Goal: Transaction & Acquisition: Obtain resource

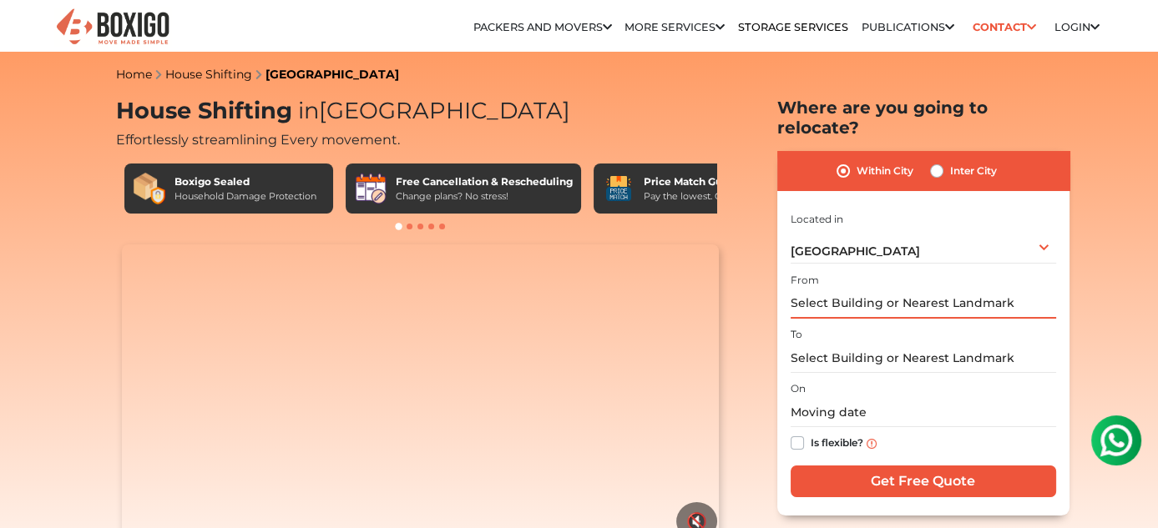
click at [885, 290] on input "text" at bounding box center [922, 304] width 265 height 29
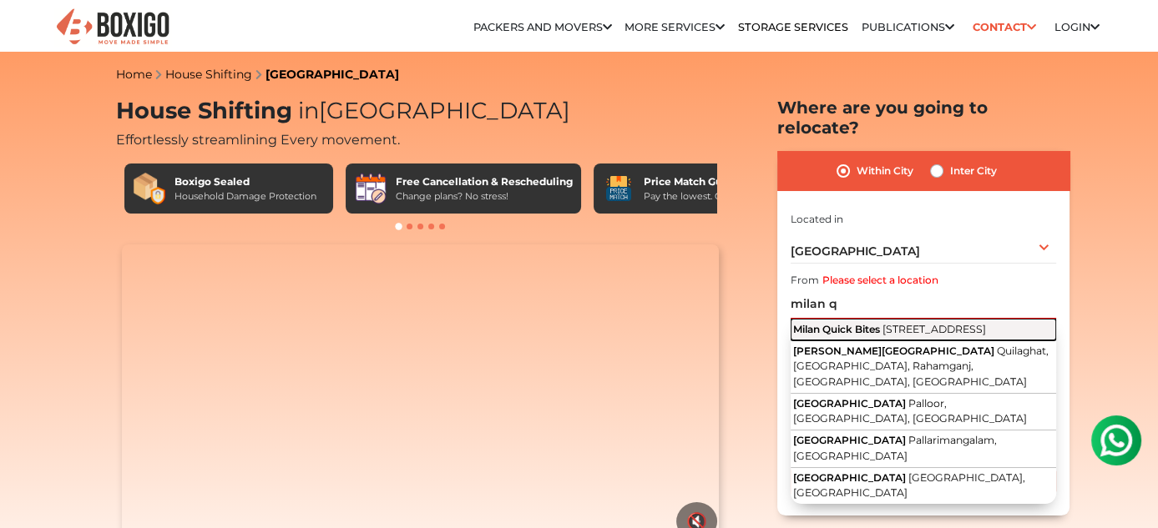
click at [882, 324] on span "[STREET_ADDRESS]" at bounding box center [933, 329] width 103 height 13
type input "Milan Quick Bites, [STREET_ADDRESS]"
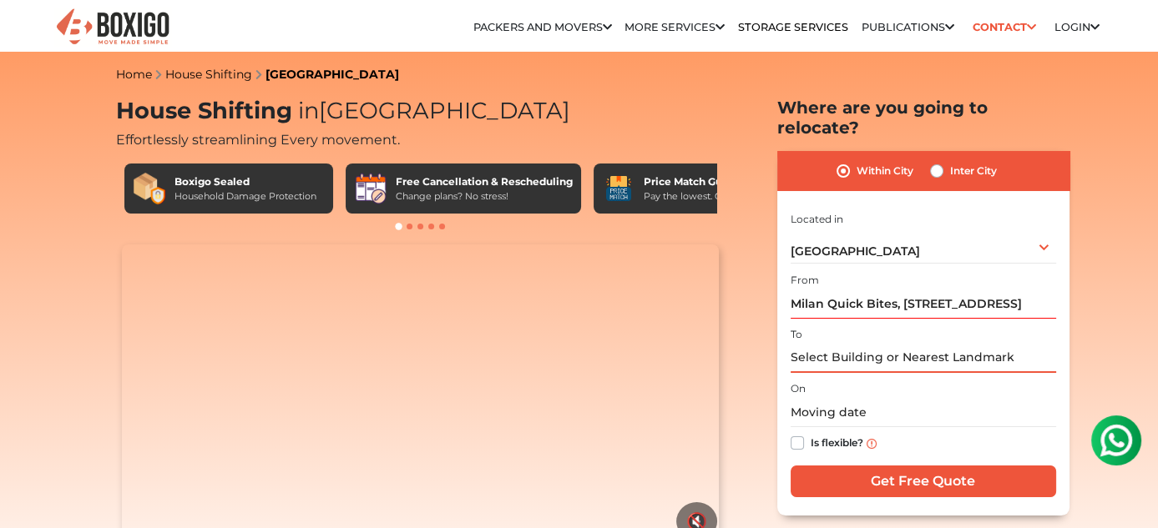
click at [870, 346] on input "text" at bounding box center [922, 358] width 265 height 29
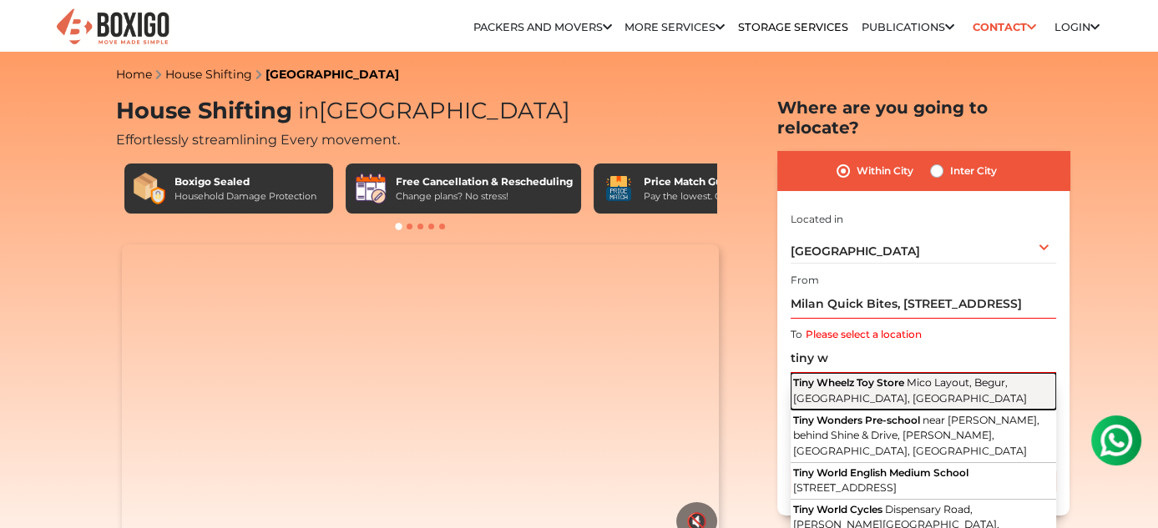
click at [896, 383] on span "Mico Layout, Begur, [GEOGRAPHIC_DATA], [GEOGRAPHIC_DATA]" at bounding box center [910, 390] width 234 height 28
type input "Tiny Wheelz Toy Store, Mico Layout, Begur, [GEOGRAPHIC_DATA], [GEOGRAPHIC_DATA]"
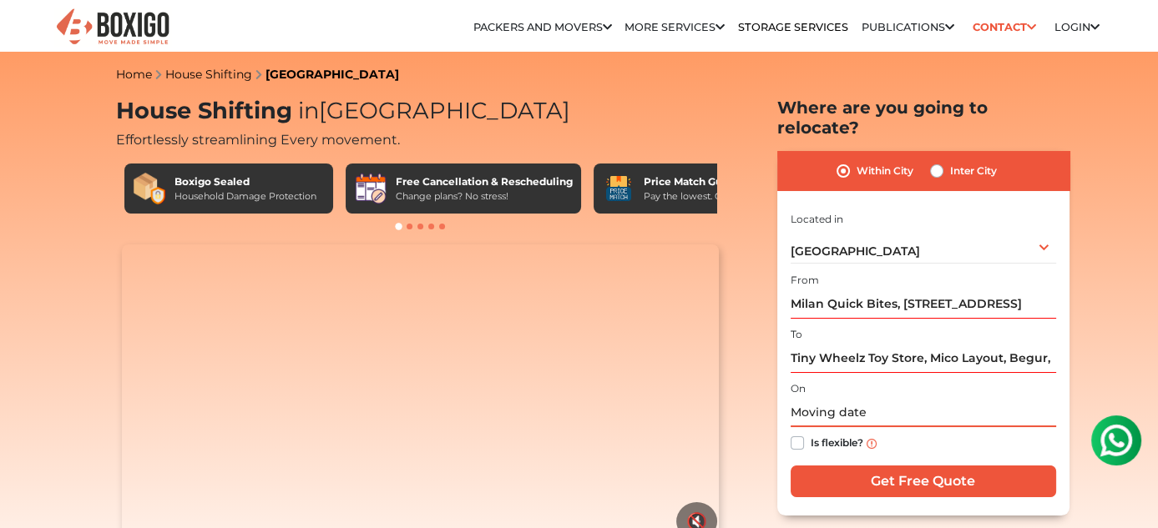
click at [807, 410] on input "text" at bounding box center [922, 412] width 265 height 29
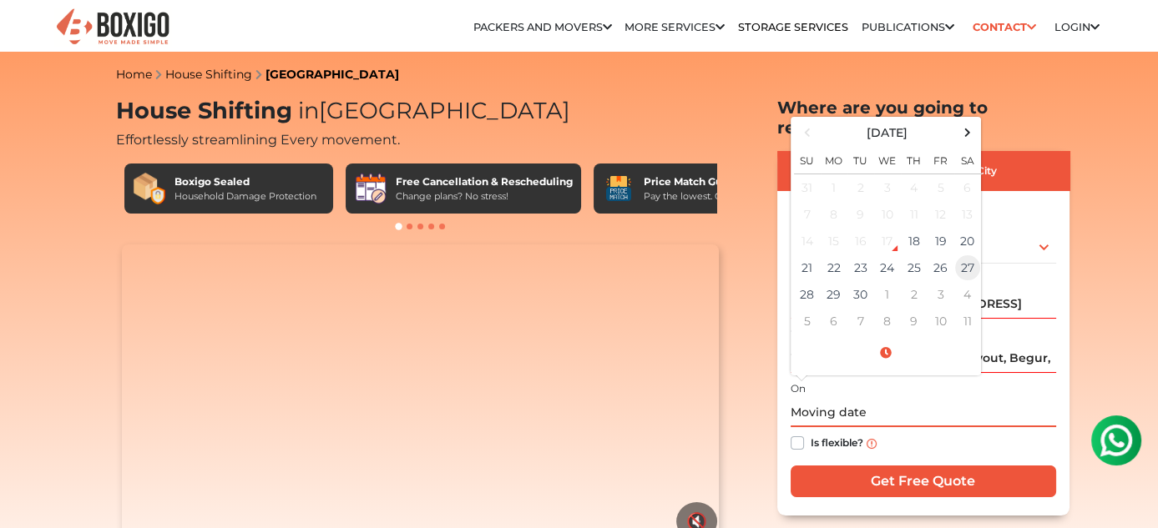
click at [962, 255] on td "27" at bounding box center [967, 268] width 27 height 27
type input "[DATE] 12:00 AM"
click at [810, 433] on label "Is flexible?" at bounding box center [836, 442] width 53 height 18
click at [798, 433] on input "Is flexible?" at bounding box center [796, 441] width 13 height 17
checkbox input "true"
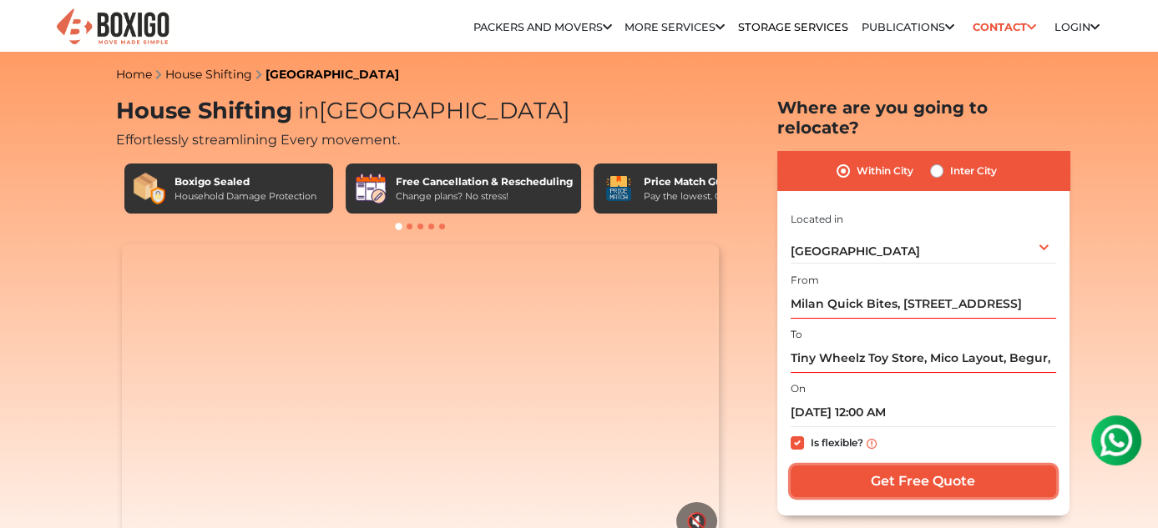
click at [861, 466] on input "Get Free Quote" at bounding box center [922, 482] width 265 height 32
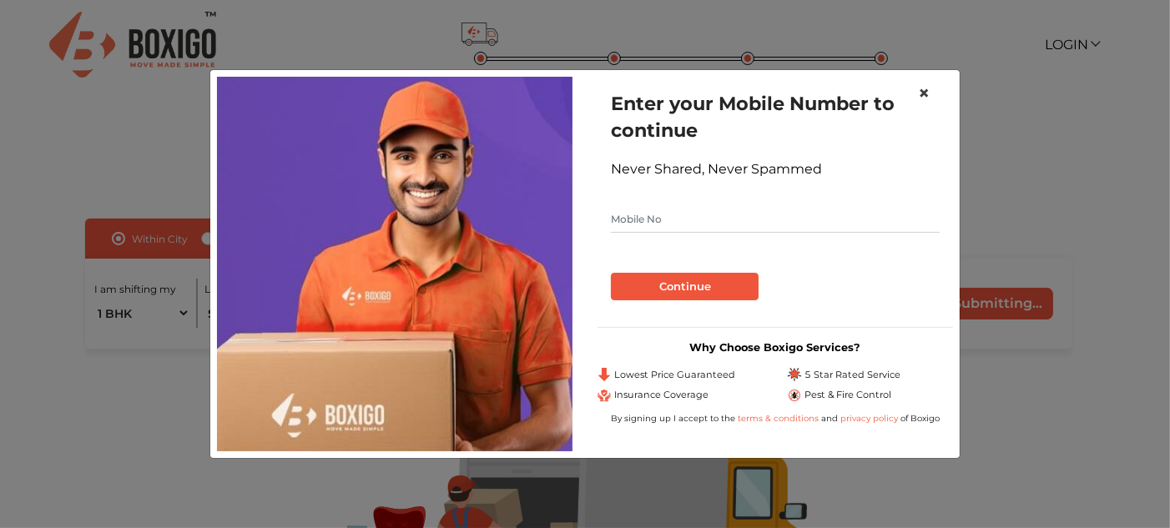
click at [925, 88] on span "×" at bounding box center [924, 93] width 12 height 24
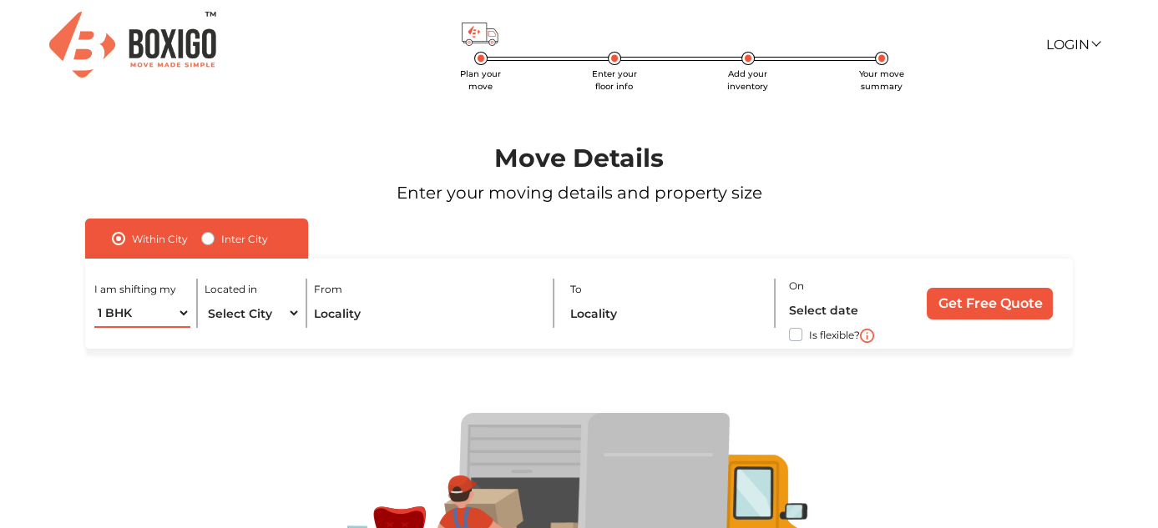
click at [144, 315] on select "1 BHK 2 BHK 3 BHK 3 + BHK FEW ITEMS" at bounding box center [142, 313] width 96 height 29
select select "3 BHK"
click at [94, 299] on select "1 BHK 2 BHK 3 BHK 3 + BHK FEW ITEMS" at bounding box center [142, 313] width 96 height 29
click at [262, 315] on select "Select City Bangalore Bengaluru Bhopal Bhubaneswar Chennai Coimbatore Cuttack D…" at bounding box center [252, 313] width 96 height 29
select select "[GEOGRAPHIC_DATA]"
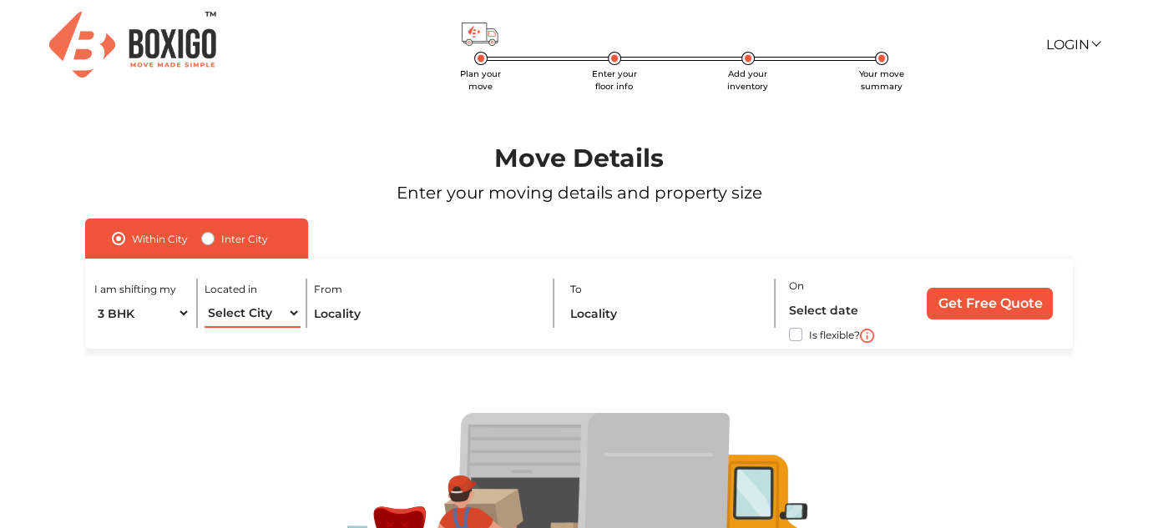
click at [204, 299] on select "Select City Bangalore Bengaluru Bhopal Bhubaneswar Chennai Coimbatore Cuttack D…" at bounding box center [252, 313] width 96 height 29
click at [346, 318] on input "text" at bounding box center [427, 313] width 226 height 29
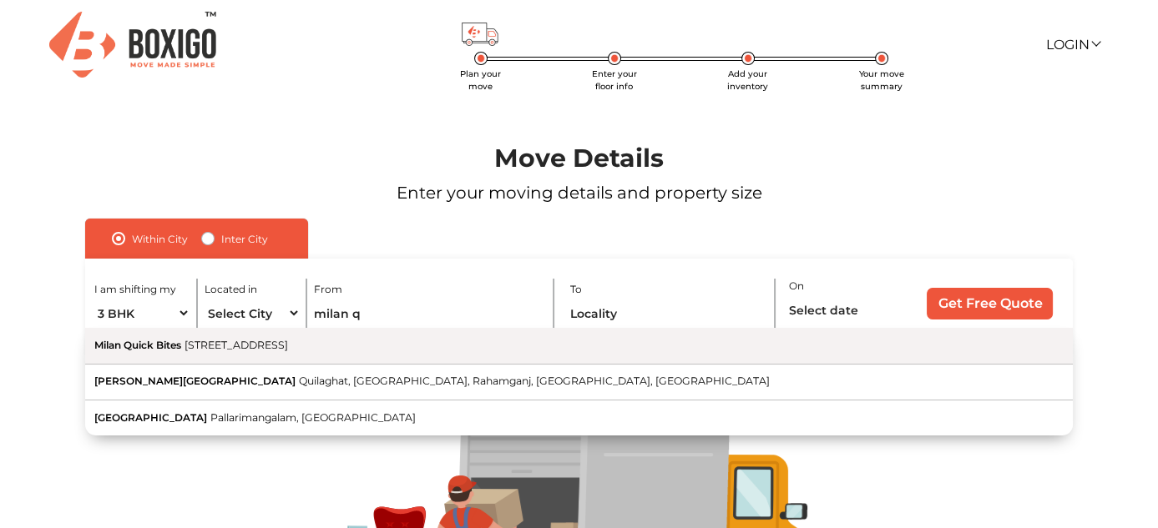
click at [288, 341] on span "[STREET_ADDRESS]" at bounding box center [235, 345] width 103 height 13
type input "Milan Quick Bites, [STREET_ADDRESS]"
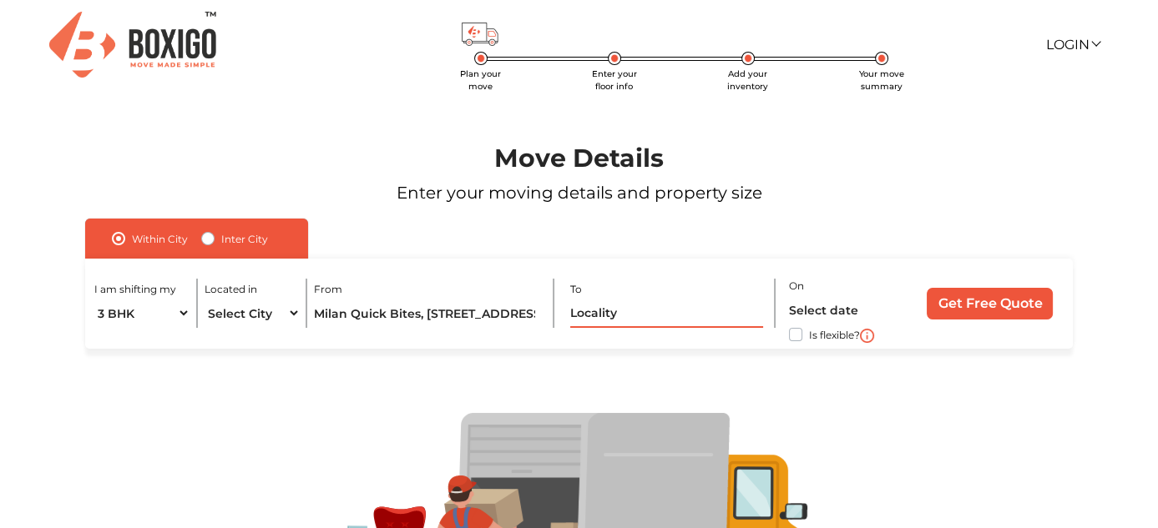
click at [650, 323] on input "text" at bounding box center [667, 313] width 194 height 29
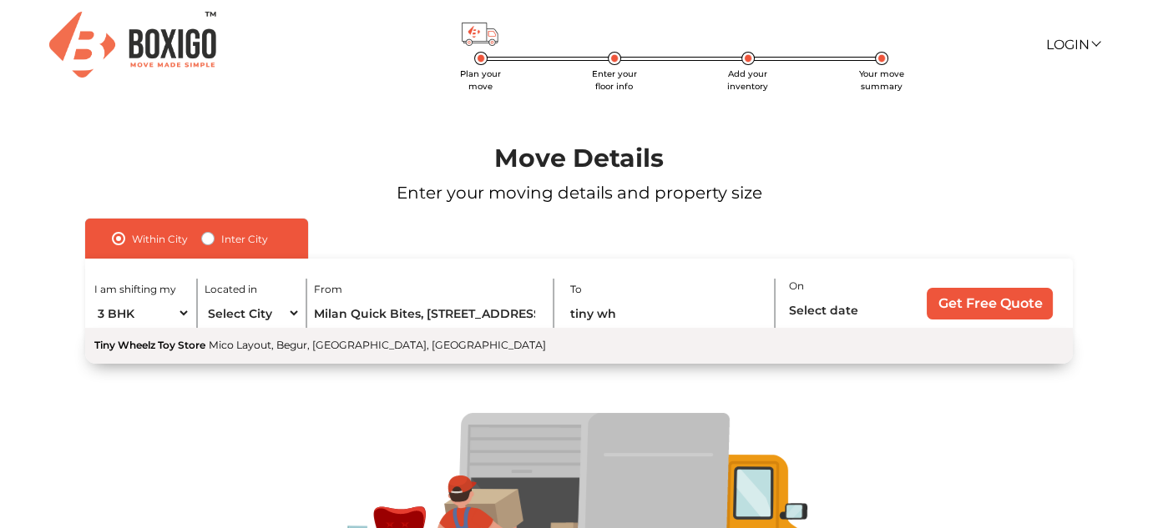
click at [551, 341] on button "Tiny Wheelz Toy Store Mico Layout, Begur, [GEOGRAPHIC_DATA], [GEOGRAPHIC_DATA]" at bounding box center [579, 345] width 988 height 35
type input "Tiny Wheelz Toy Store, Mico Layout, Begur, [GEOGRAPHIC_DATA], [GEOGRAPHIC_DATA]"
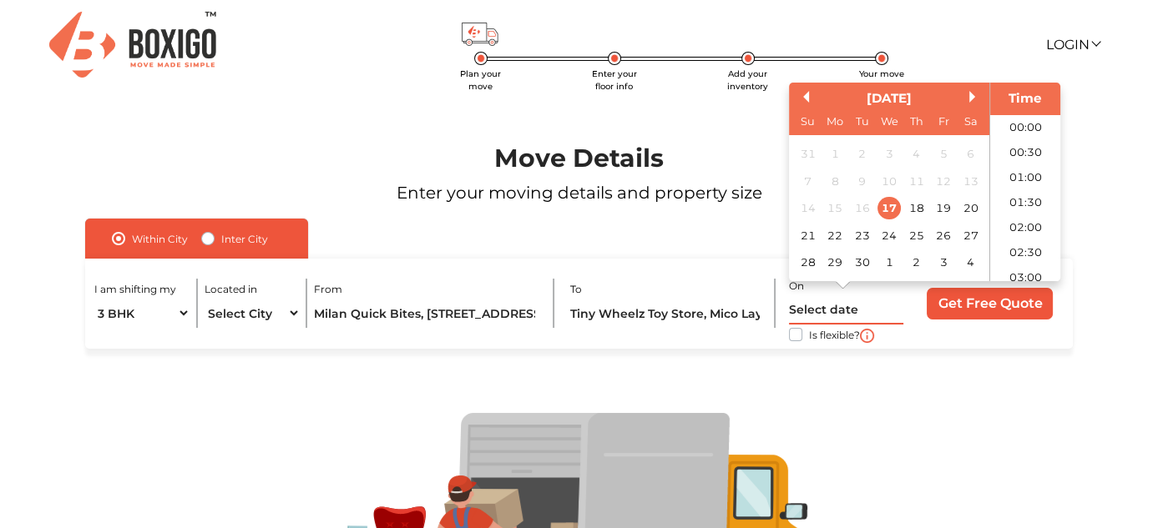
click at [807, 312] on input "text" at bounding box center [846, 309] width 114 height 29
click at [968, 240] on div "27" at bounding box center [969, 235] width 23 height 23
type input "27/09/2025 12:00 AM"
click at [809, 338] on label "Is flexible?" at bounding box center [834, 334] width 51 height 18
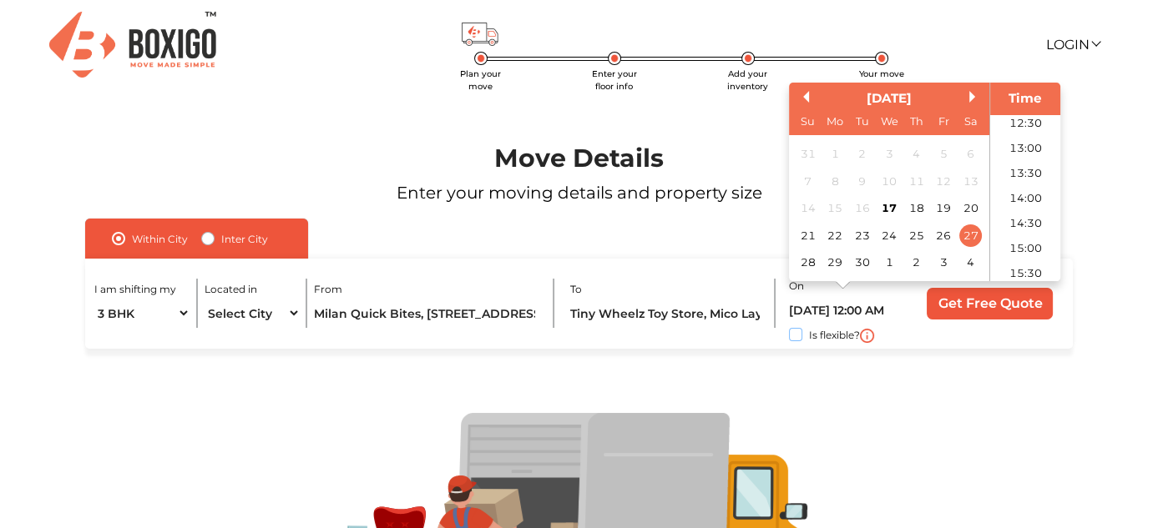
click at [98, 338] on input "Is flexible?" at bounding box center [91, 333] width 13 height 17
checkbox input "true"
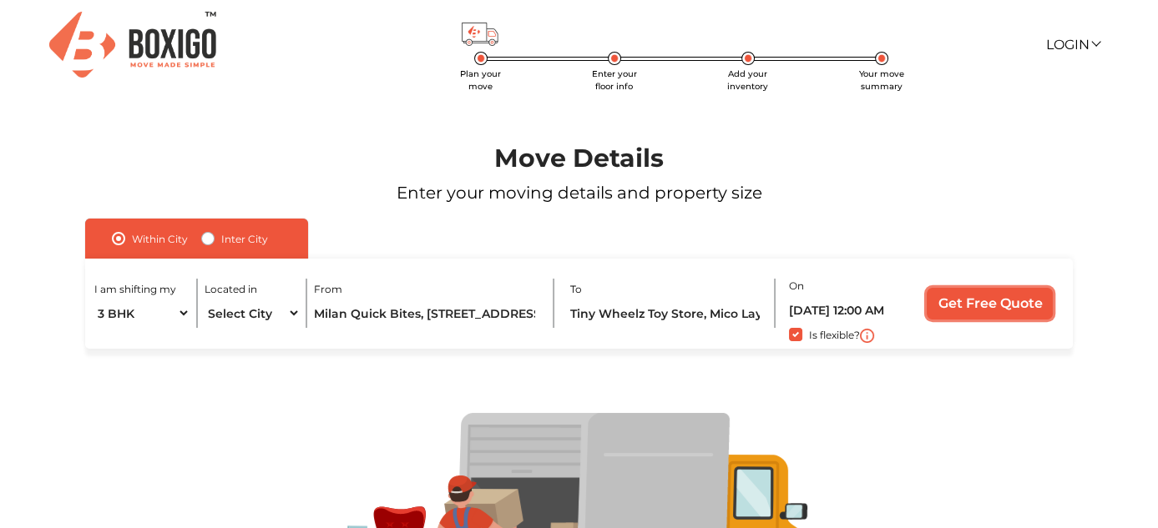
click at [997, 310] on input "Get Free Quote" at bounding box center [989, 304] width 126 height 32
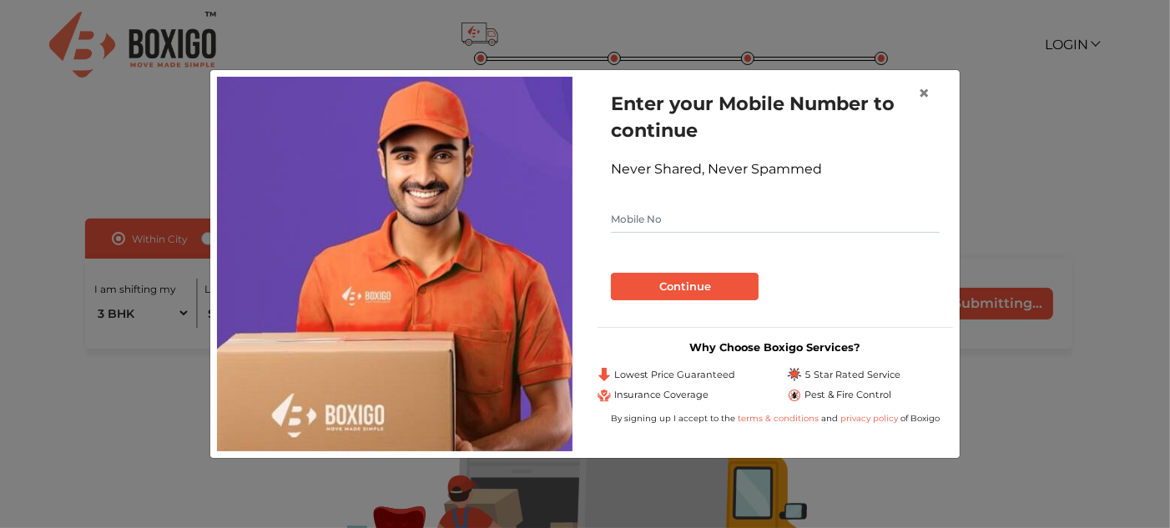
click at [785, 230] on input "text" at bounding box center [775, 219] width 329 height 27
type input "6363385972"
click at [712, 292] on button "Continue" at bounding box center [685, 287] width 148 height 28
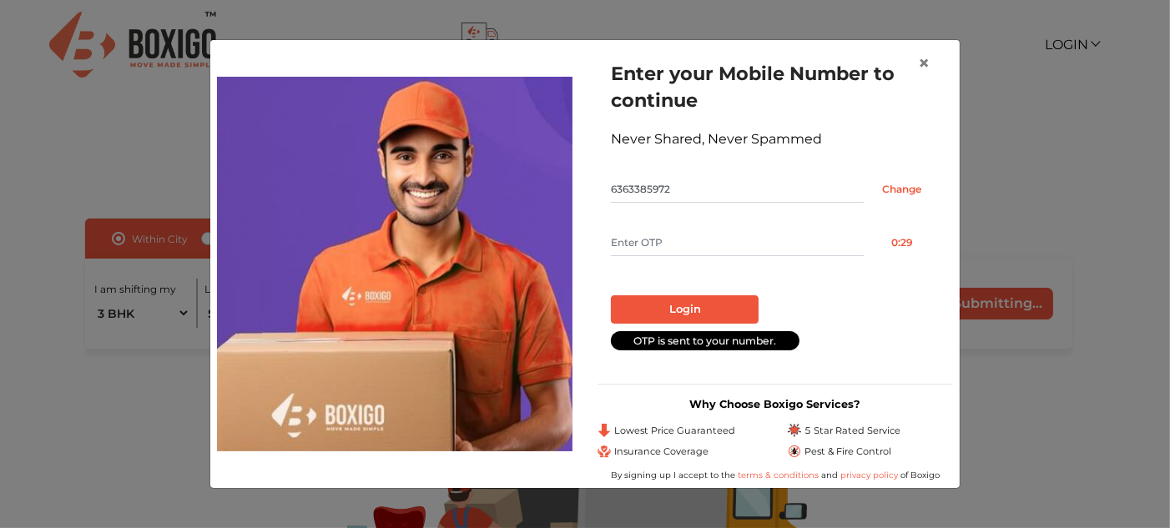
click at [717, 253] on input "text" at bounding box center [737, 243] width 253 height 27
type input "1417"
click at [693, 301] on button "Login" at bounding box center [685, 309] width 148 height 28
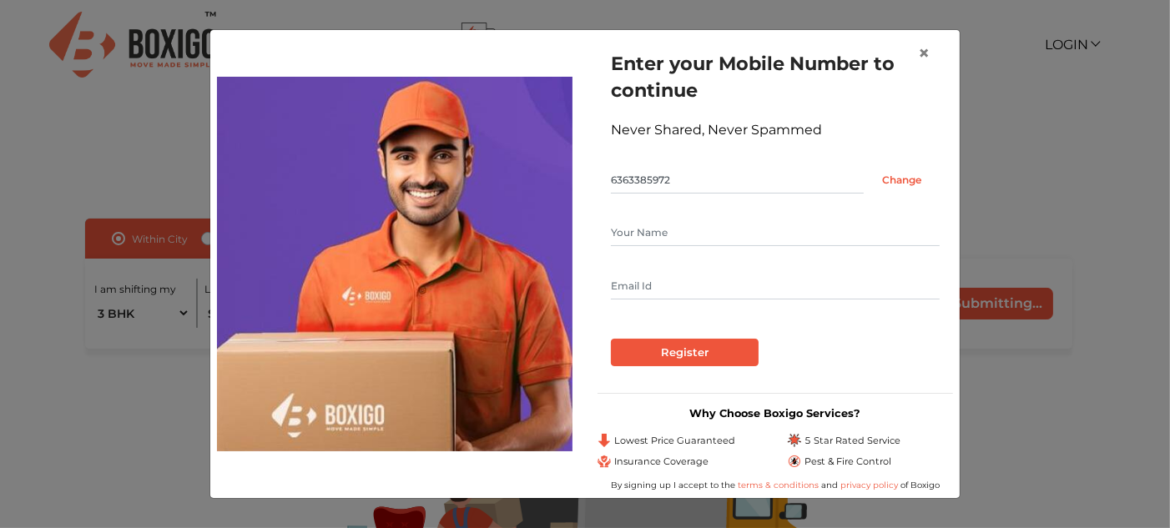
click at [728, 230] on input "text" at bounding box center [775, 233] width 329 height 27
type input "Nikhil Naidu P"
click at [669, 278] on input "text" at bounding box center [775, 286] width 329 height 27
type input "nikhilnikhi571@gmail.com"
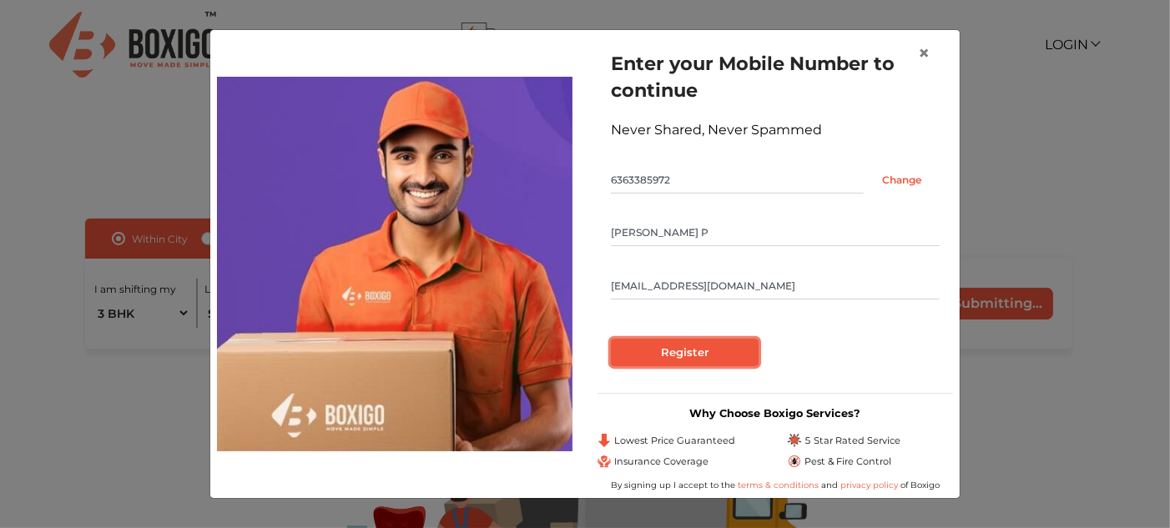
click at [685, 360] on input "Register" at bounding box center [685, 353] width 148 height 28
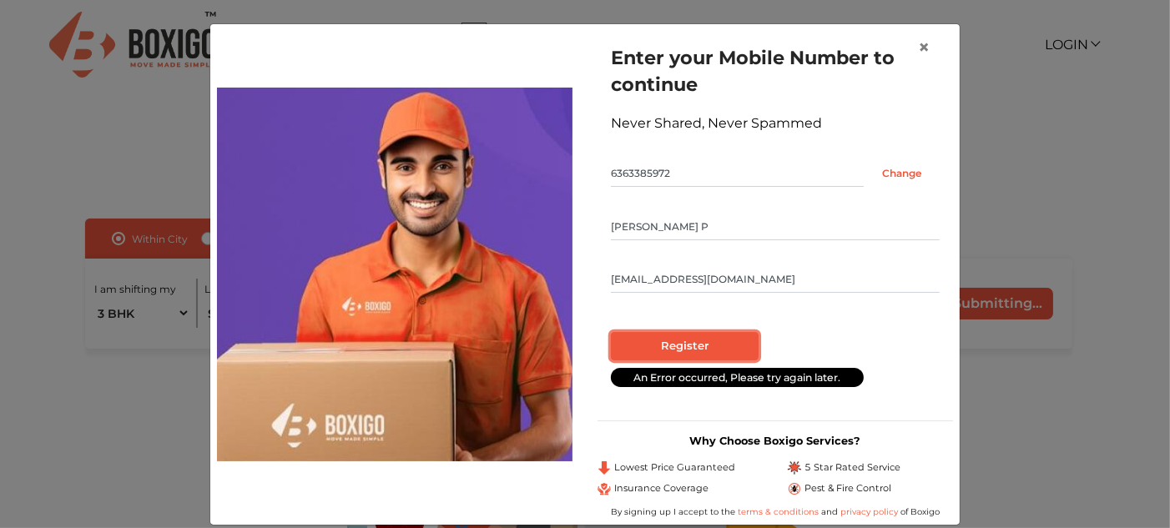
click at [710, 351] on input "Register" at bounding box center [685, 346] width 148 height 28
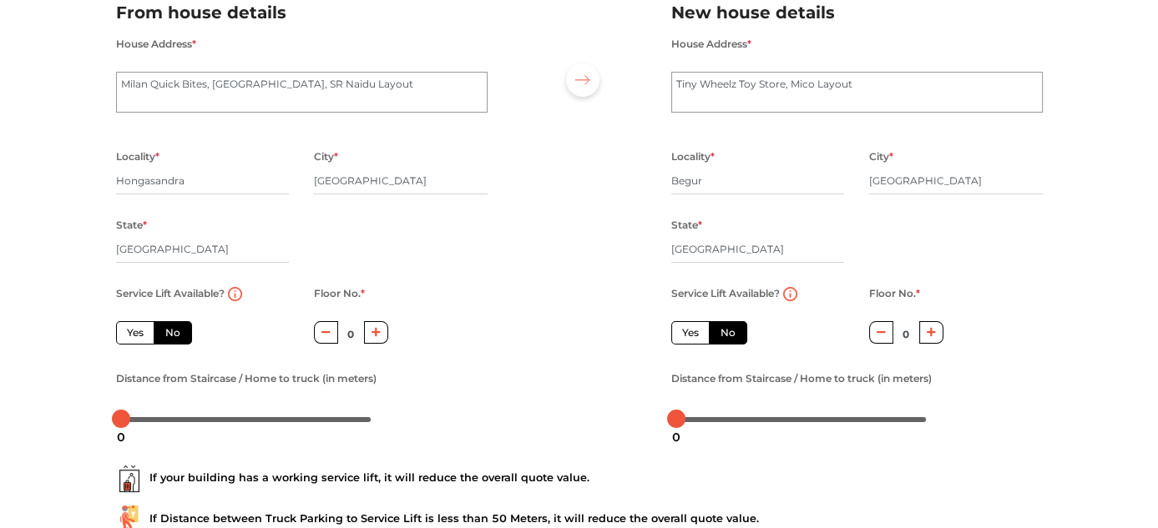
scroll to position [182, 0]
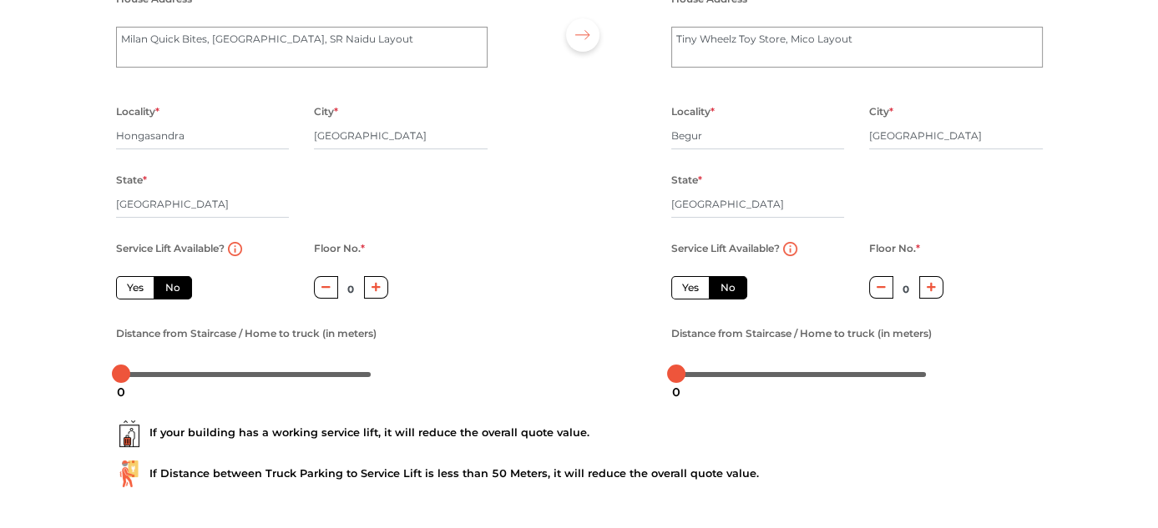
click at [376, 286] on icon "button" at bounding box center [375, 287] width 9 height 9
type input "1"
click at [935, 287] on icon "button" at bounding box center [930, 287] width 9 height 9
type input "1"
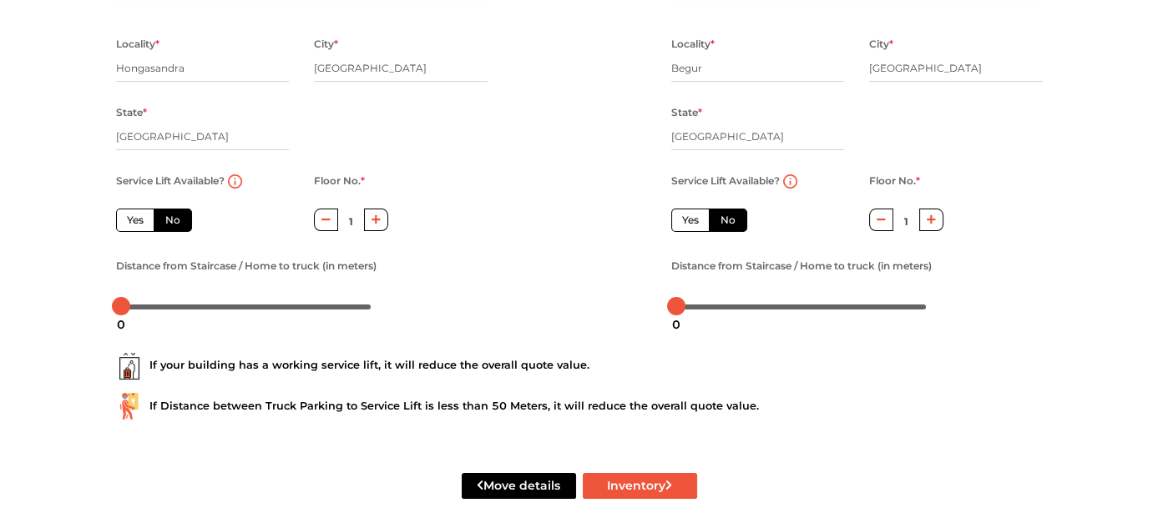
scroll to position [260, 0]
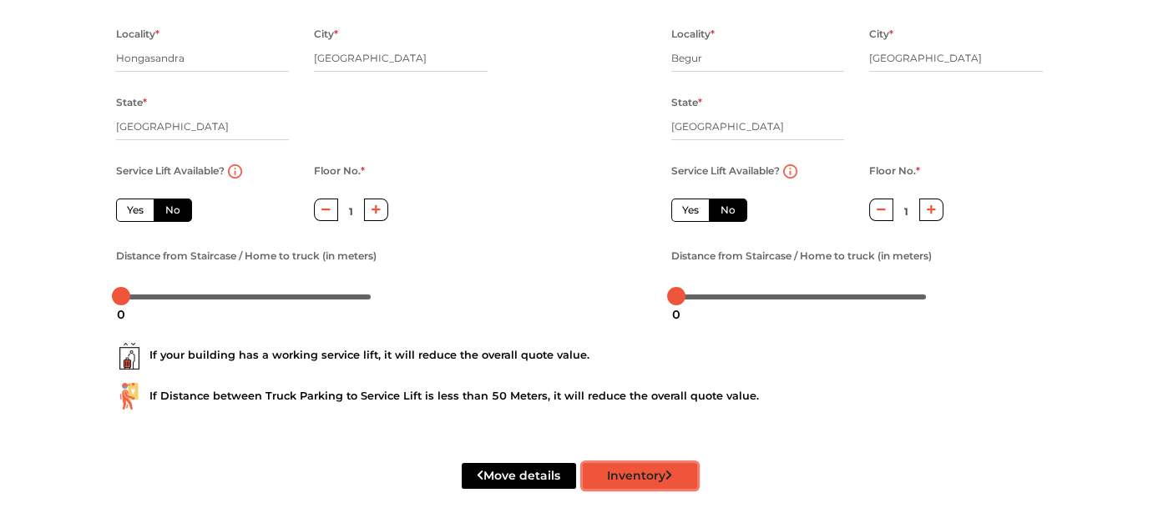
click at [636, 478] on button "Inventory" at bounding box center [640, 476] width 114 height 26
radio input "true"
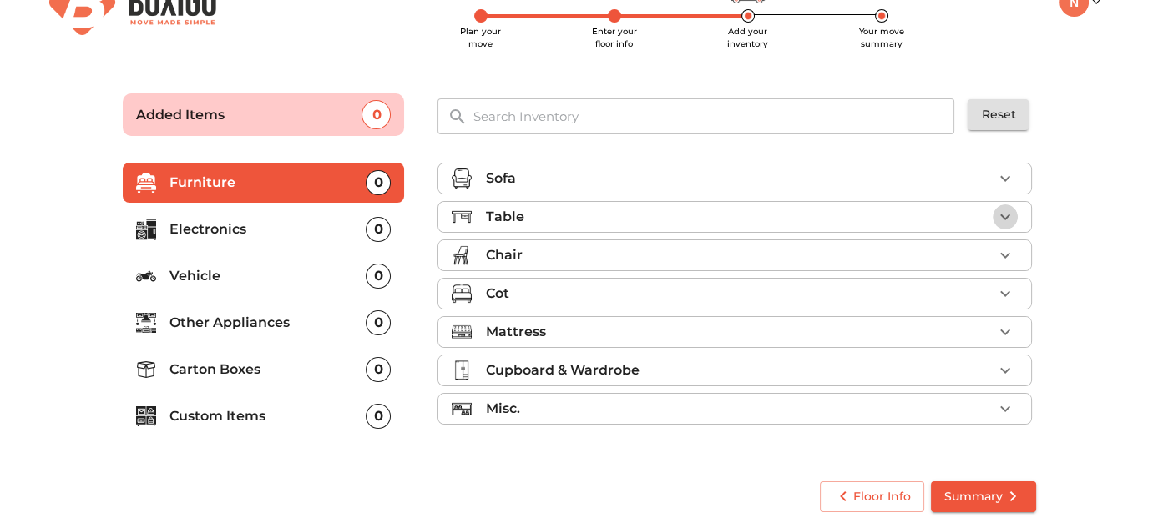
click at [998, 215] on icon "button" at bounding box center [1005, 217] width 20 height 20
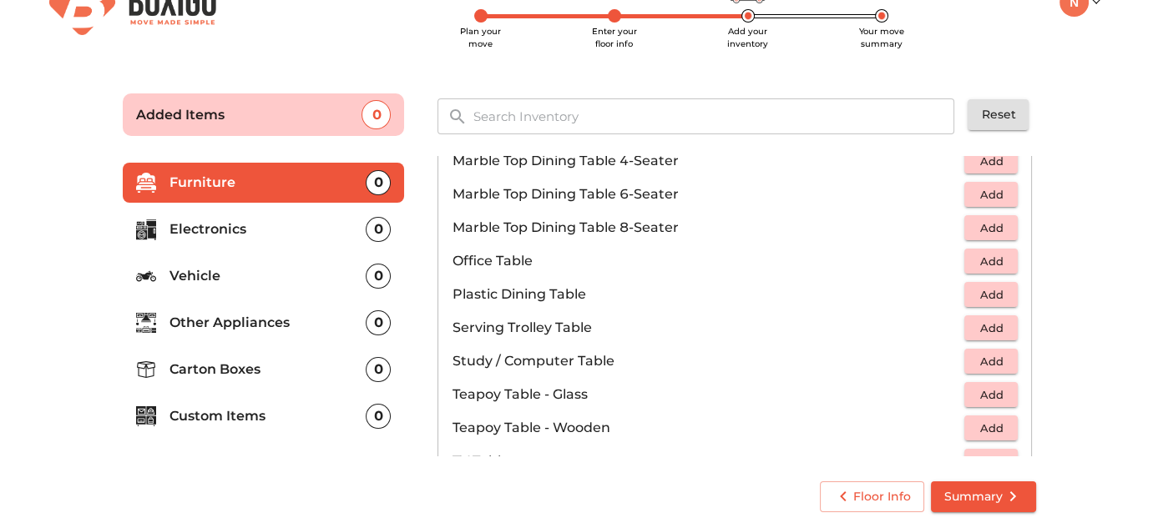
scroll to position [798, 0]
click at [972, 257] on span "Add" at bounding box center [990, 259] width 37 height 19
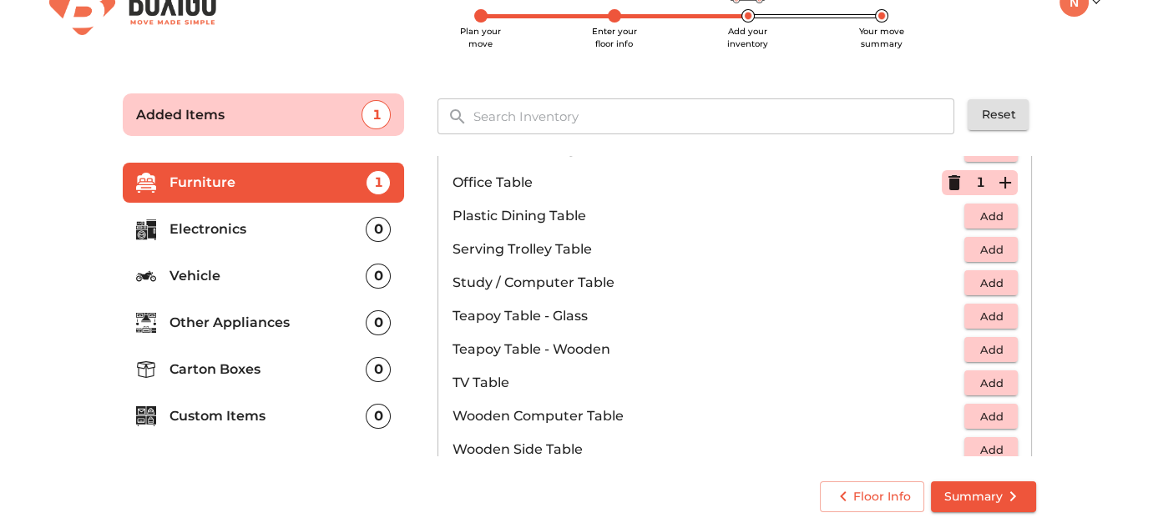
scroll to position [872, 0]
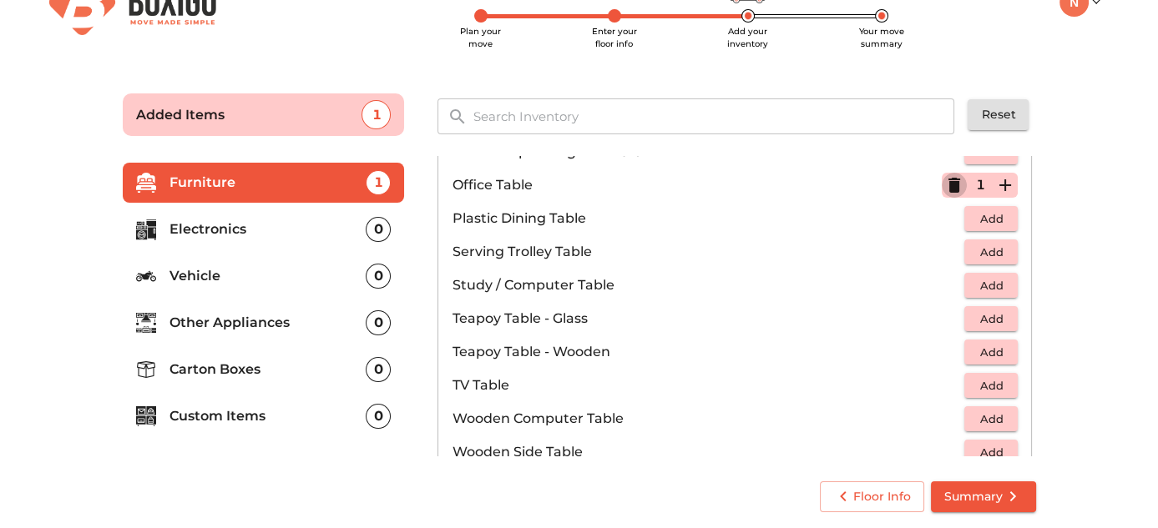
click at [948, 185] on icon "button" at bounding box center [954, 185] width 12 height 15
click at [991, 278] on span "Add" at bounding box center [990, 285] width 37 height 19
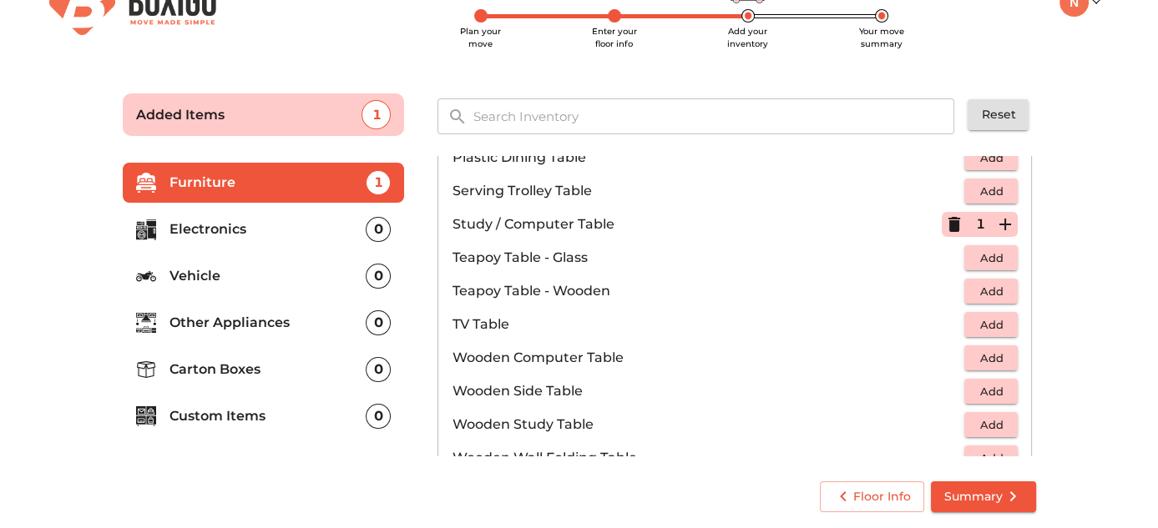
scroll to position [933, 0]
click at [944, 215] on icon "button" at bounding box center [954, 225] width 20 height 20
click at [990, 359] on span "Add" at bounding box center [990, 358] width 37 height 19
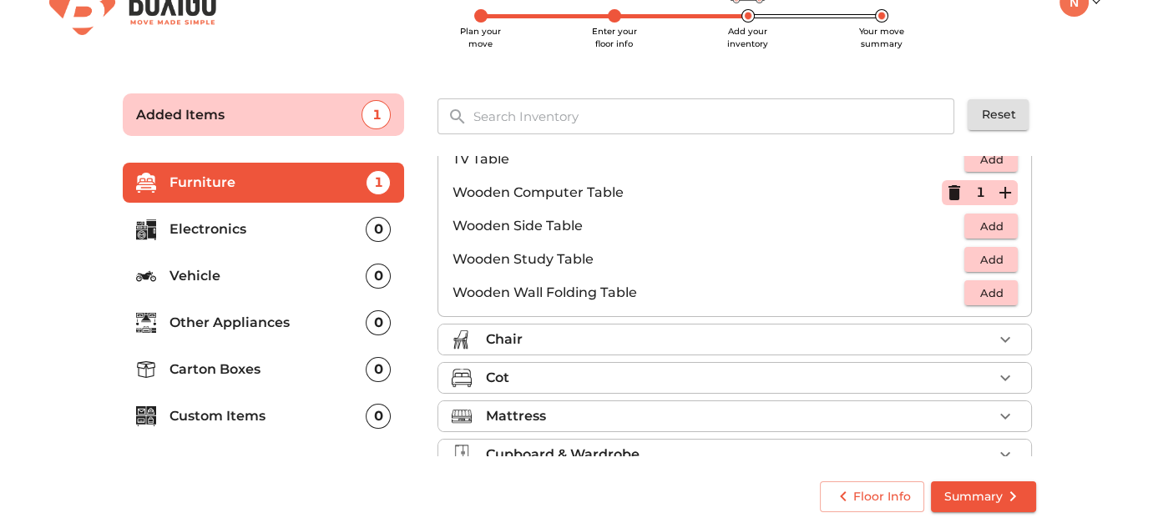
scroll to position [1100, 0]
click at [972, 331] on div "Chair" at bounding box center [738, 338] width 507 height 20
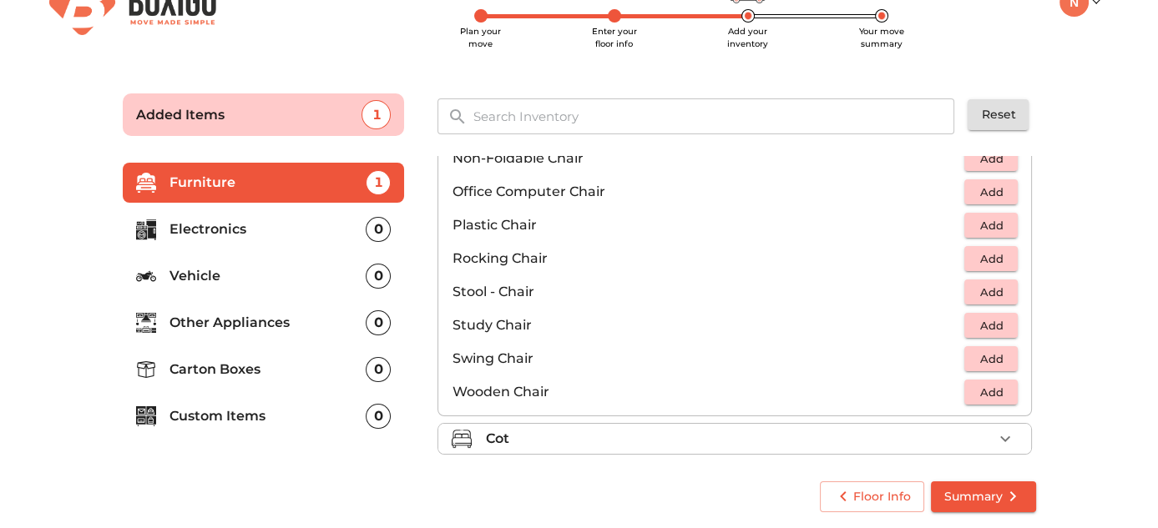
scroll to position [568, 0]
click at [985, 287] on span "Add" at bounding box center [990, 294] width 37 height 19
click at [995, 287] on icon "button" at bounding box center [1005, 294] width 20 height 20
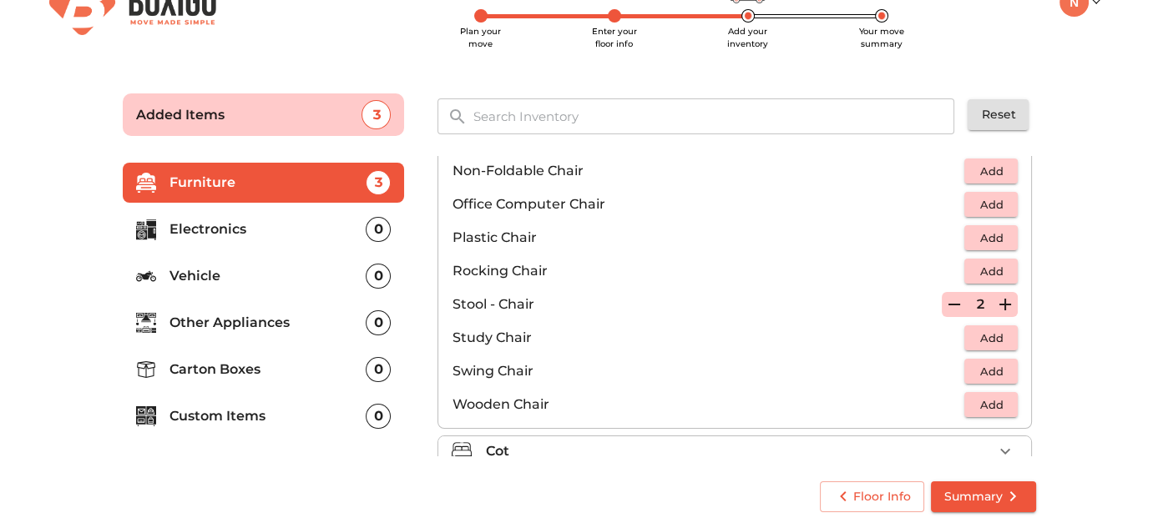
scroll to position [551, 0]
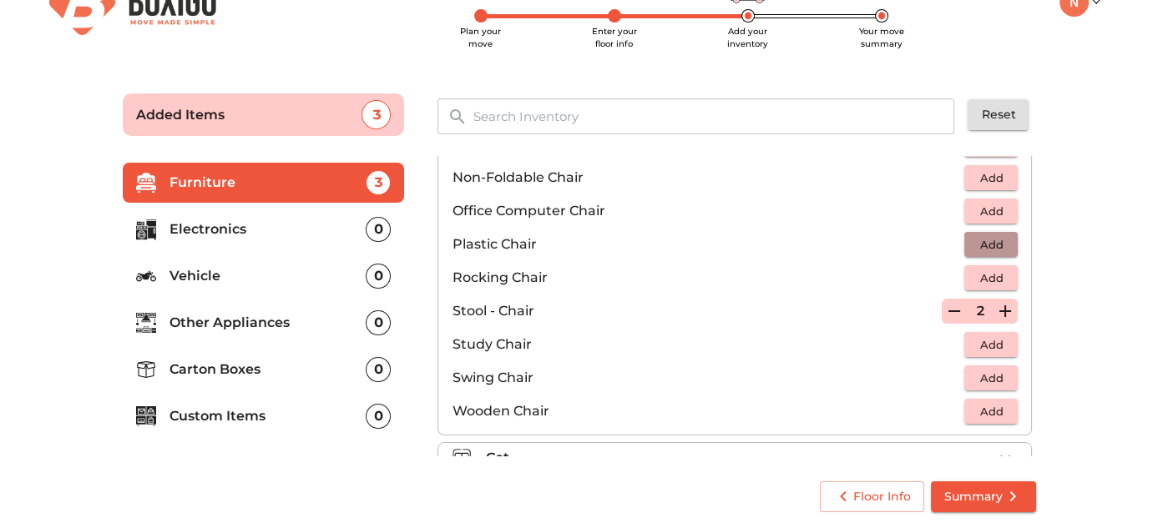
click at [975, 243] on span "Add" at bounding box center [990, 244] width 37 height 19
click at [995, 241] on icon "button" at bounding box center [1005, 245] width 20 height 20
click at [972, 178] on span "Add" at bounding box center [990, 178] width 37 height 19
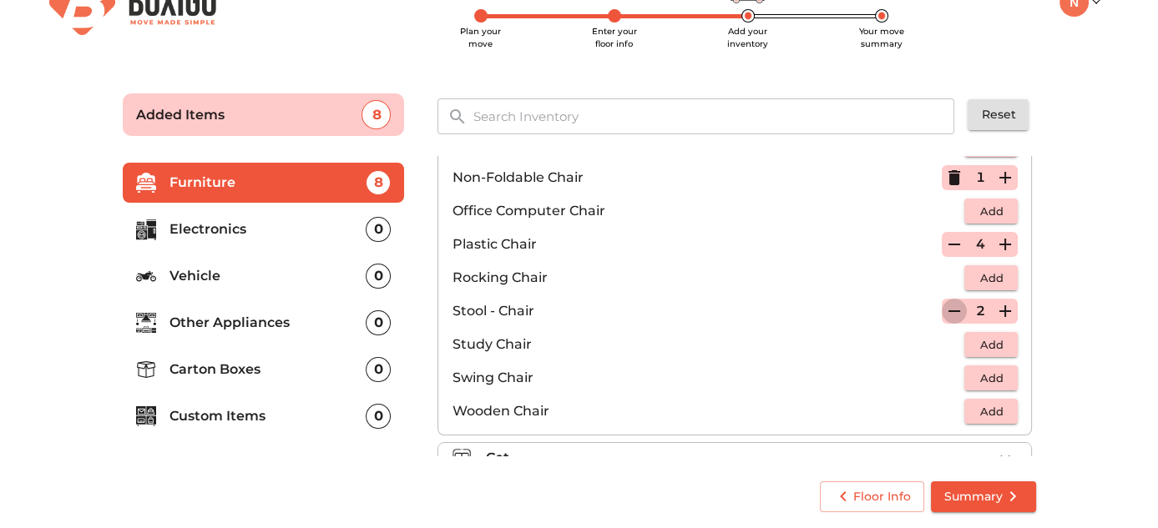
click at [944, 310] on icon "button" at bounding box center [954, 311] width 20 height 20
click at [948, 310] on icon "button" at bounding box center [954, 311] width 12 height 15
click at [995, 168] on icon "button" at bounding box center [1005, 178] width 20 height 20
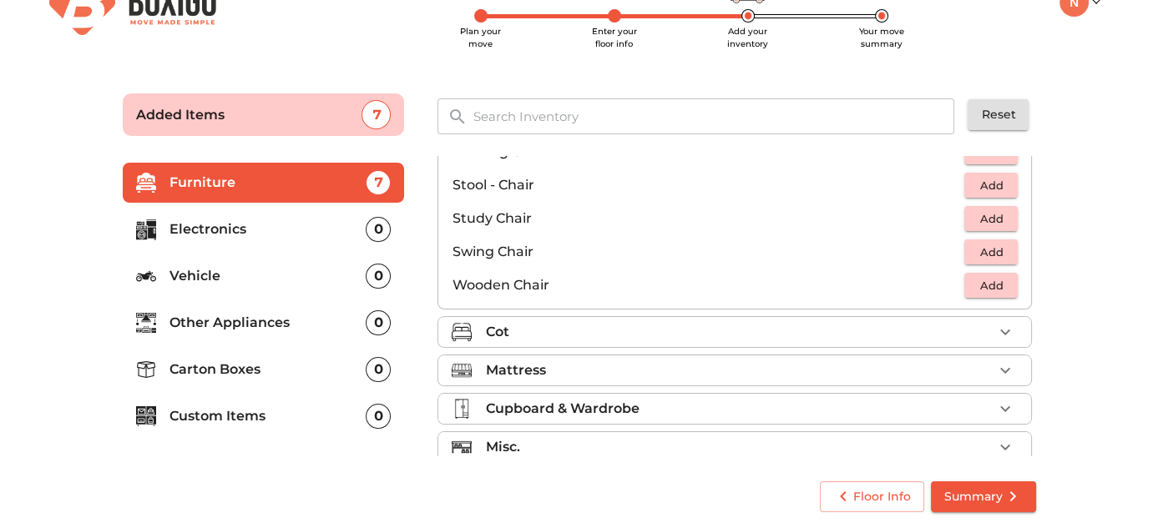
click at [860, 322] on div "Cot" at bounding box center [738, 332] width 507 height 20
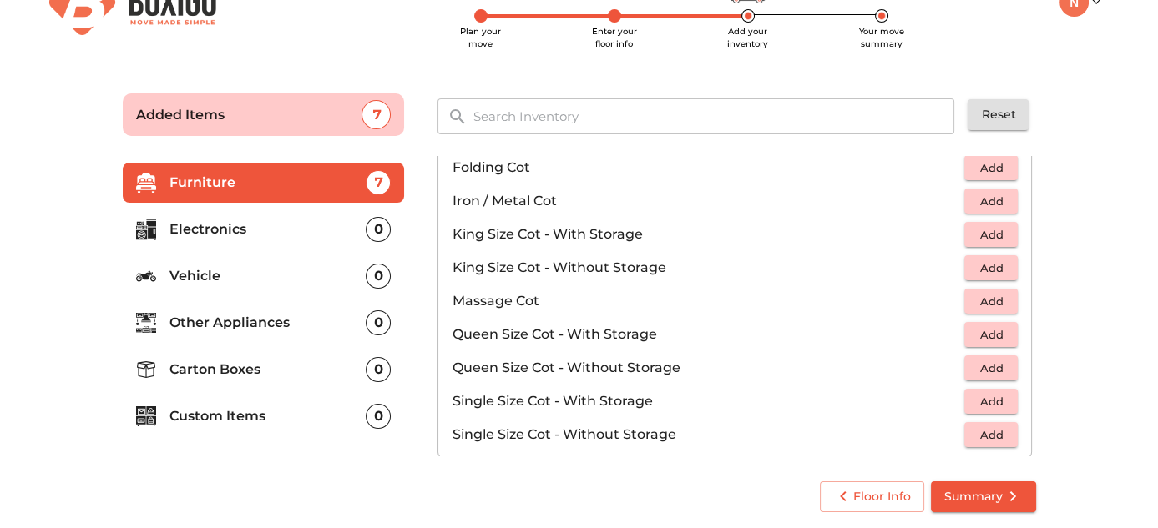
scroll to position [396, 0]
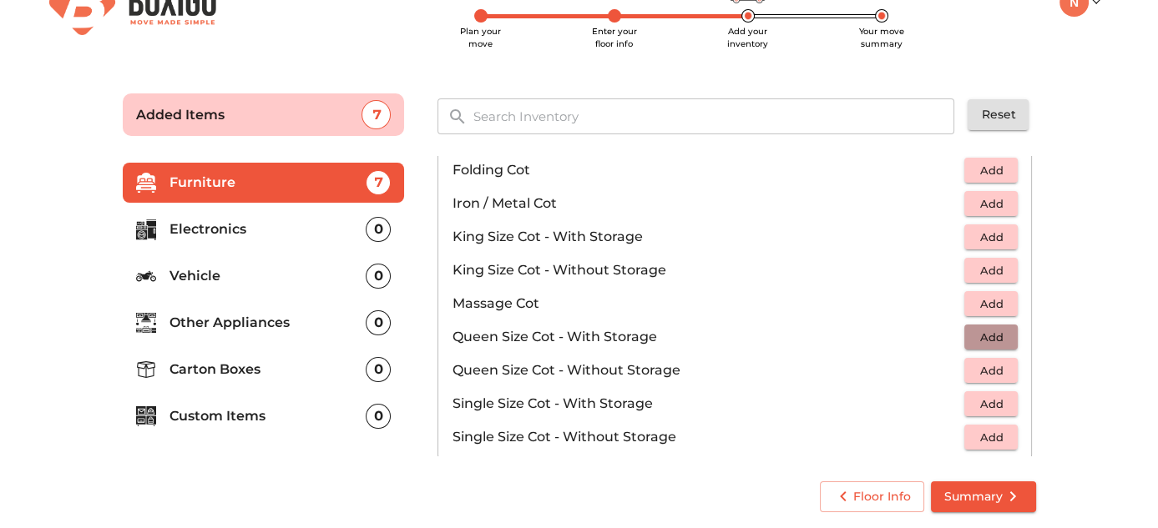
click at [972, 336] on span "Add" at bounding box center [990, 337] width 37 height 19
click at [948, 336] on icon "button" at bounding box center [954, 337] width 12 height 15
click at [983, 362] on span "Add" at bounding box center [990, 370] width 37 height 19
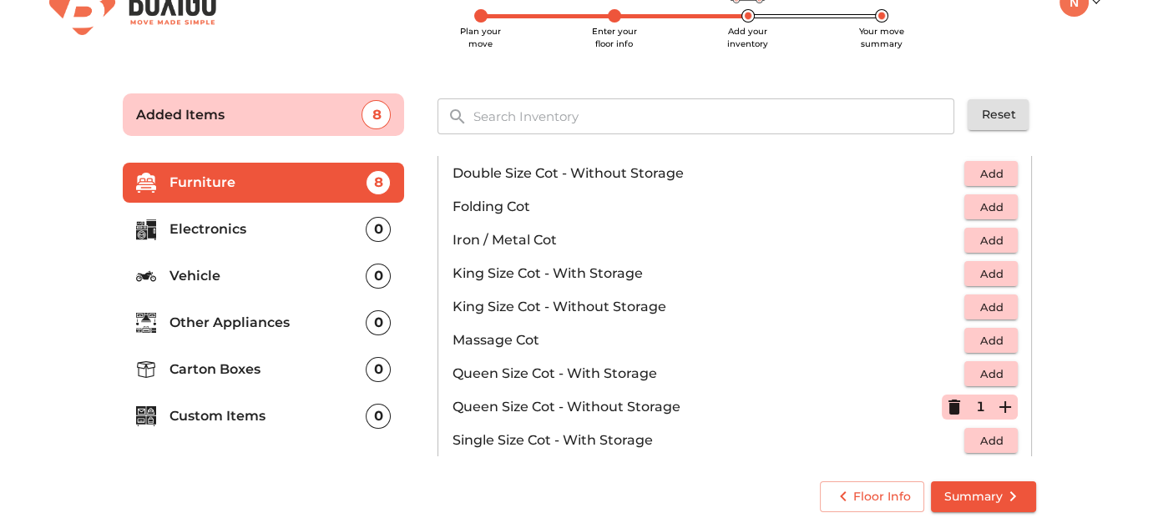
scroll to position [328, 0]
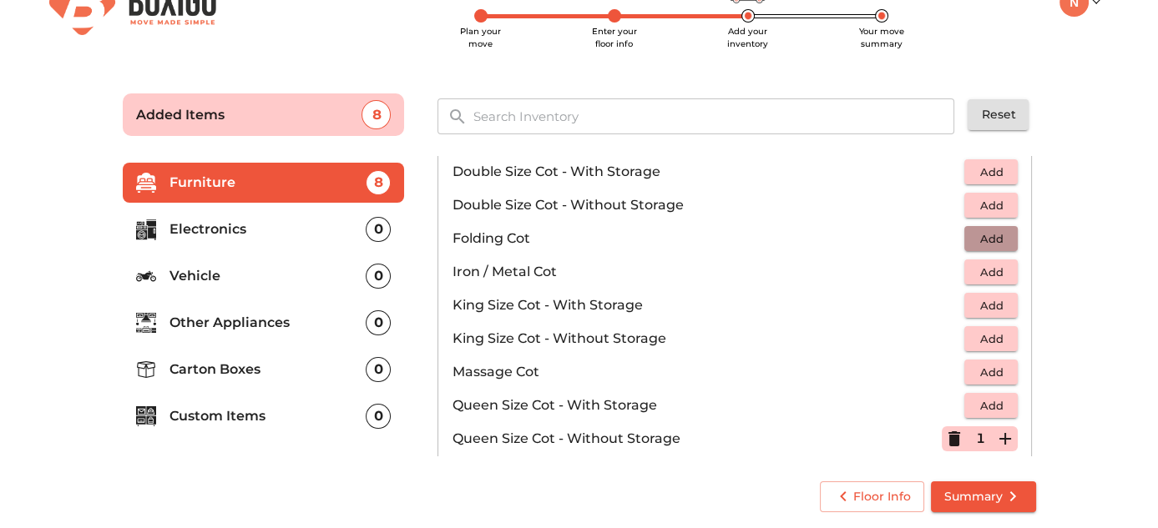
click at [985, 238] on span "Add" at bounding box center [990, 239] width 37 height 19
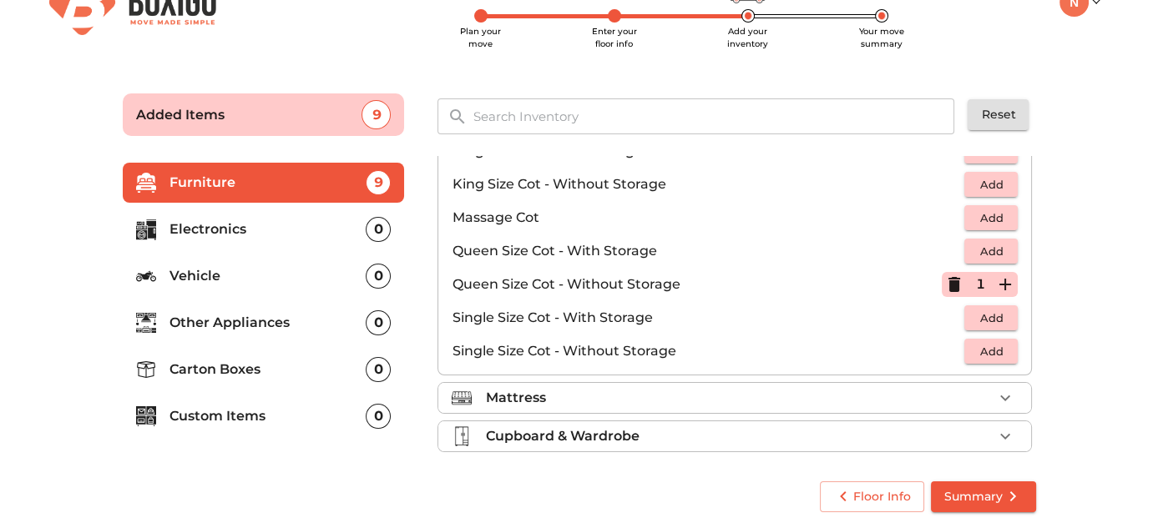
scroll to position [525, 0]
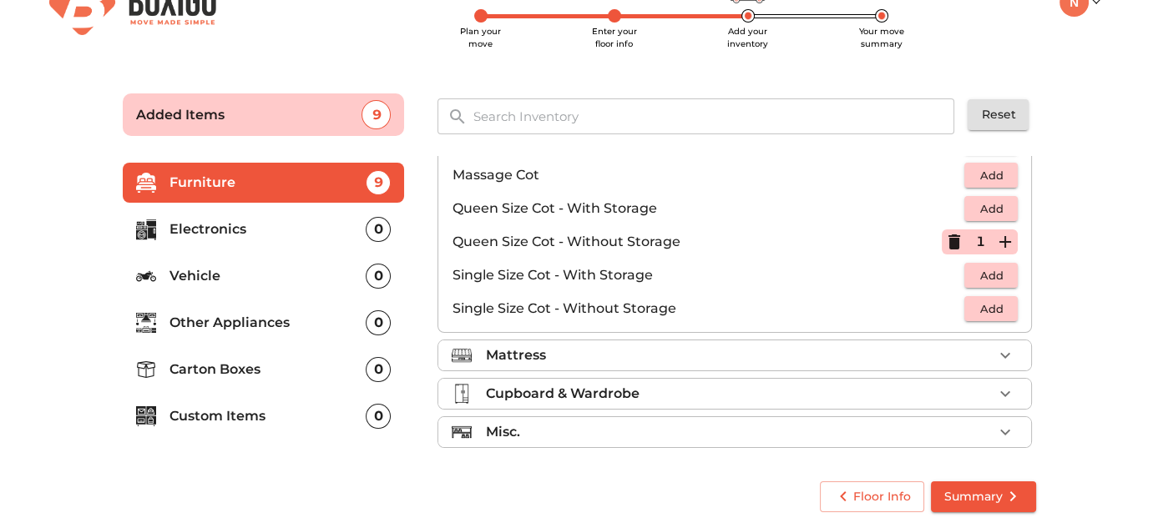
click at [843, 346] on div "Mattress" at bounding box center [738, 356] width 507 height 20
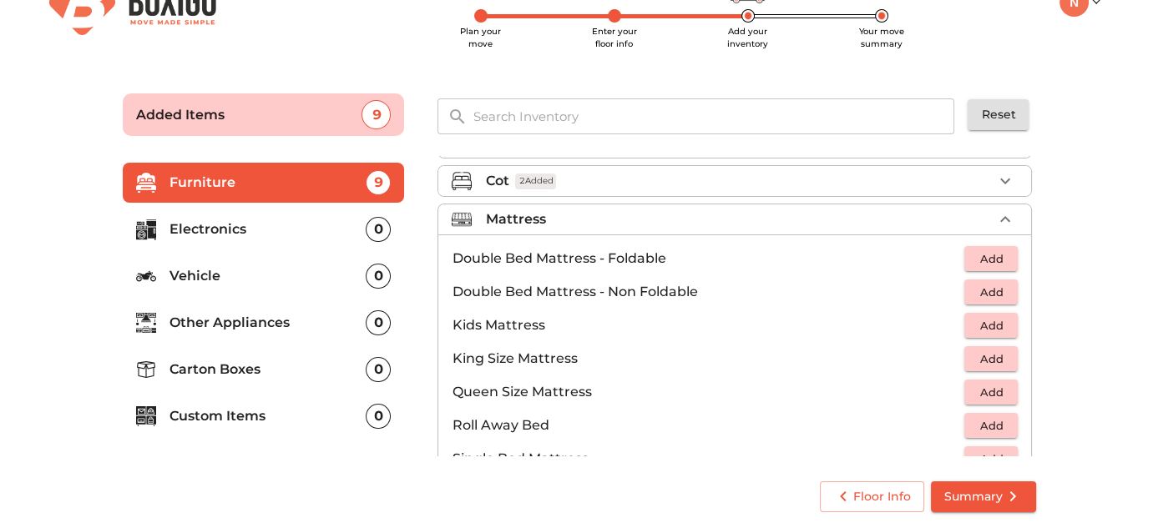
scroll to position [113, 0]
click at [974, 298] on span "Add" at bounding box center [990, 292] width 37 height 19
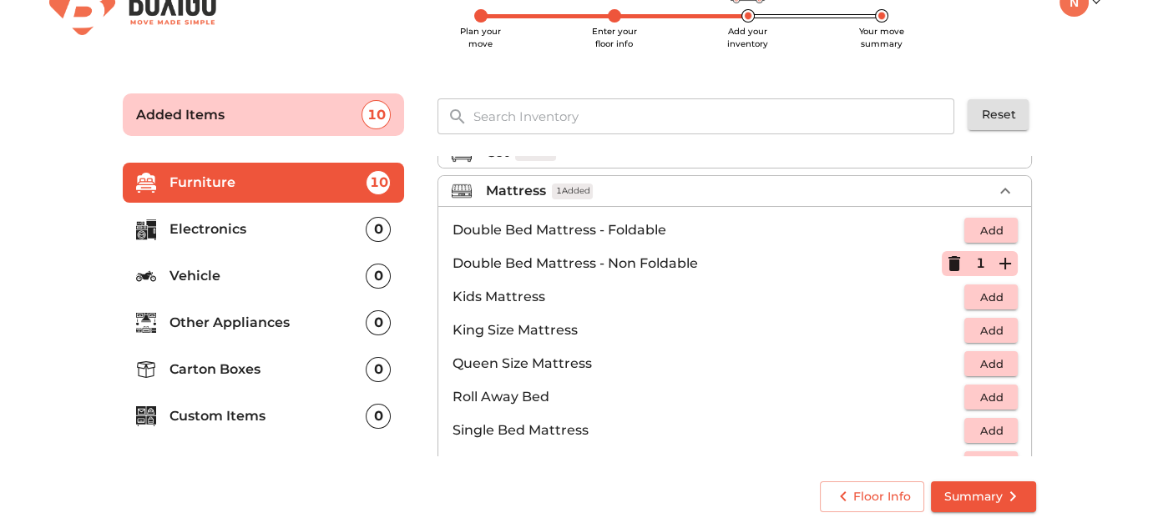
scroll to position [142, 0]
click at [950, 269] on icon "button" at bounding box center [954, 263] width 20 height 20
click at [977, 356] on span "Add" at bounding box center [990, 363] width 37 height 19
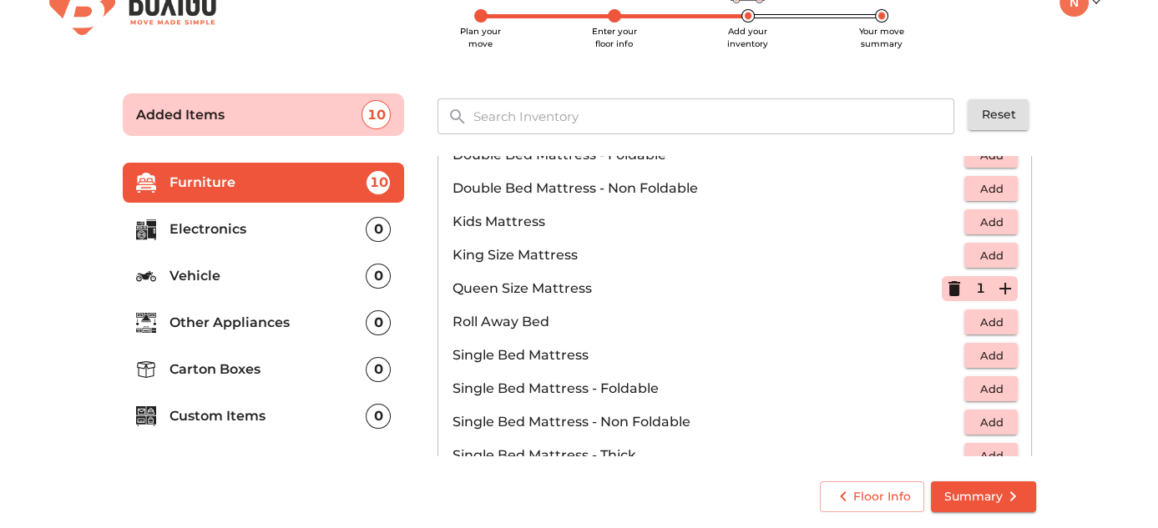
scroll to position [219, 0]
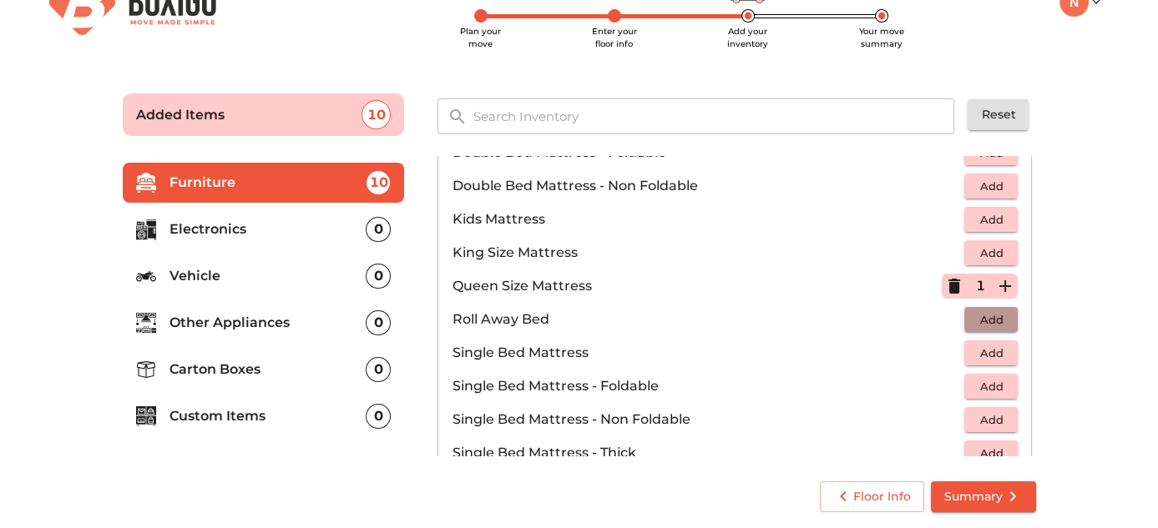
click at [974, 321] on span "Add" at bounding box center [990, 319] width 37 height 19
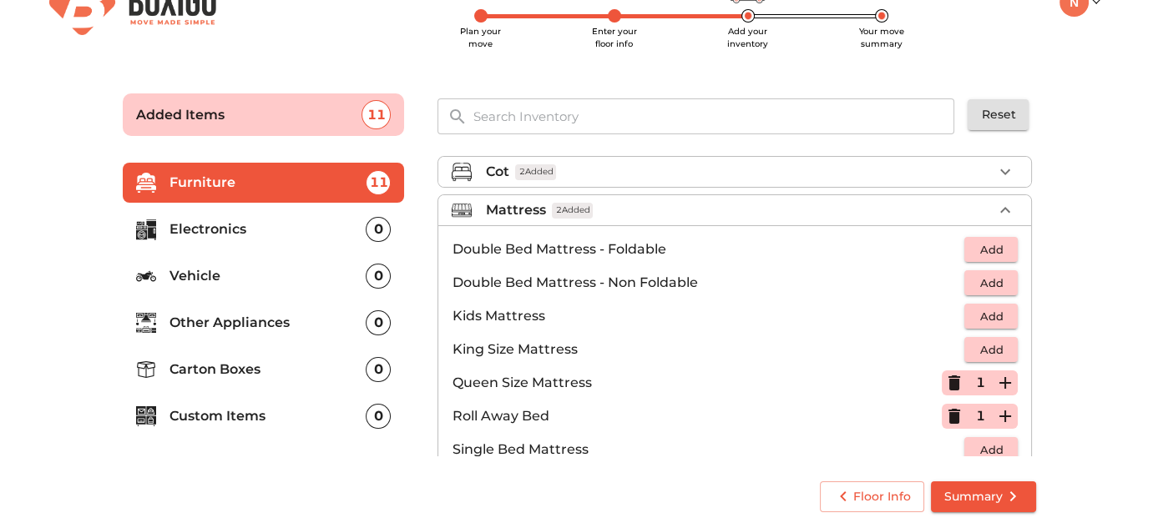
scroll to position [112, 0]
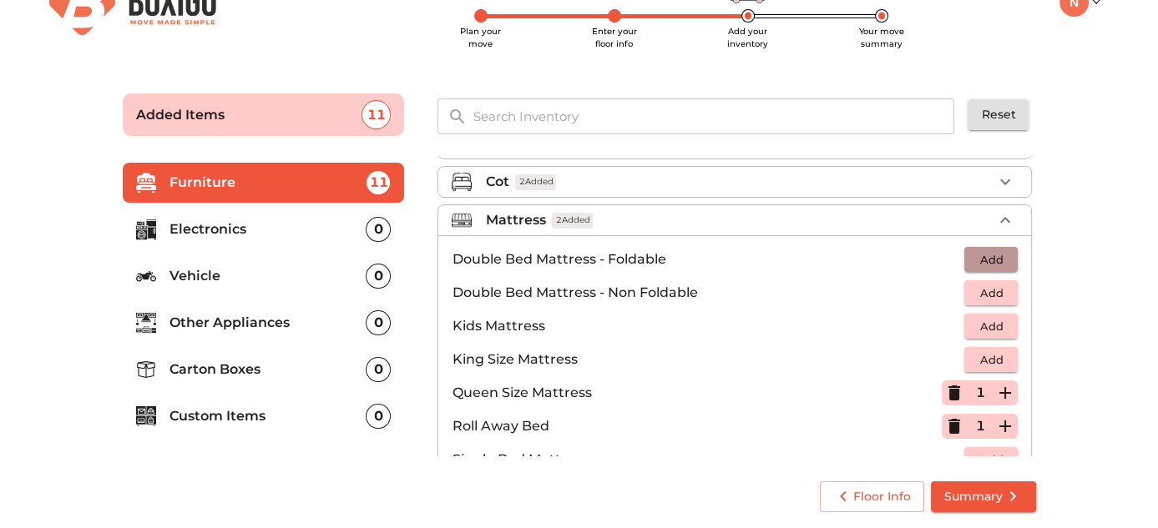
click at [988, 250] on span "Add" at bounding box center [990, 259] width 37 height 19
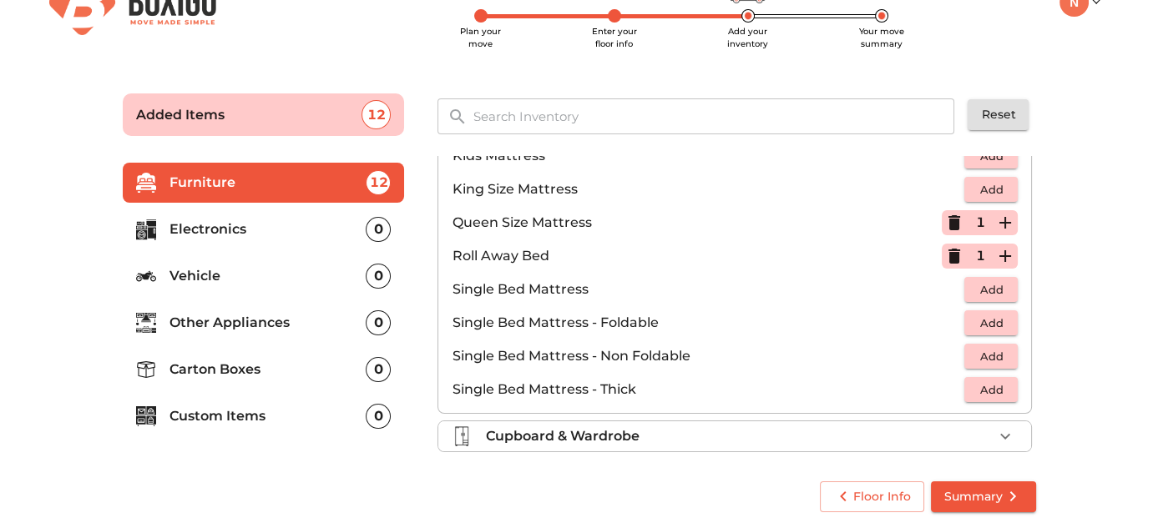
scroll to position [326, 0]
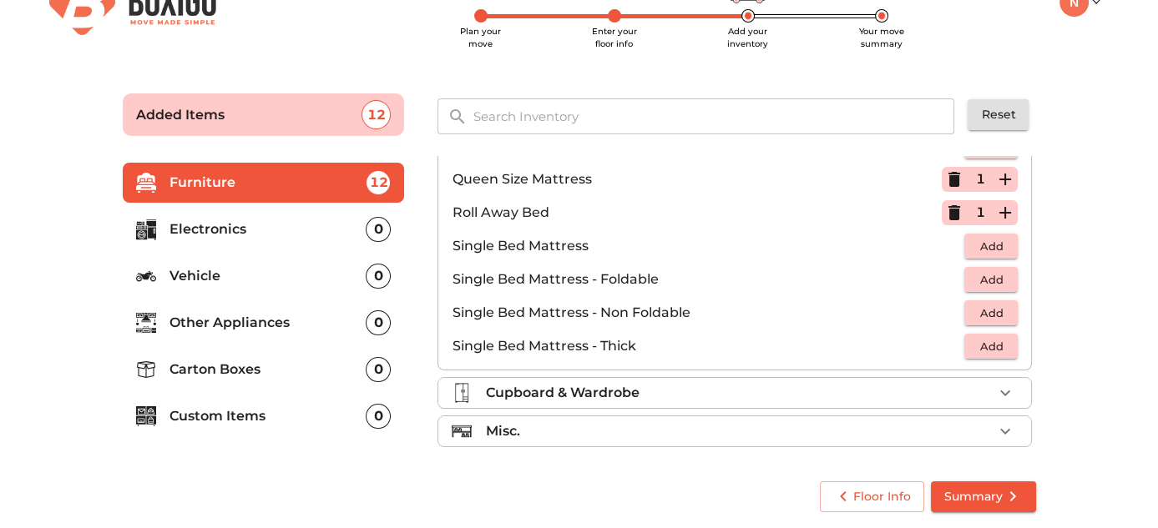
click at [859, 391] on div "Cupboard & Wardrobe" at bounding box center [738, 393] width 507 height 20
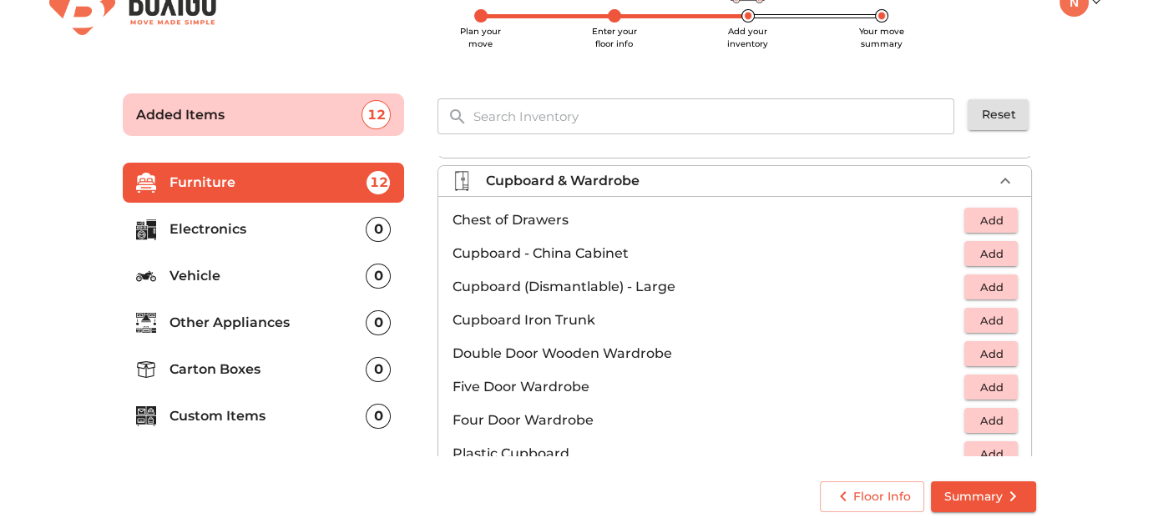
scroll to position [189, 0]
click at [972, 316] on span "Add" at bounding box center [990, 320] width 37 height 19
click at [999, 317] on icon "button" at bounding box center [1005, 321] width 12 height 12
click at [946, 318] on icon "button" at bounding box center [954, 320] width 20 height 20
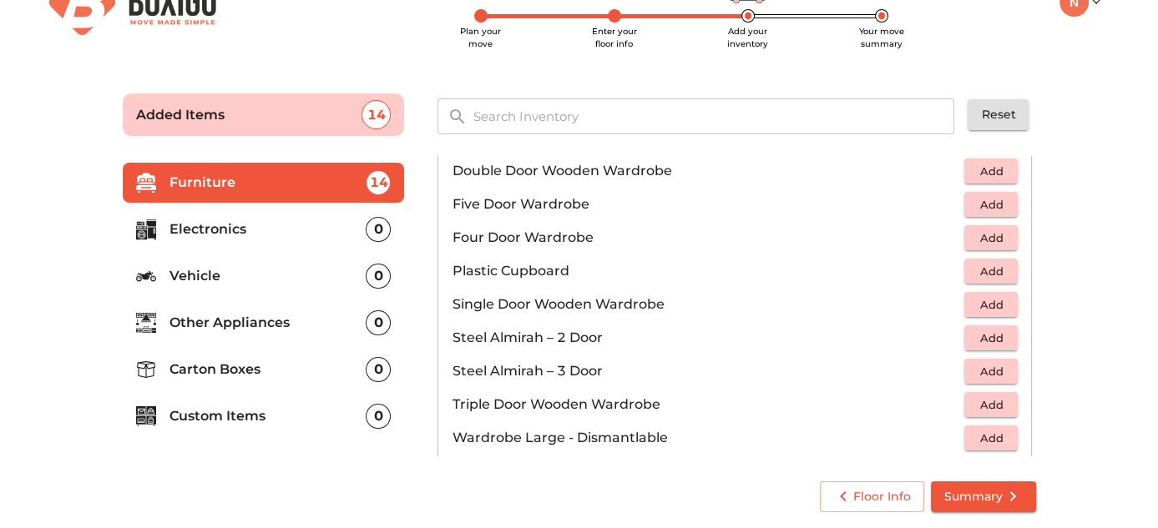
scroll to position [375, 0]
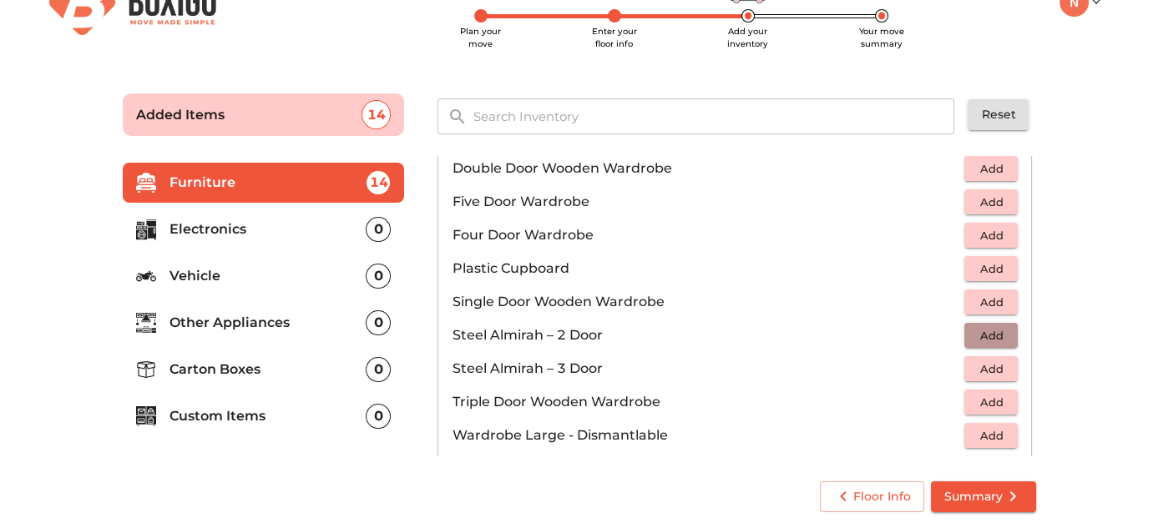
click at [972, 326] on span "Add" at bounding box center [990, 335] width 37 height 19
click at [1003, 337] on icon "button" at bounding box center [1005, 336] width 20 height 20
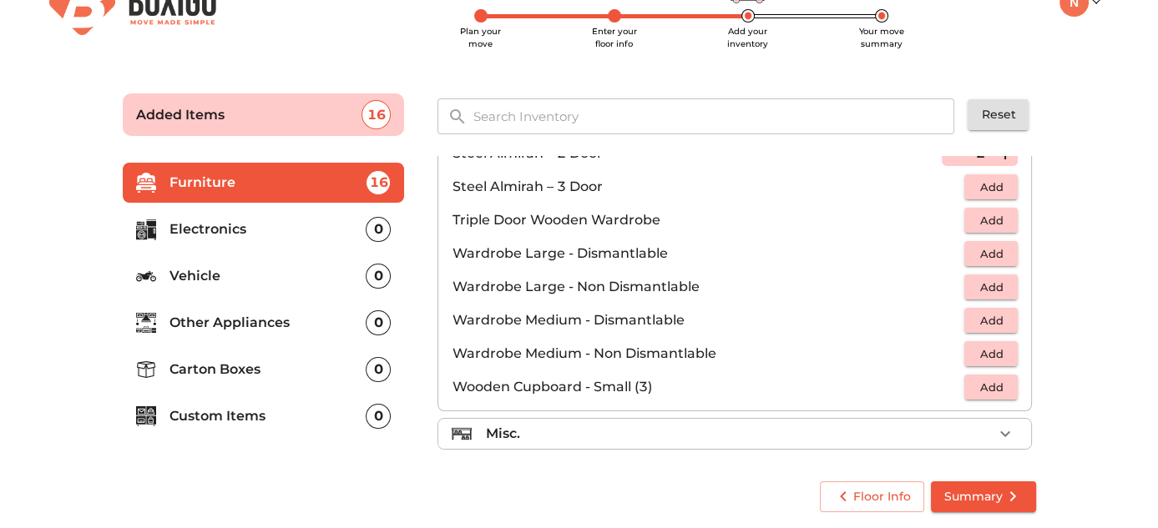
scroll to position [559, 0]
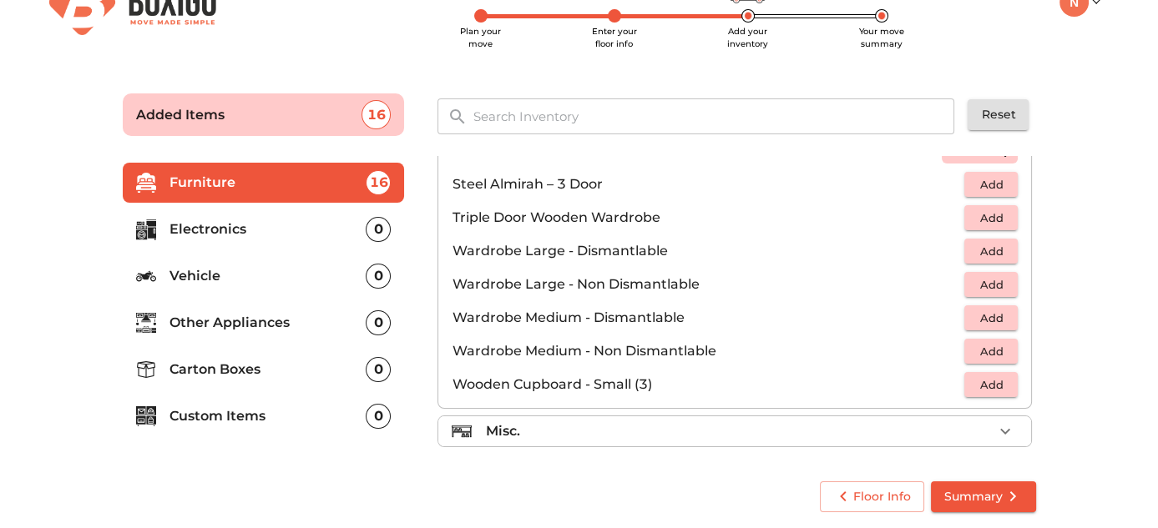
click at [742, 434] on div "Misc." at bounding box center [738, 432] width 507 height 20
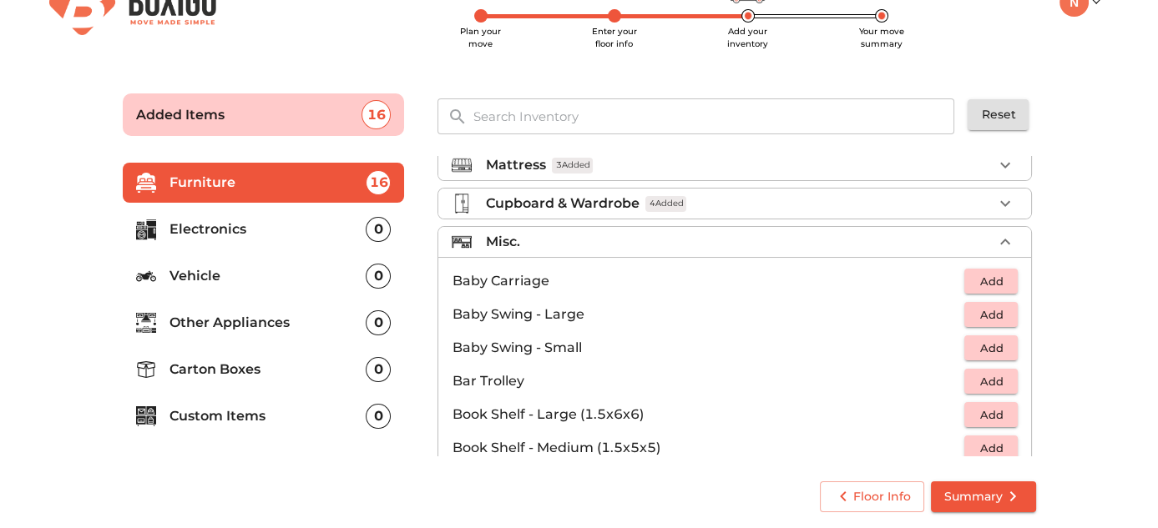
scroll to position [153, 0]
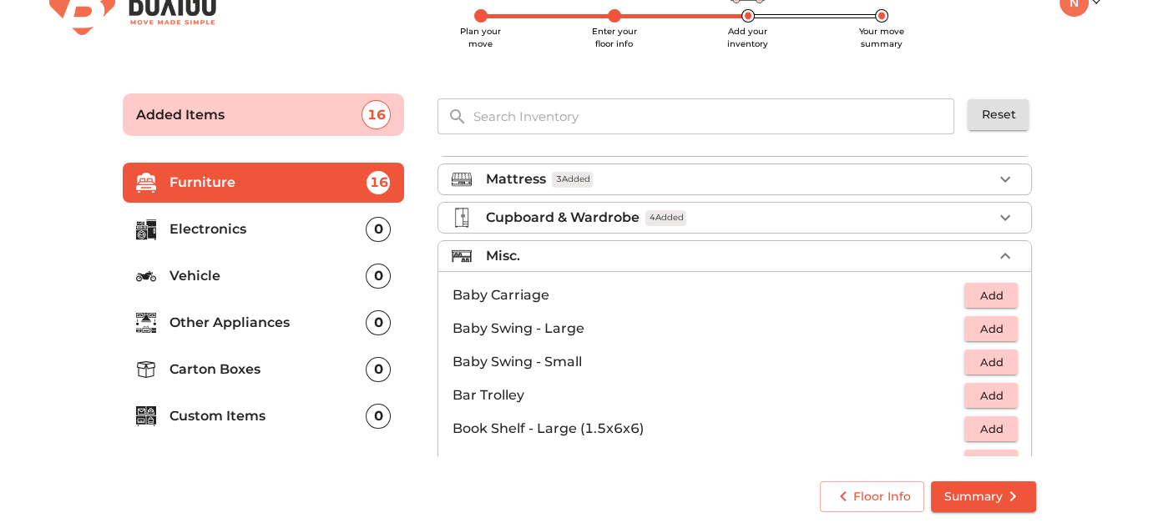
click at [977, 286] on span "Add" at bounding box center [990, 295] width 37 height 19
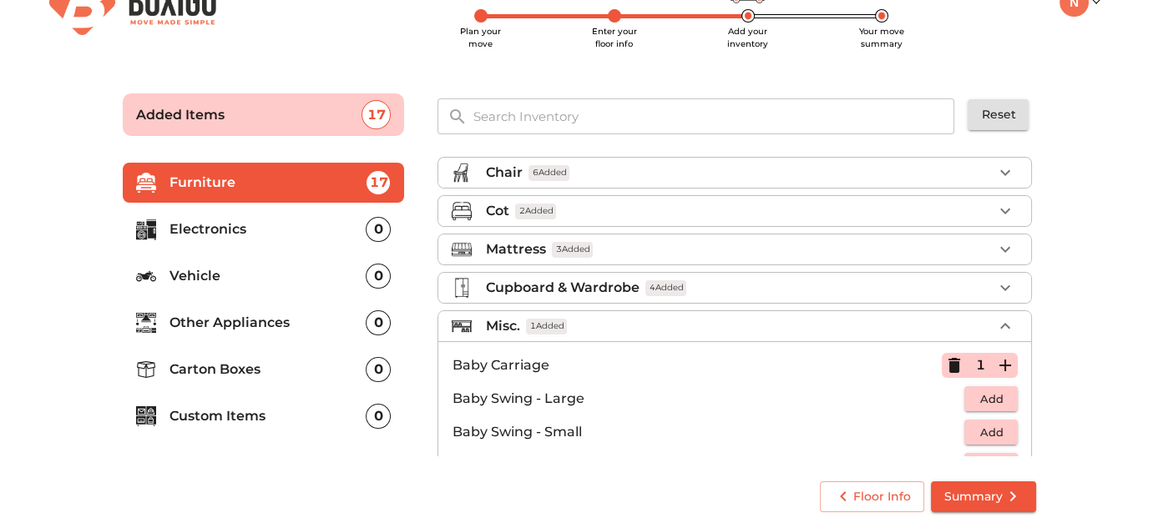
scroll to position [72, 0]
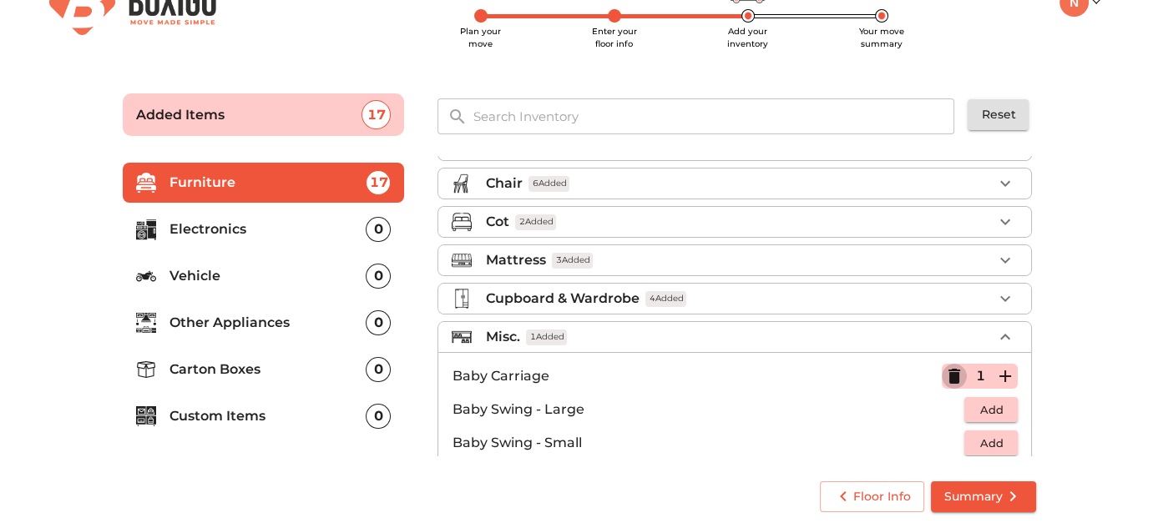
click at [948, 376] on icon "button" at bounding box center [954, 376] width 12 height 15
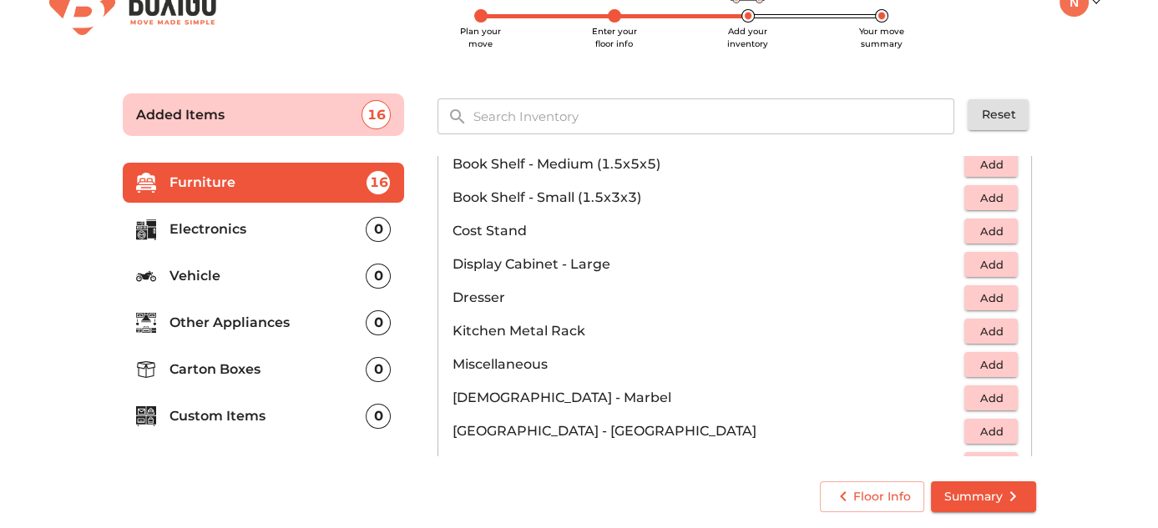
scroll to position [457, 0]
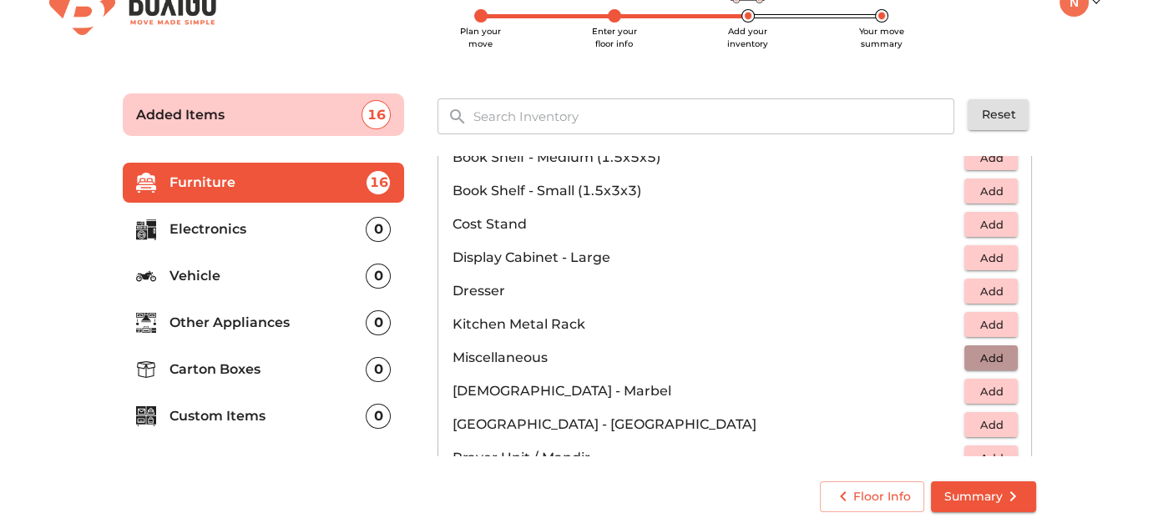
click at [972, 351] on span "Add" at bounding box center [990, 358] width 37 height 19
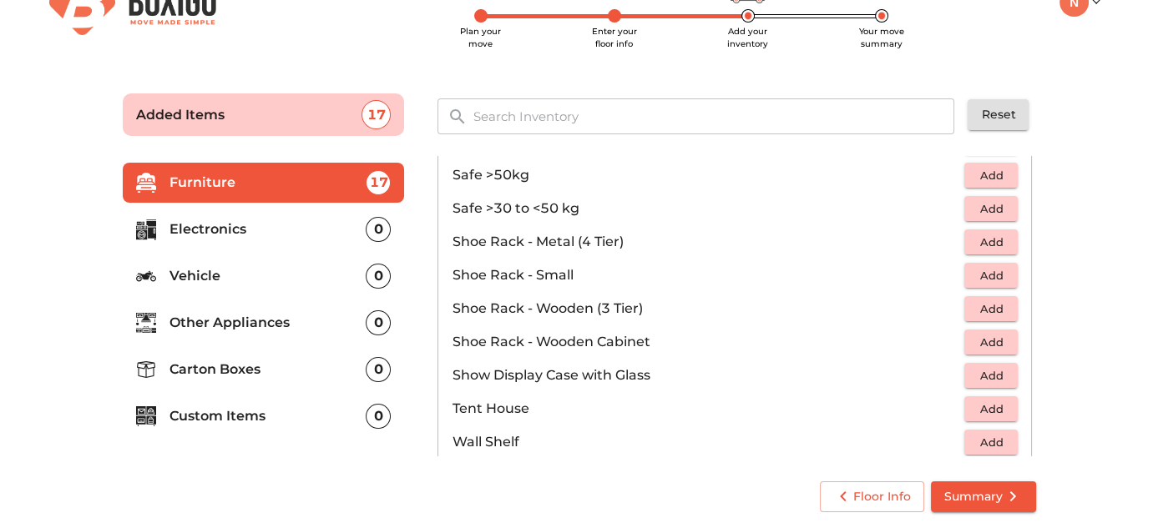
scroll to position [841, 0]
click at [978, 269] on span "Add" at bounding box center [990, 274] width 37 height 19
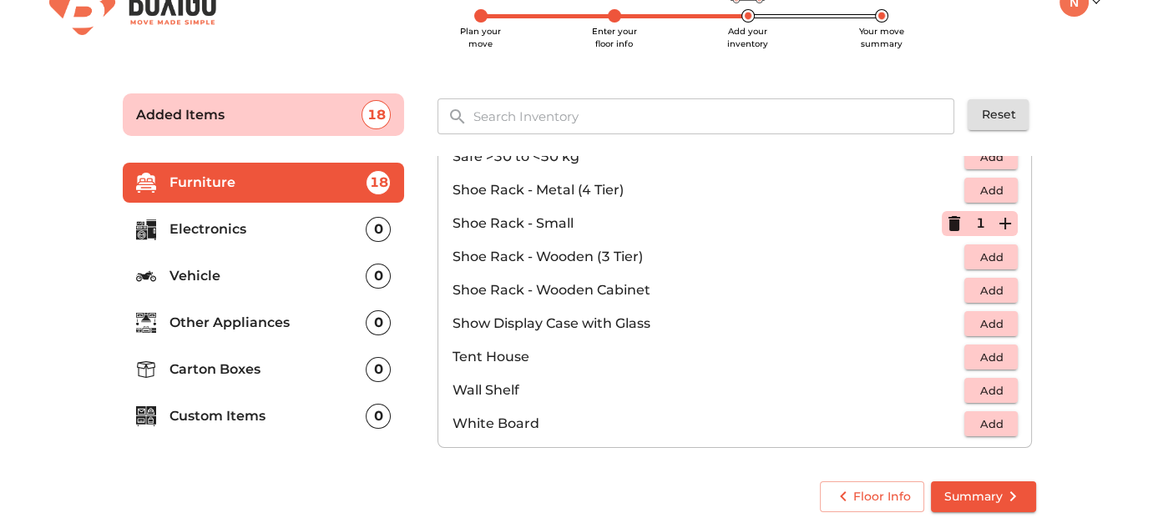
scroll to position [893, 0]
click at [309, 220] on p "Electronics" at bounding box center [267, 230] width 197 height 20
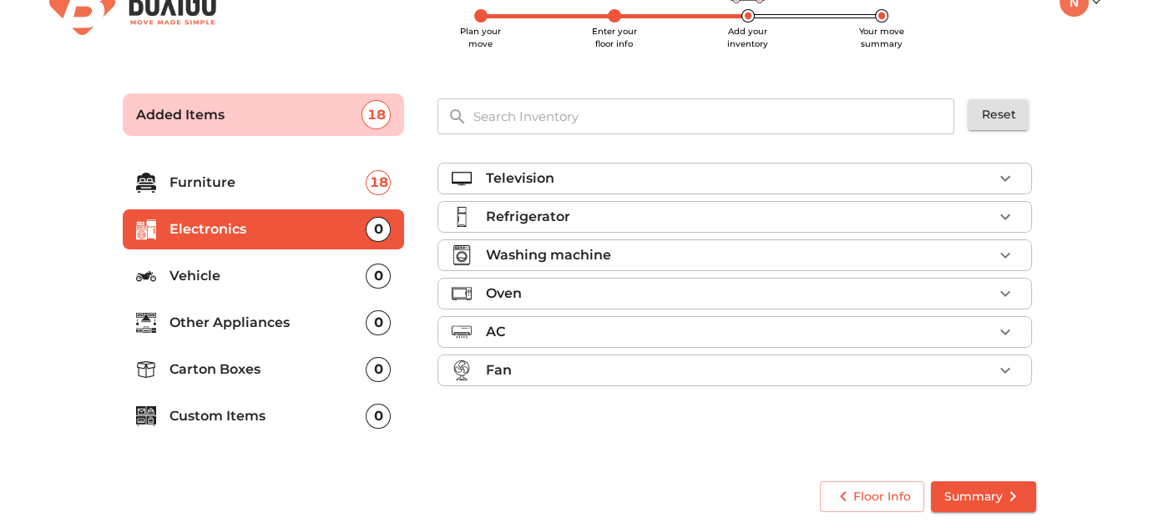
scroll to position [0, 0]
click at [822, 179] on div "Television" at bounding box center [738, 179] width 507 height 20
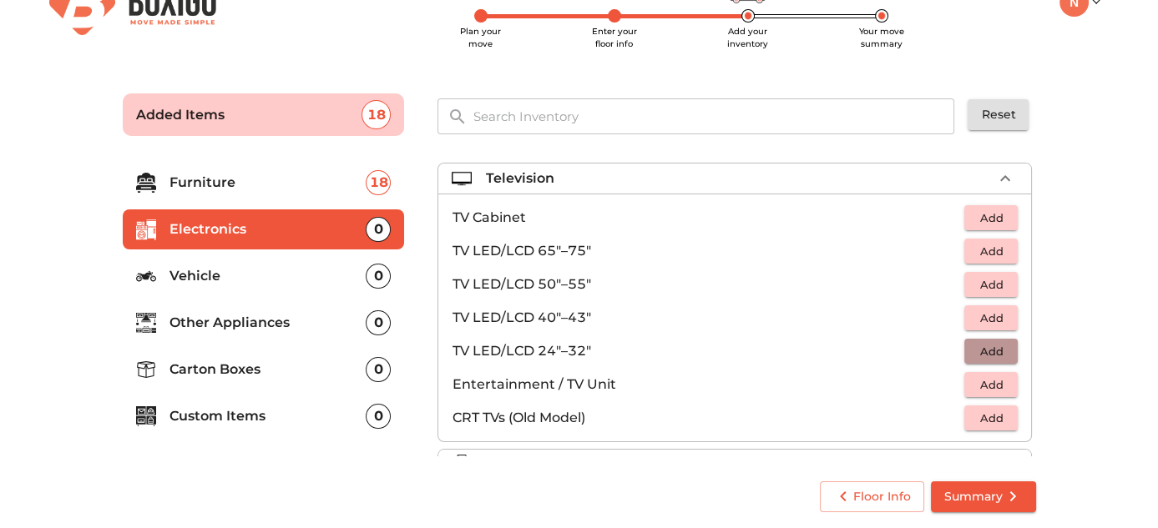
click at [972, 354] on span "Add" at bounding box center [990, 351] width 37 height 19
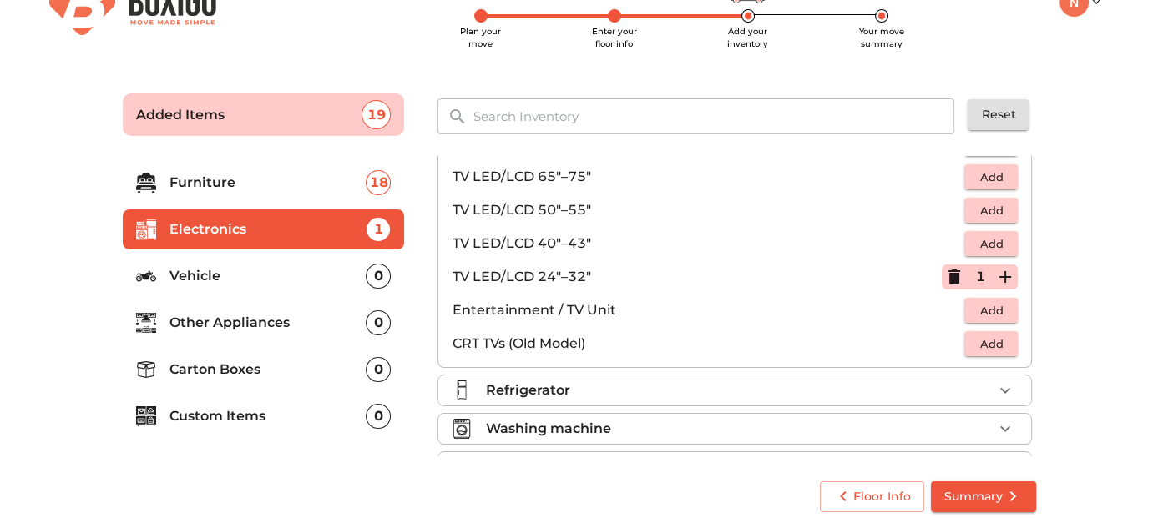
scroll to position [76, 0]
click at [726, 393] on div "Refrigerator" at bounding box center [738, 389] width 507 height 20
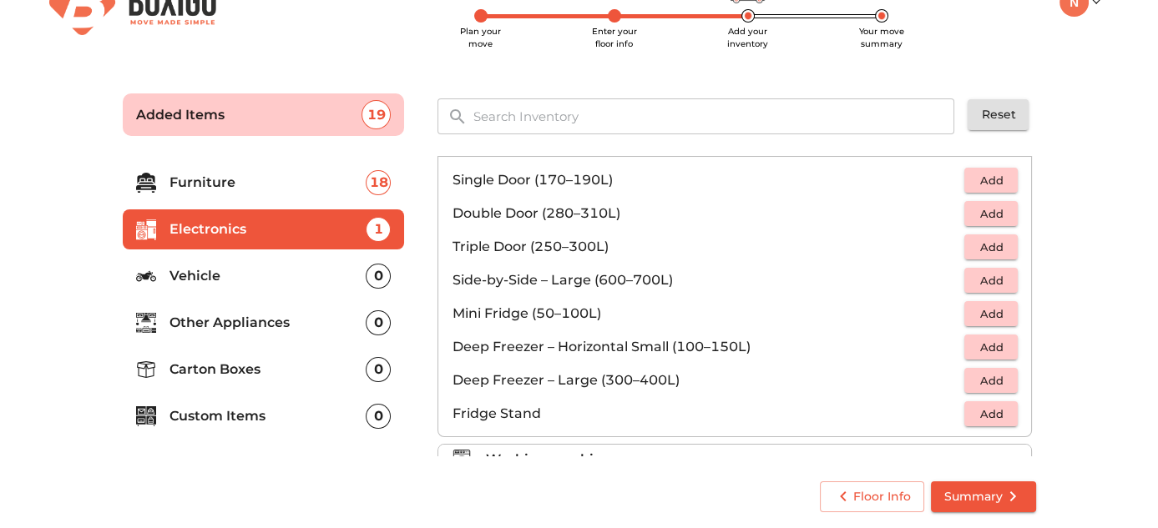
scroll to position [75, 0]
click at [980, 213] on span "Add" at bounding box center [990, 214] width 37 height 19
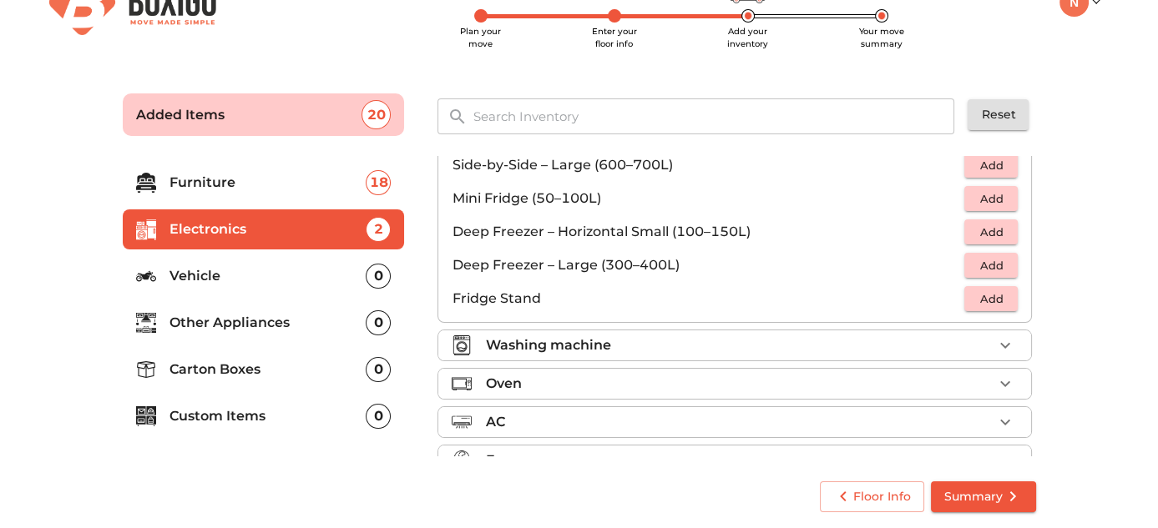
scroll to position [193, 0]
click at [762, 337] on div "Washing machine" at bounding box center [738, 344] width 507 height 20
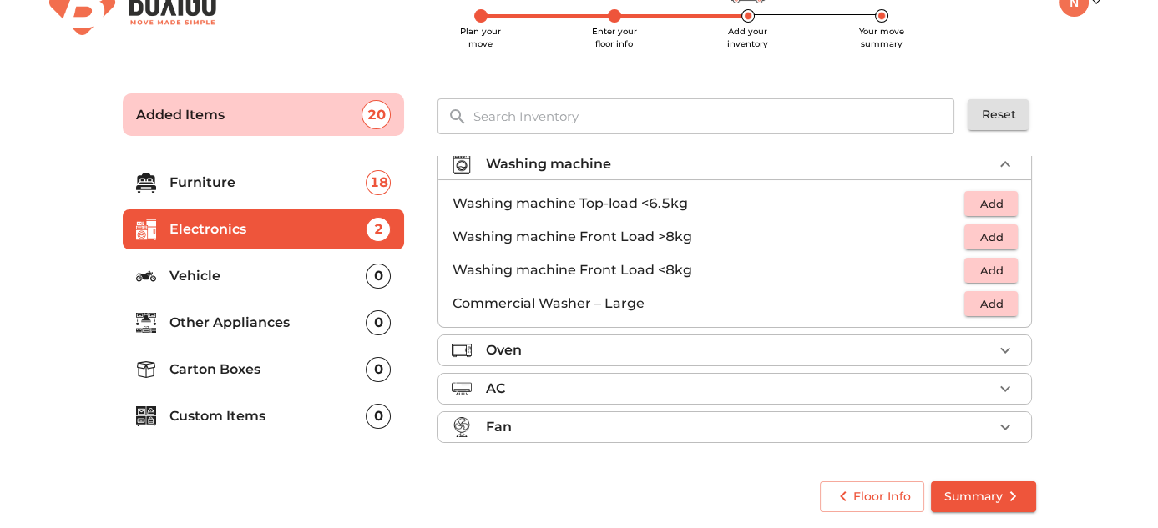
scroll to position [76, 0]
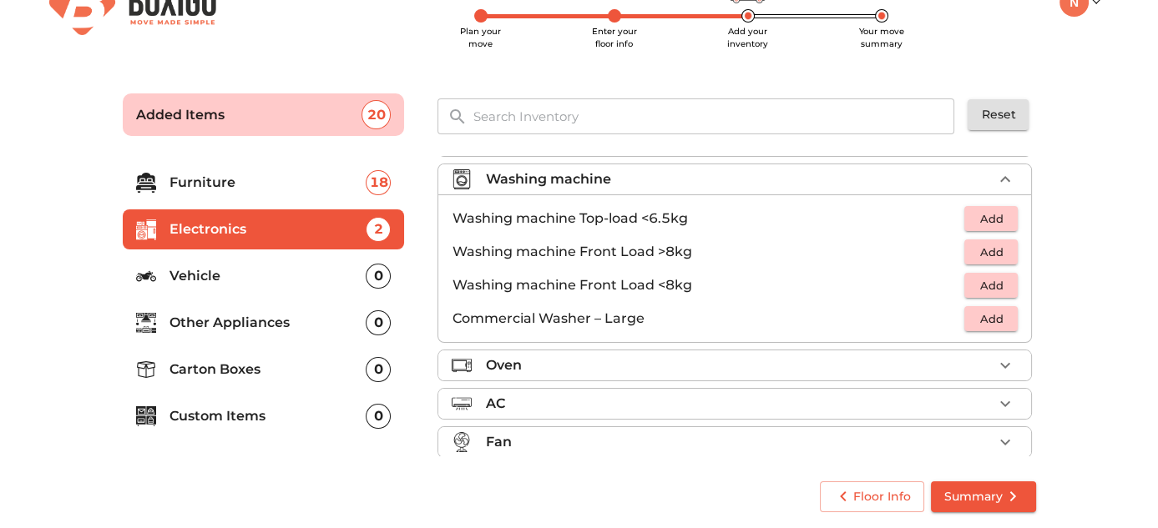
click at [781, 179] on div "Washing machine" at bounding box center [738, 179] width 507 height 20
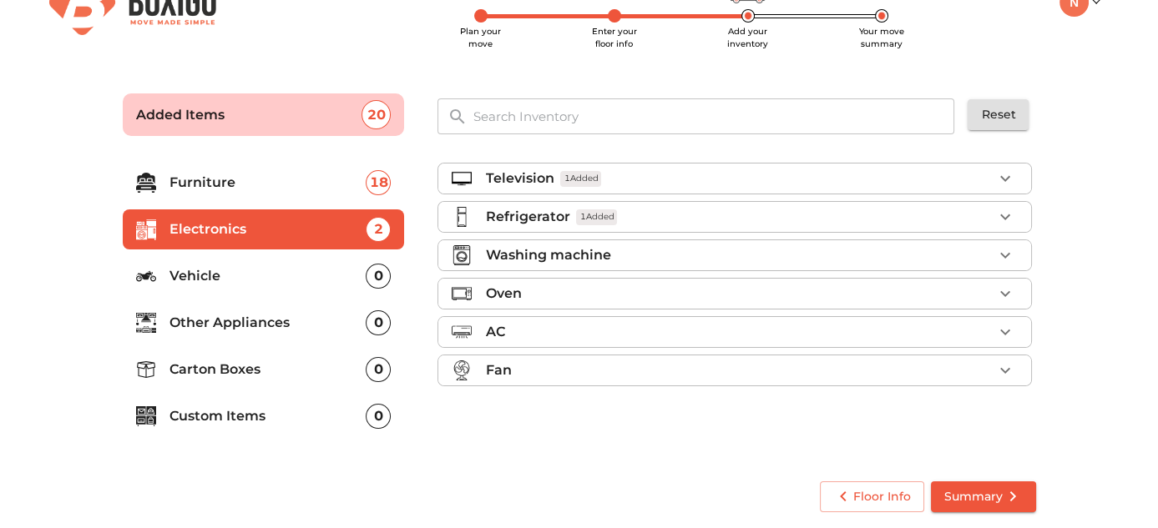
scroll to position [0, 0]
click at [802, 217] on div "Refrigerator 1 Added" at bounding box center [738, 217] width 507 height 20
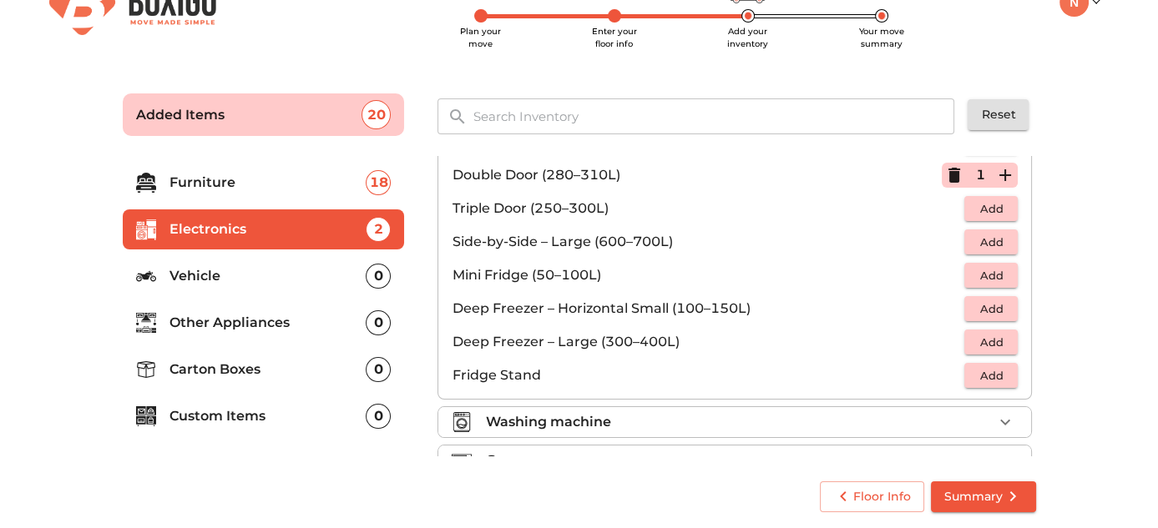
scroll to position [117, 0]
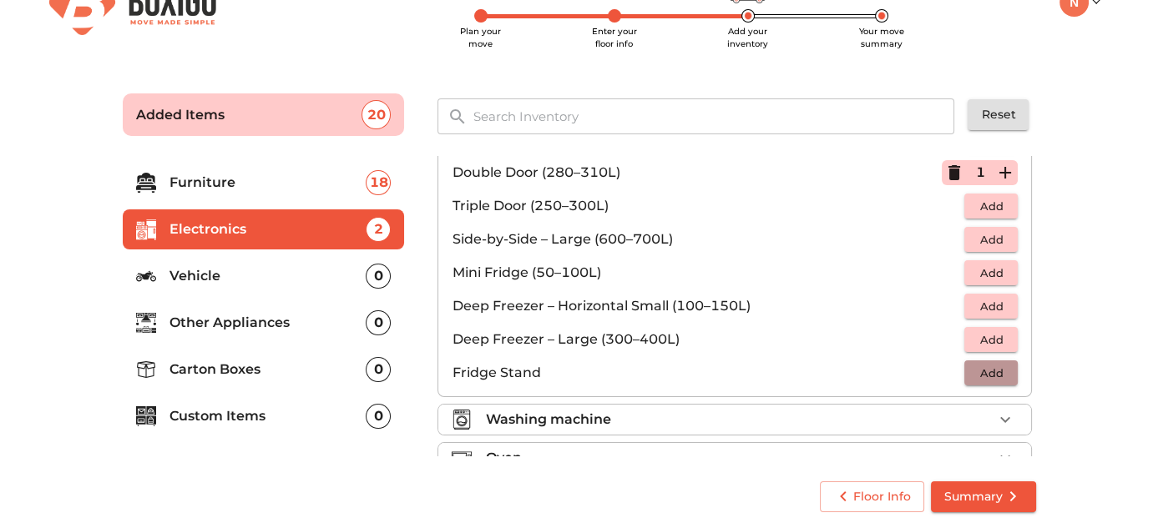
click at [976, 379] on span "Add" at bounding box center [990, 373] width 37 height 19
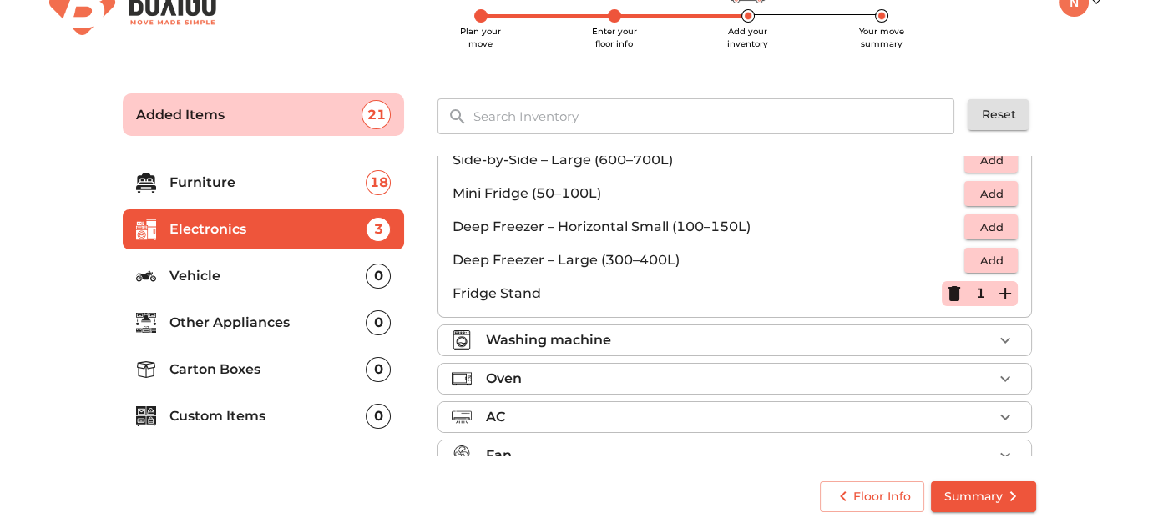
scroll to position [220, 0]
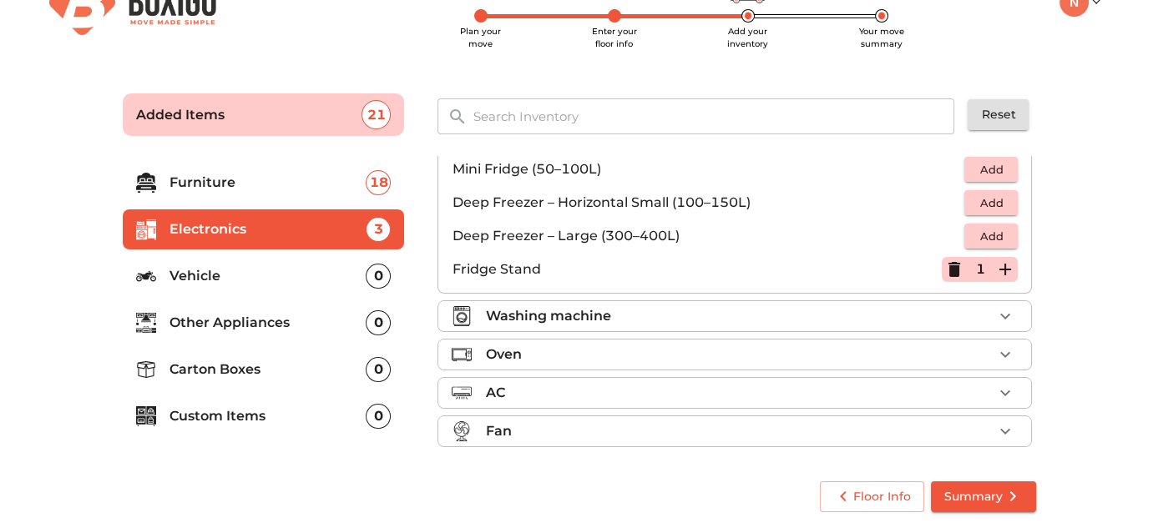
click at [871, 308] on div "Washing machine" at bounding box center [738, 316] width 507 height 20
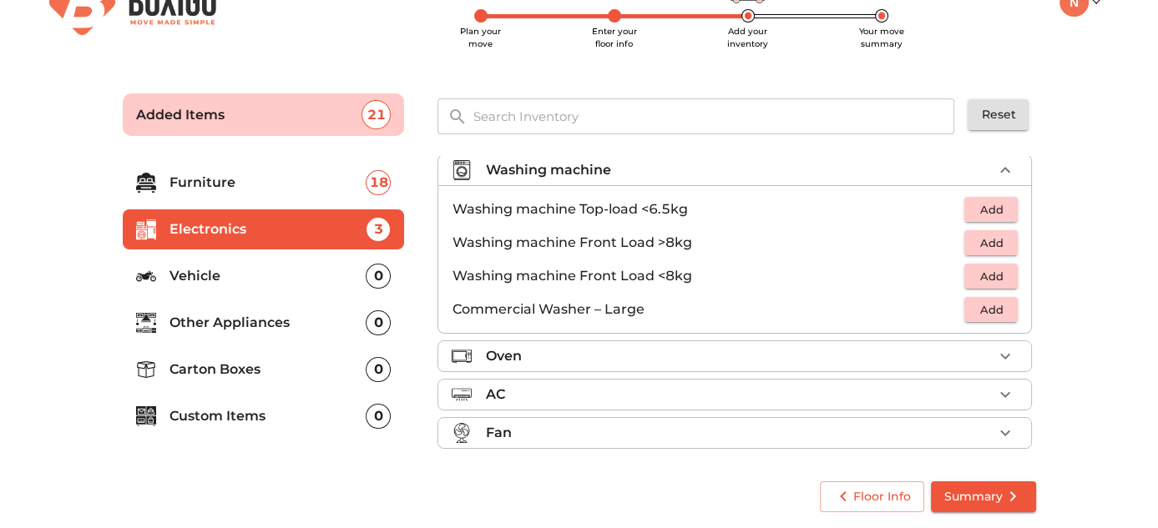
scroll to position [76, 0]
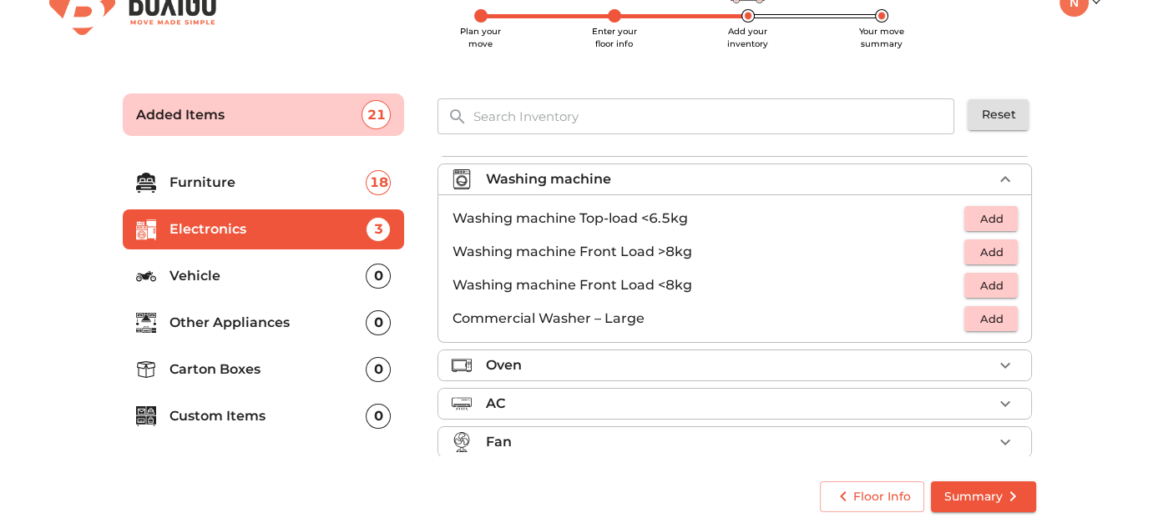
click at [977, 223] on span "Add" at bounding box center [990, 219] width 37 height 19
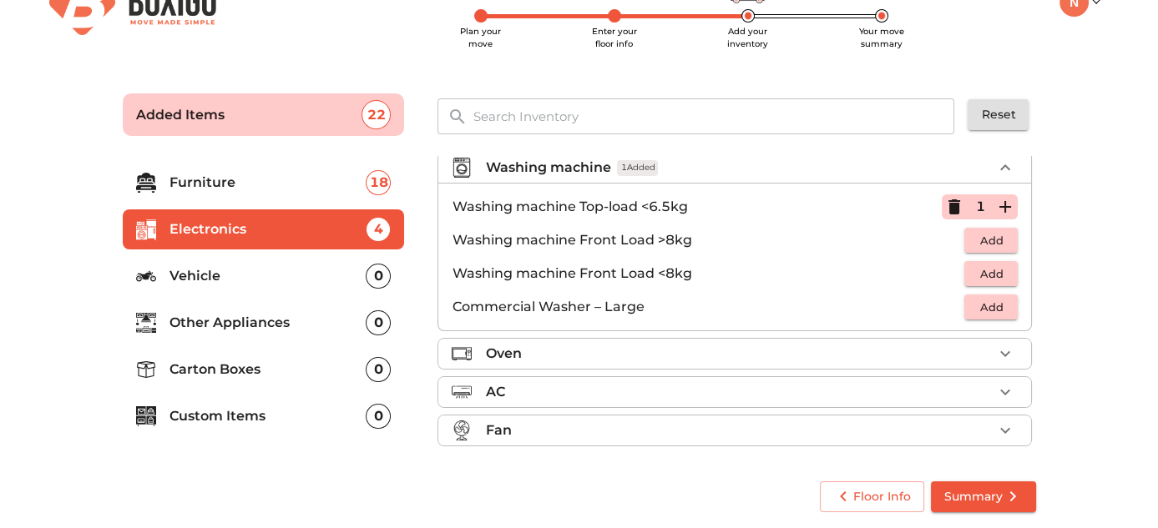
click at [790, 352] on div "Oven" at bounding box center [738, 354] width 507 height 20
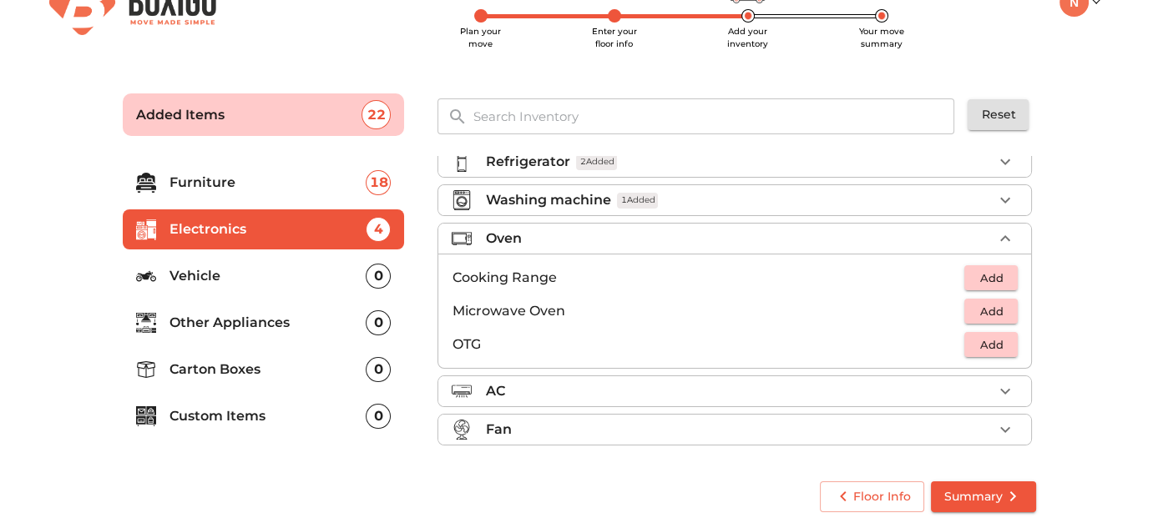
scroll to position [53, 0]
click at [977, 339] on span "Add" at bounding box center [990, 346] width 37 height 19
click at [803, 386] on div "AC" at bounding box center [738, 393] width 507 height 20
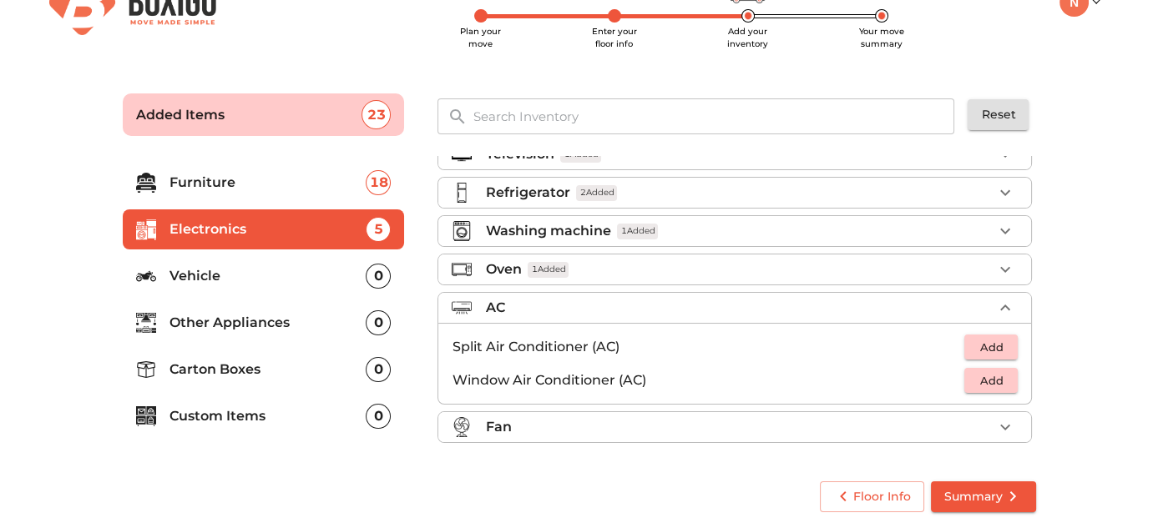
scroll to position [21, 0]
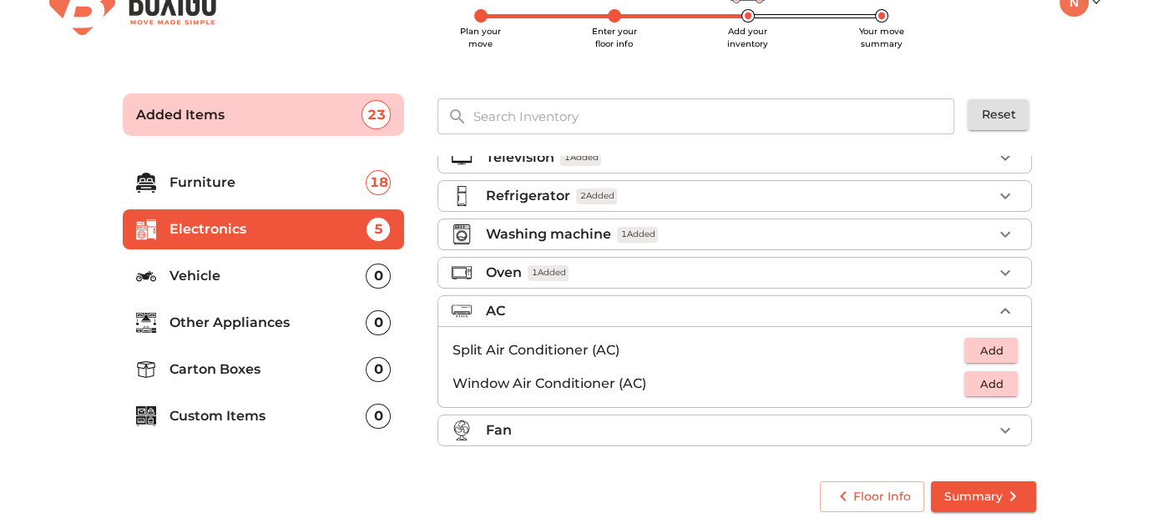
click at [853, 273] on div "Oven 1 Added" at bounding box center [738, 273] width 507 height 20
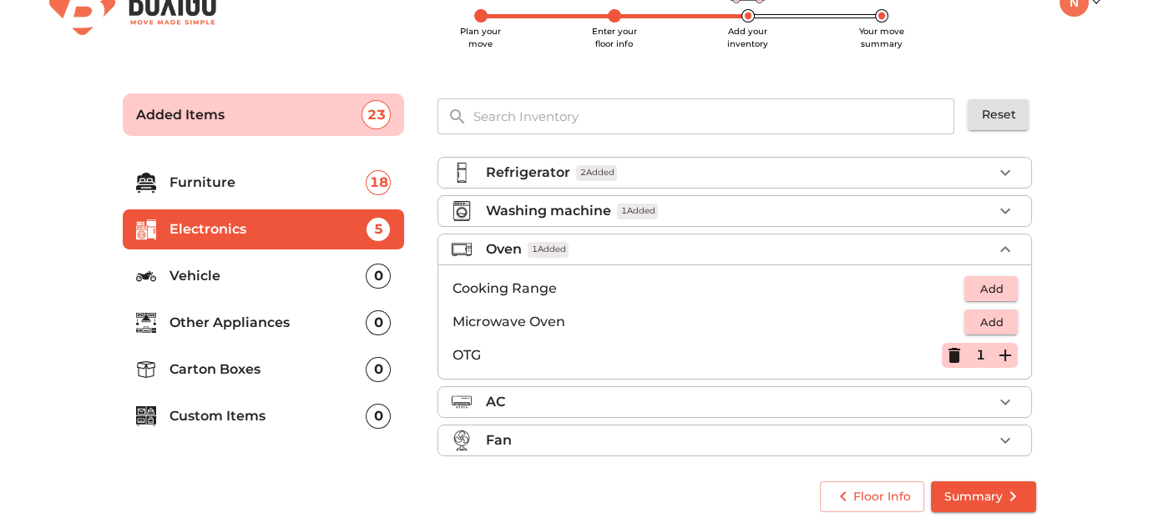
scroll to position [53, 0]
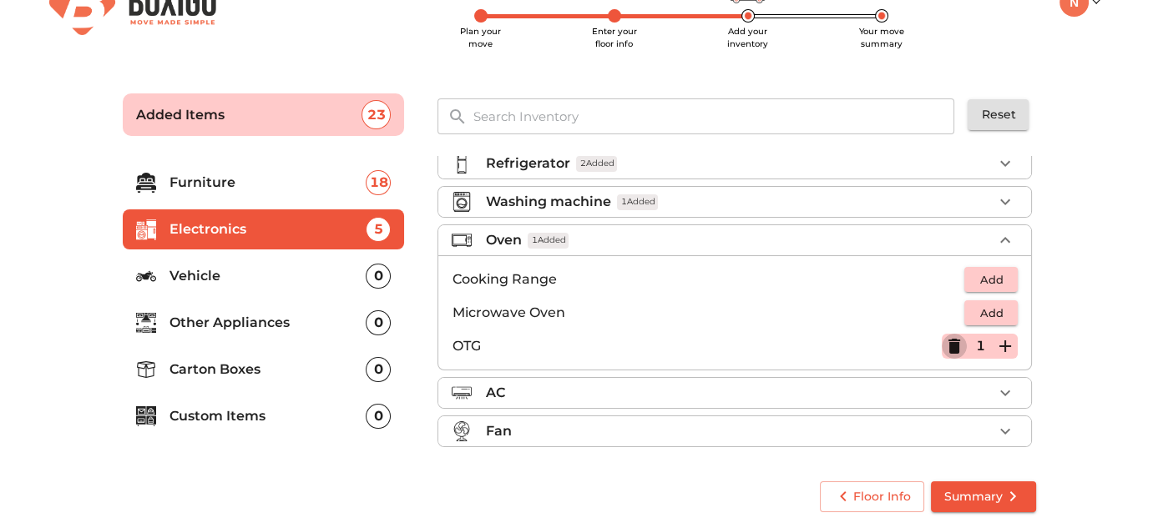
click at [948, 339] on icon "button" at bounding box center [954, 346] width 12 height 15
click at [978, 270] on span "Add" at bounding box center [990, 279] width 37 height 19
click at [825, 392] on div "AC" at bounding box center [738, 393] width 507 height 20
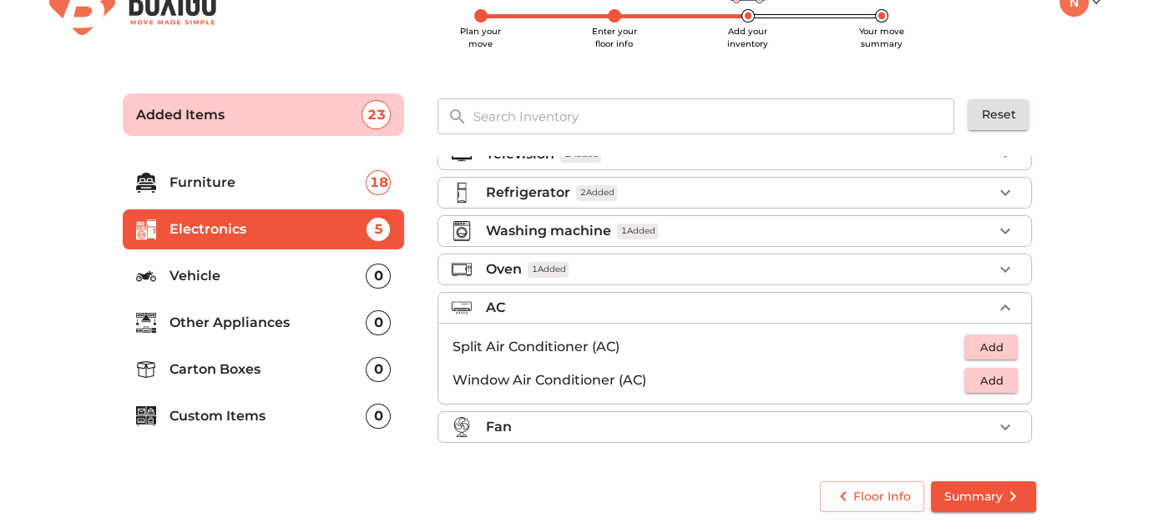
scroll to position [21, 0]
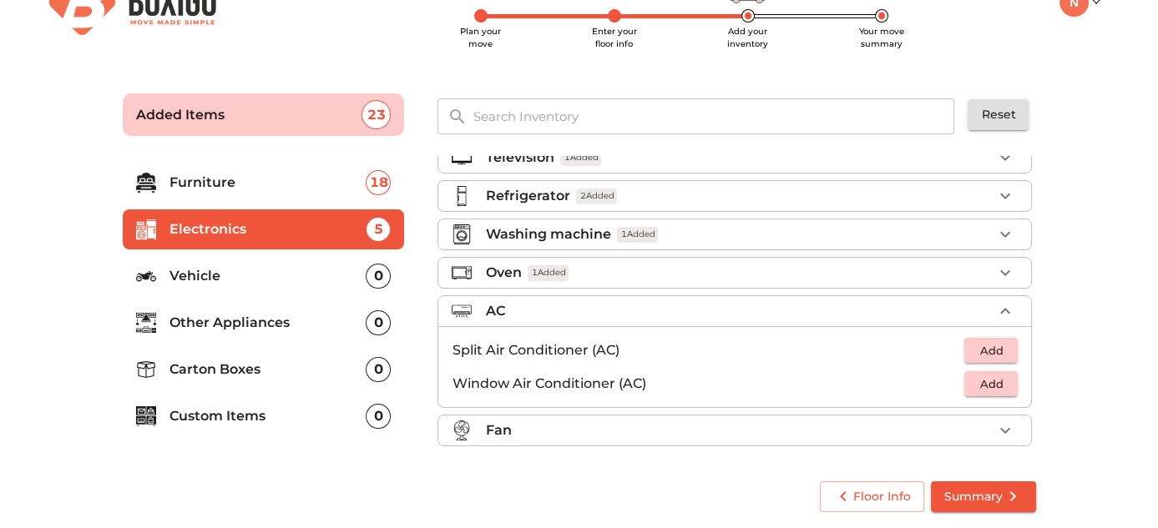
click at [720, 437] on li "Fan" at bounding box center [734, 431] width 593 height 30
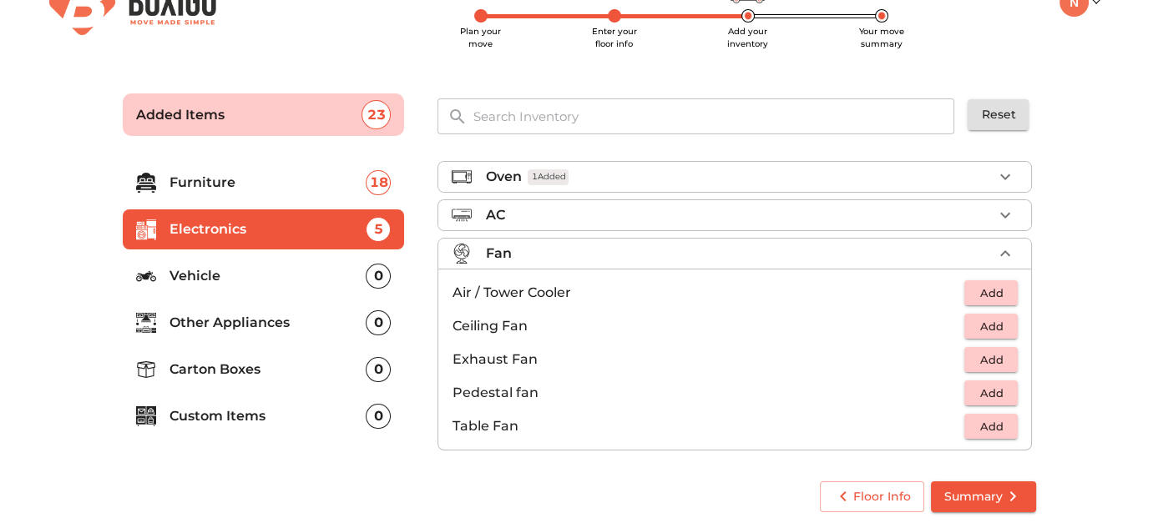
scroll to position [121, 0]
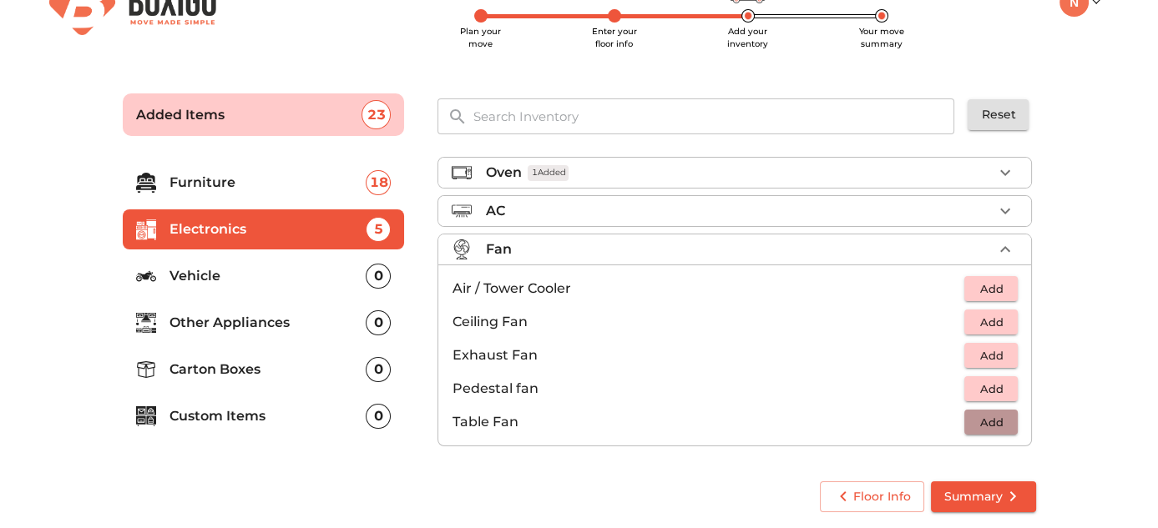
click at [978, 420] on span "Add" at bounding box center [990, 422] width 37 height 19
click at [275, 267] on p "Vehicle" at bounding box center [267, 276] width 197 height 20
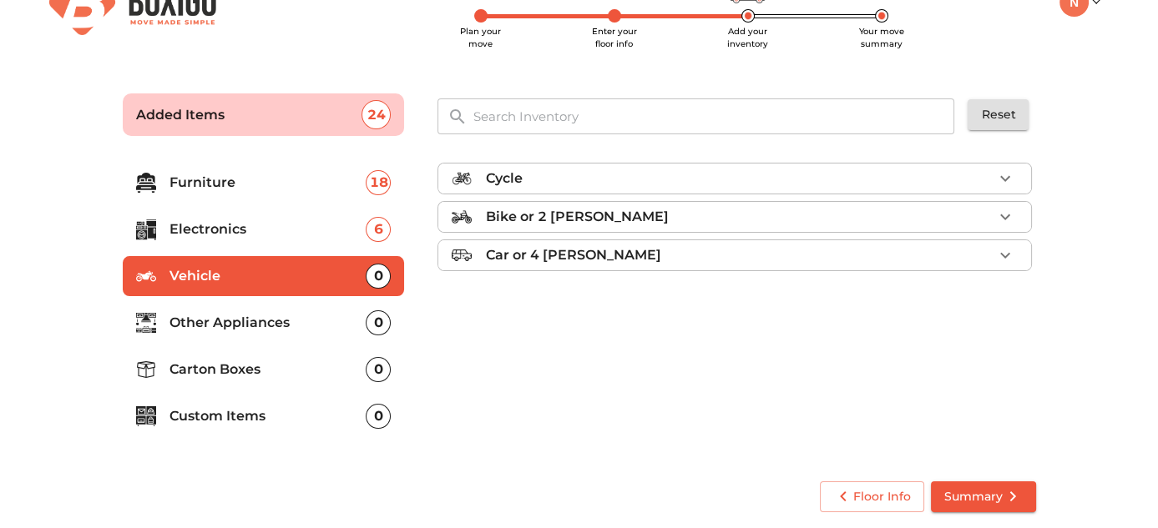
click at [264, 303] on li "Other Appliances 0" at bounding box center [264, 323] width 282 height 40
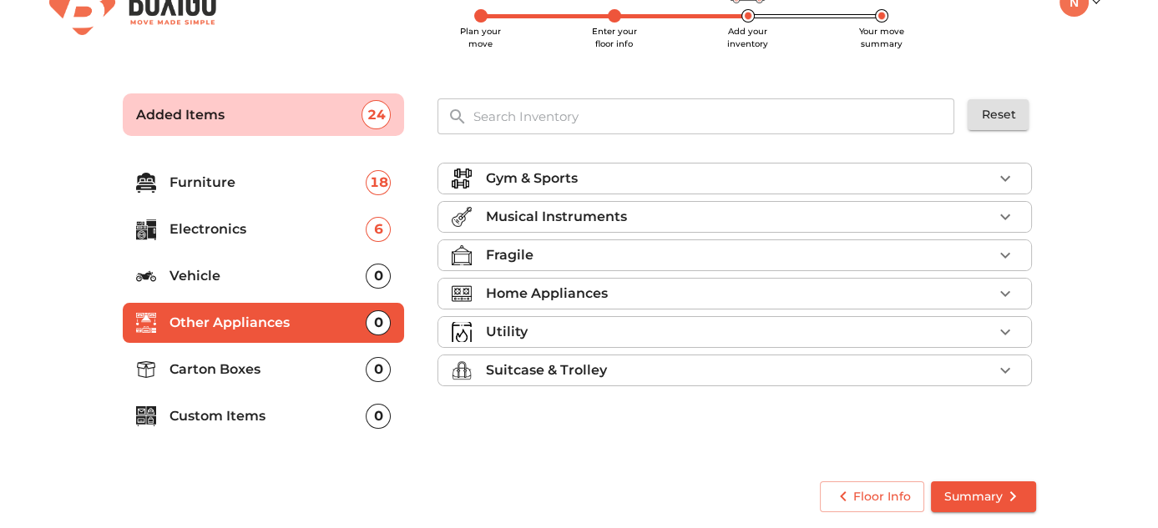
click at [810, 217] on div "Musical Instruments" at bounding box center [738, 217] width 507 height 20
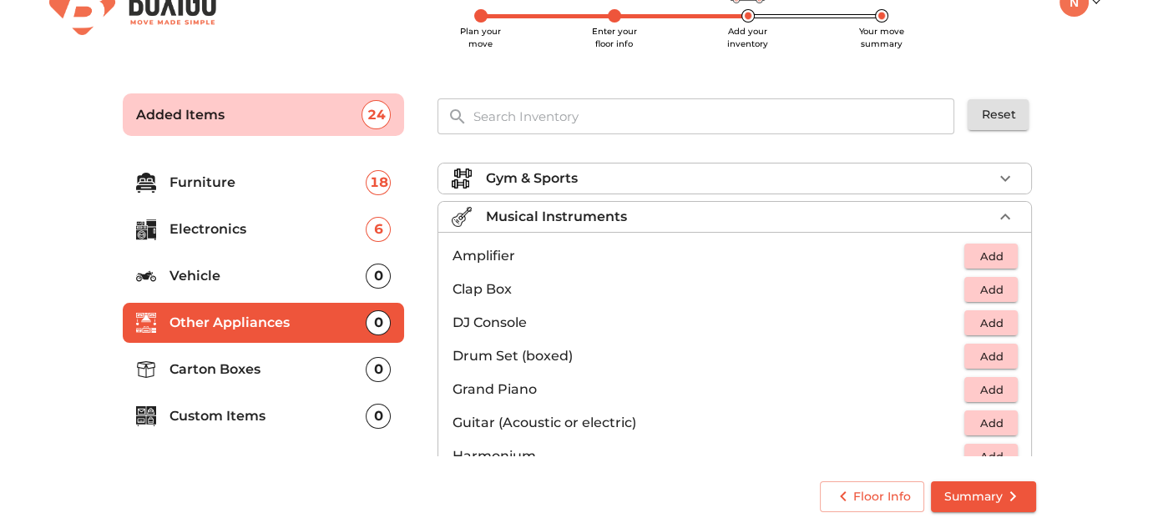
click at [810, 217] on div "Musical Instruments" at bounding box center [738, 217] width 507 height 20
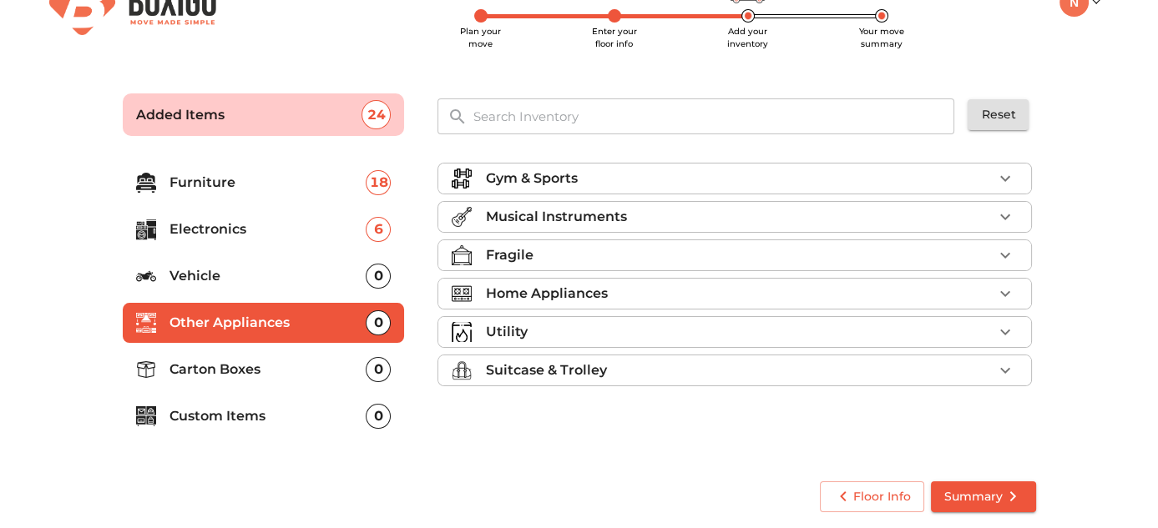
click at [729, 249] on div "Fragile" at bounding box center [738, 255] width 507 height 20
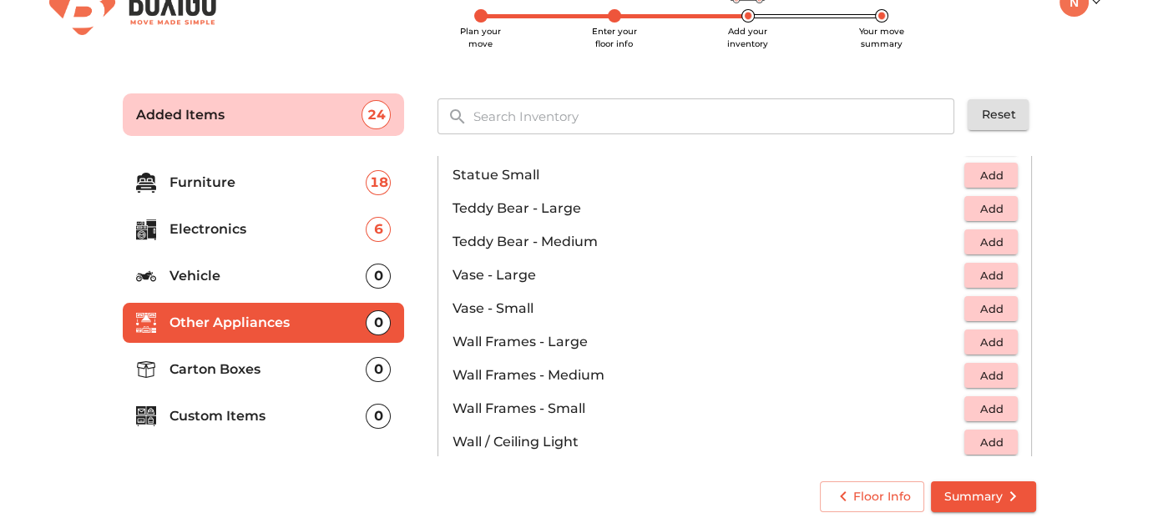
scroll to position [1121, 0]
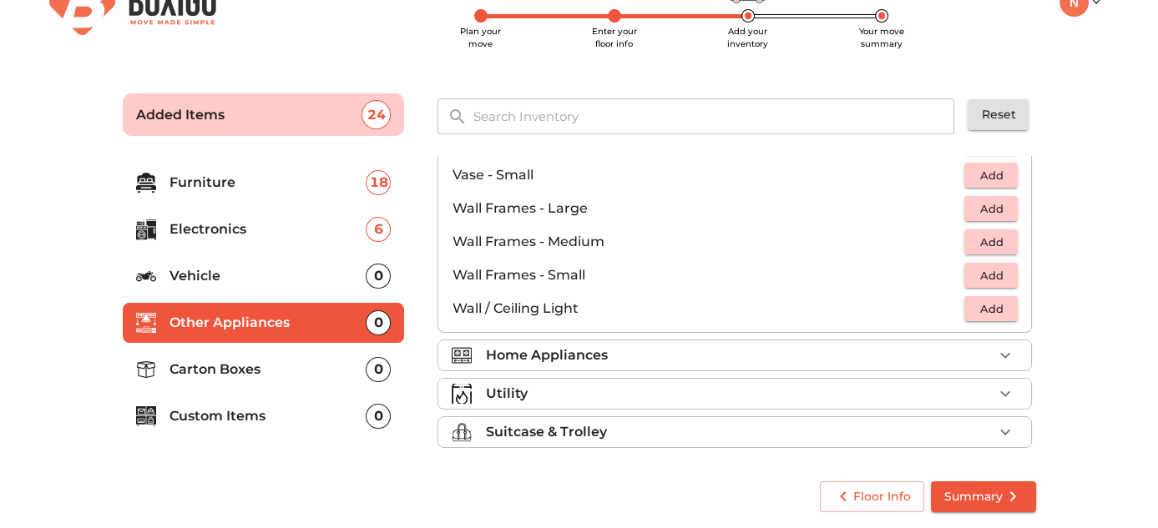
click at [629, 352] on div "Home Appliances" at bounding box center [738, 356] width 507 height 20
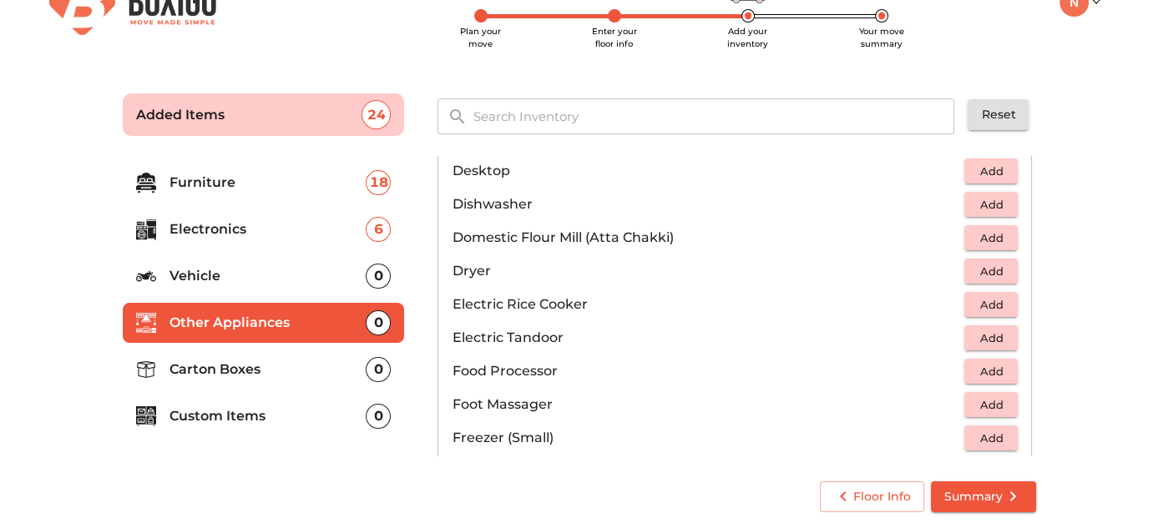
scroll to position [435, 0]
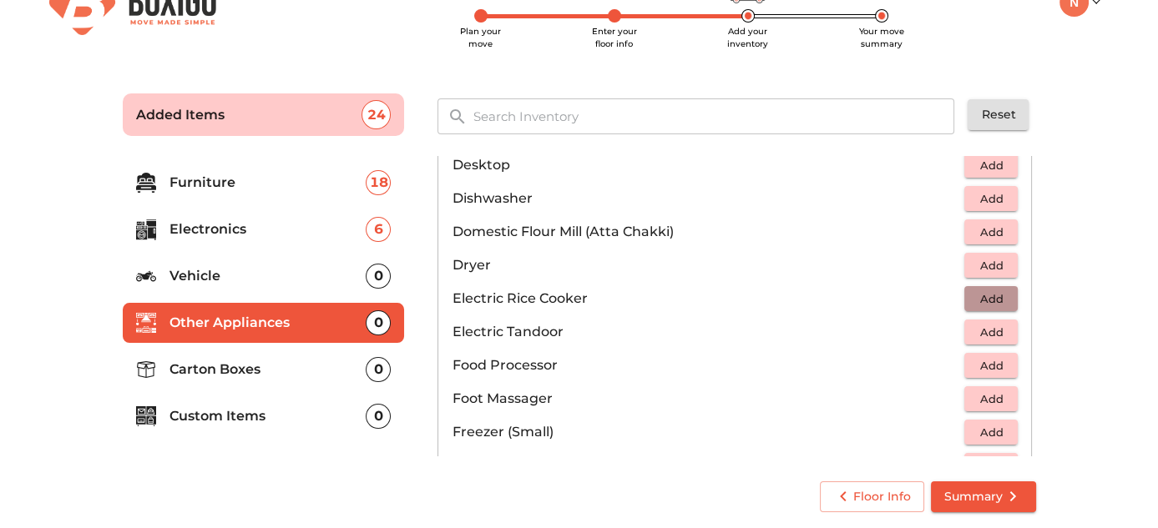
click at [990, 293] on span "Add" at bounding box center [990, 299] width 37 height 19
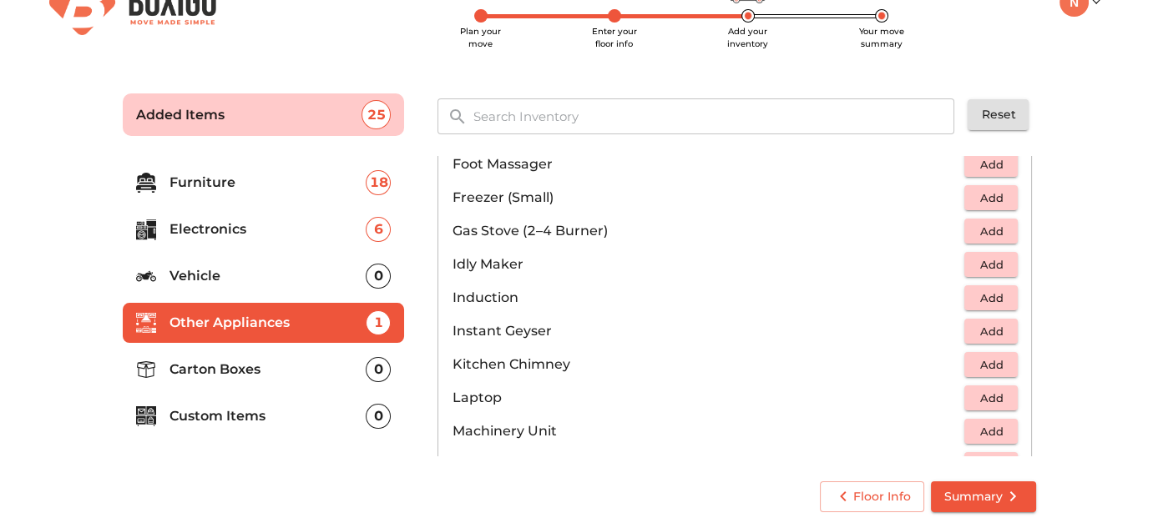
scroll to position [670, 0]
click at [998, 225] on span "Add" at bounding box center [990, 230] width 37 height 19
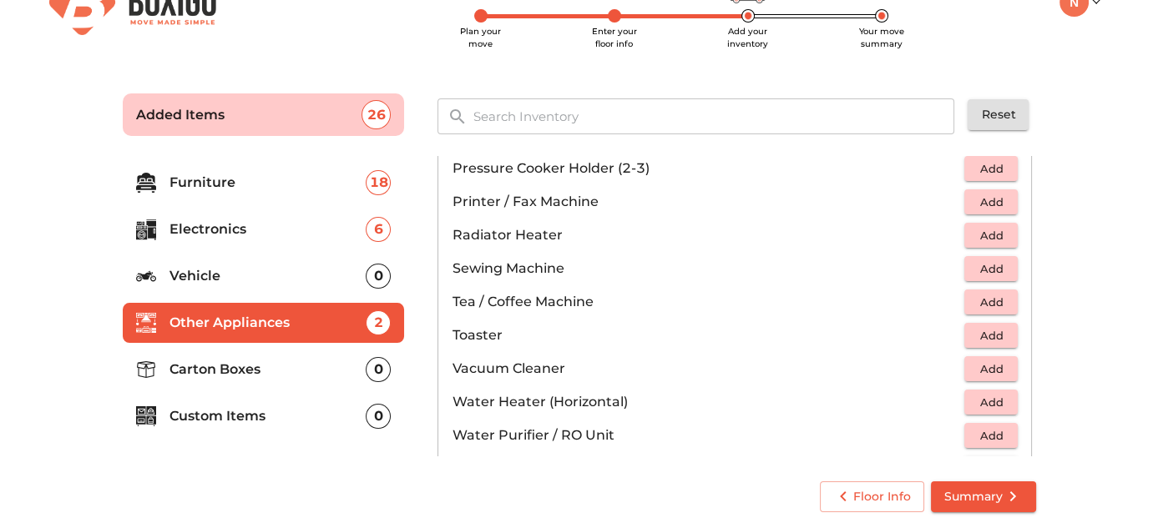
scroll to position [999, 0]
click at [989, 264] on span "Add" at bounding box center [990, 269] width 37 height 19
click at [995, 264] on icon "button" at bounding box center [1005, 269] width 20 height 20
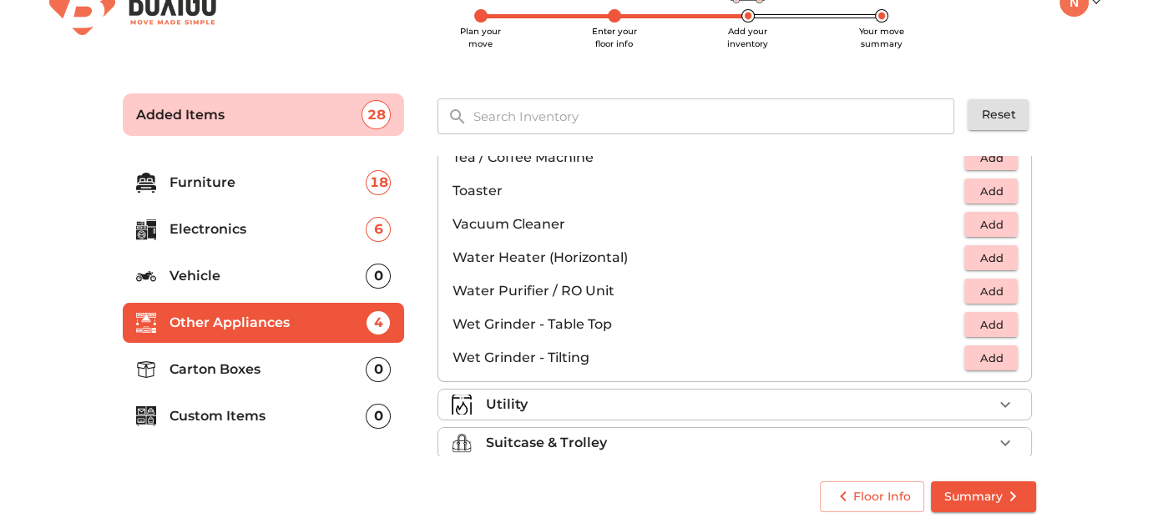
scroll to position [1154, 0]
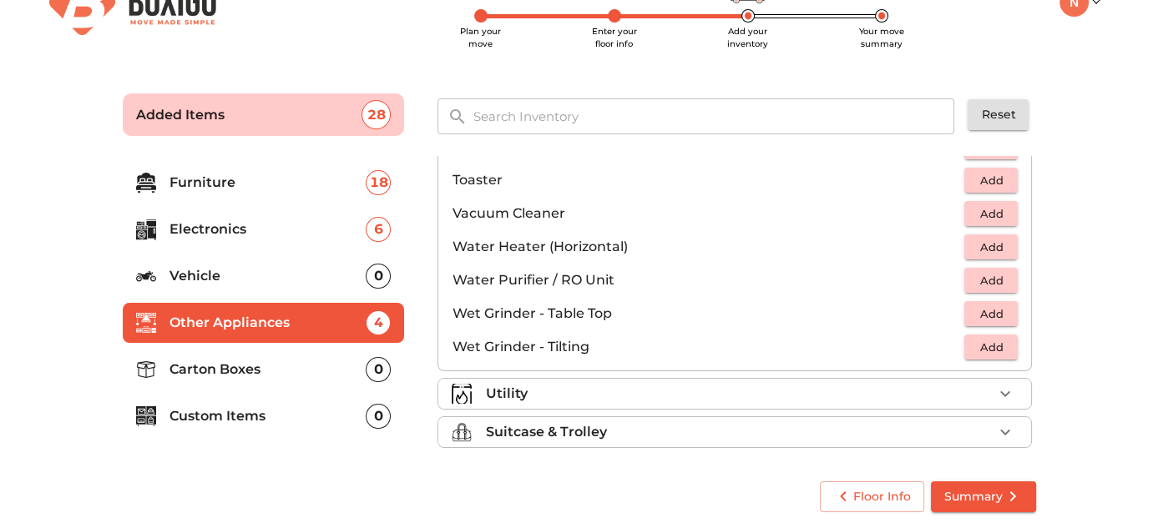
click at [723, 391] on div "Utility" at bounding box center [738, 394] width 507 height 20
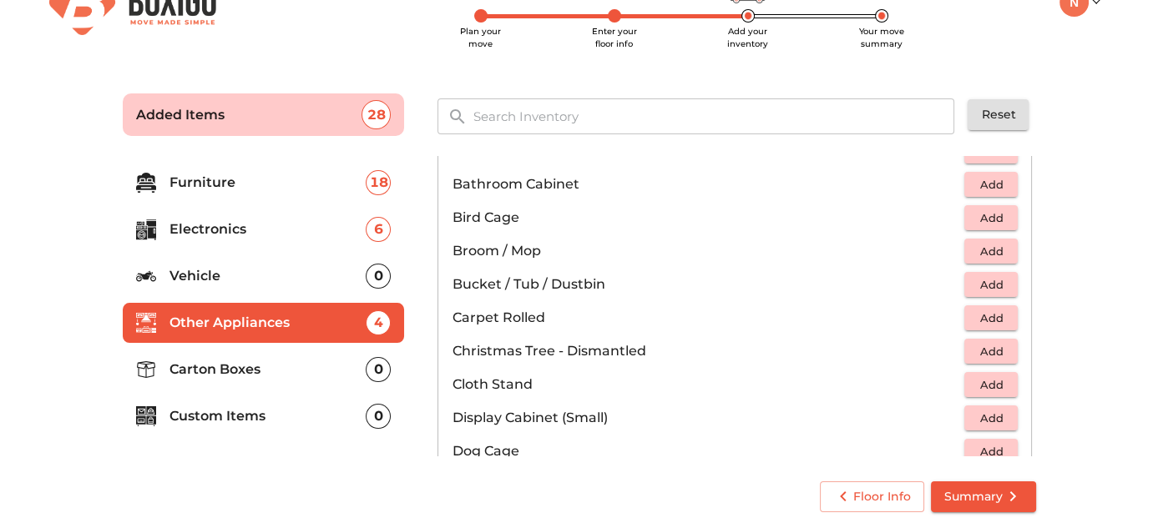
scroll to position [281, 0]
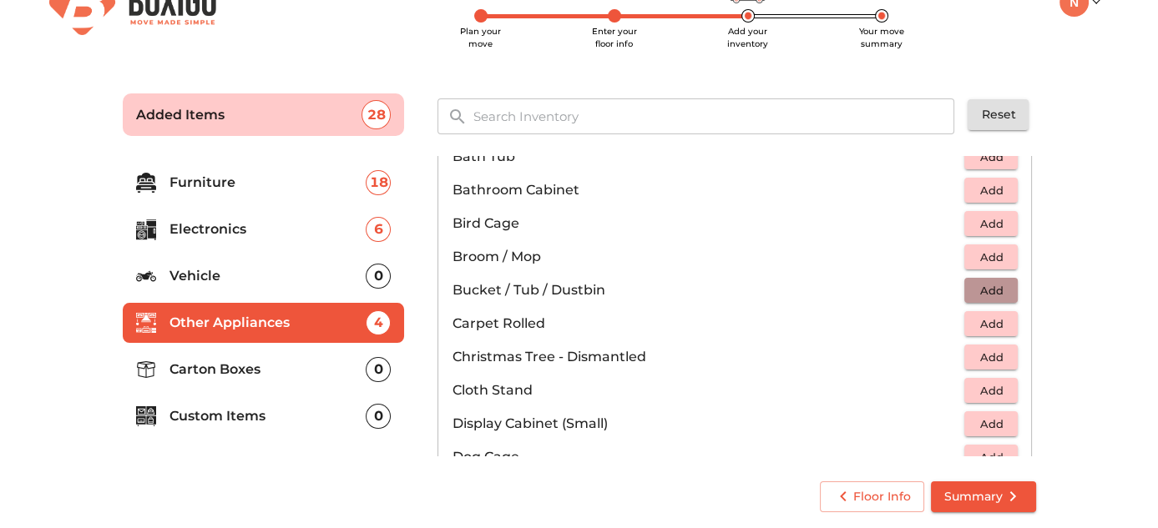
click at [988, 295] on span "Add" at bounding box center [990, 290] width 37 height 19
click at [1004, 290] on icon "button" at bounding box center [1005, 290] width 20 height 20
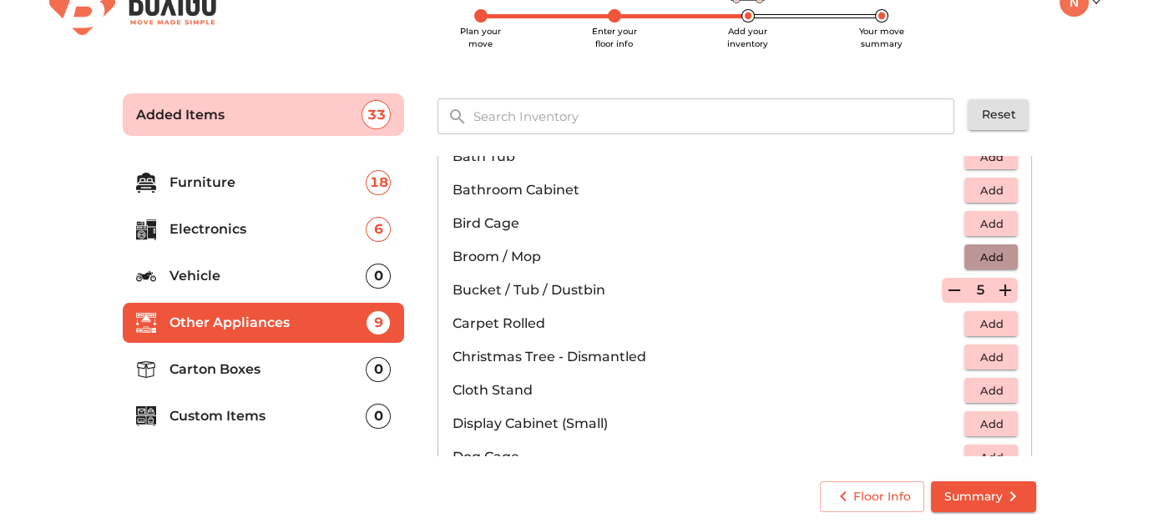
click at [986, 250] on span "Add" at bounding box center [990, 257] width 37 height 19
click at [995, 252] on icon "button" at bounding box center [1005, 257] width 20 height 20
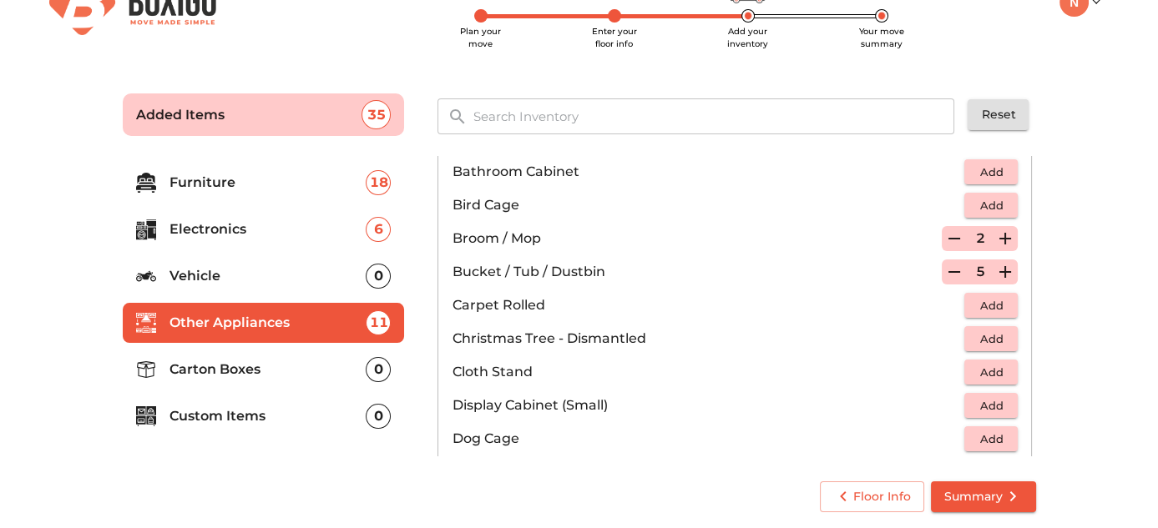
scroll to position [300, 0]
click at [983, 296] on span "Add" at bounding box center [990, 305] width 37 height 19
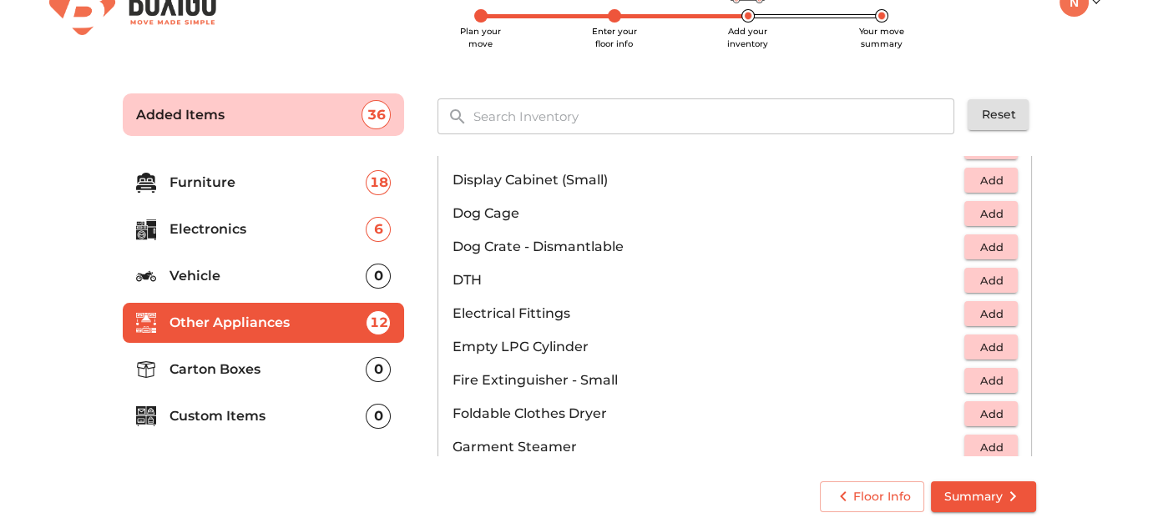
scroll to position [525, 0]
click at [972, 348] on span "Add" at bounding box center [990, 347] width 37 height 19
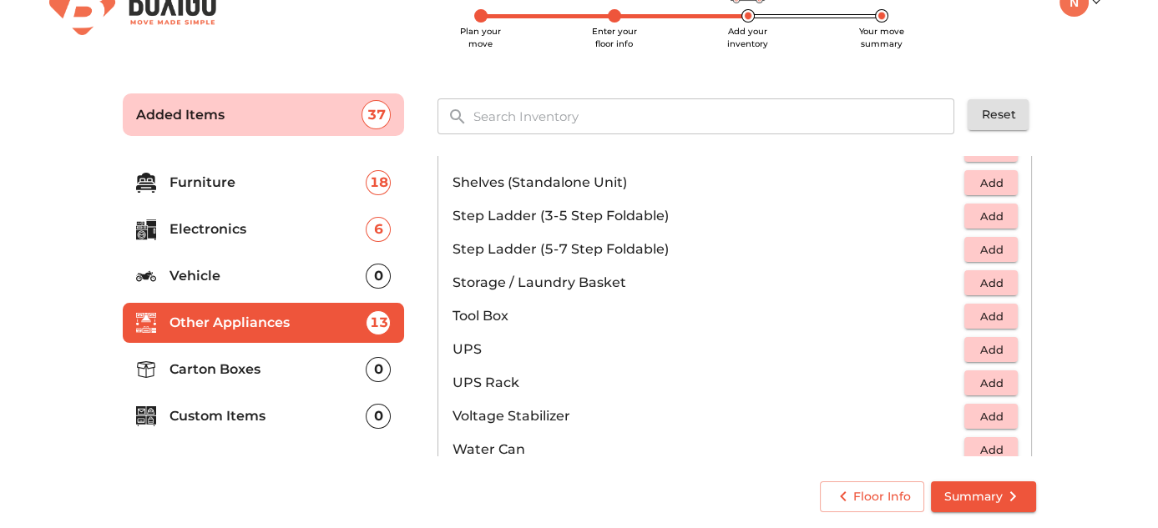
scroll to position [997, 0]
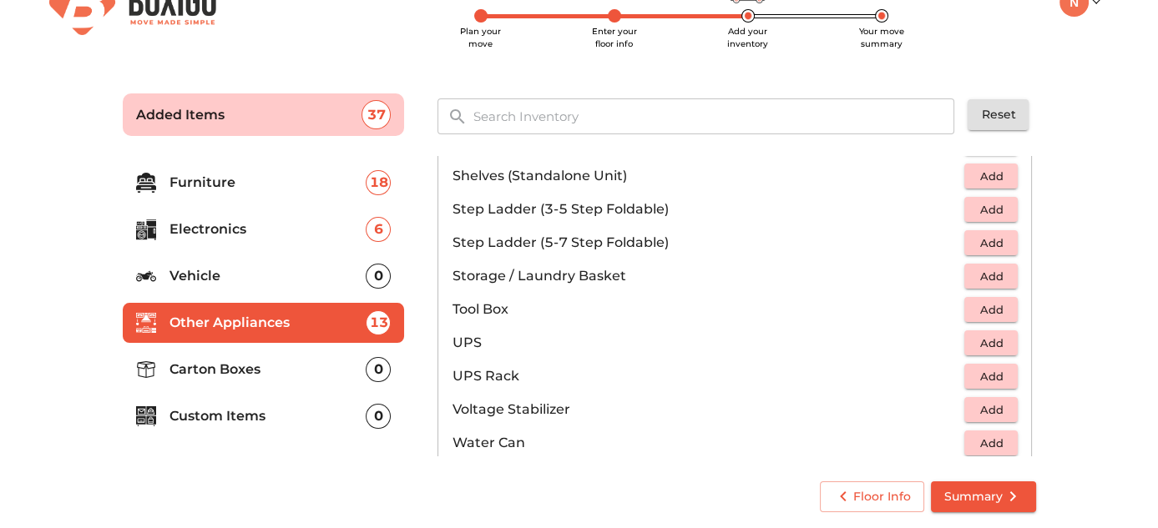
click at [986, 274] on span "Add" at bounding box center [990, 276] width 37 height 19
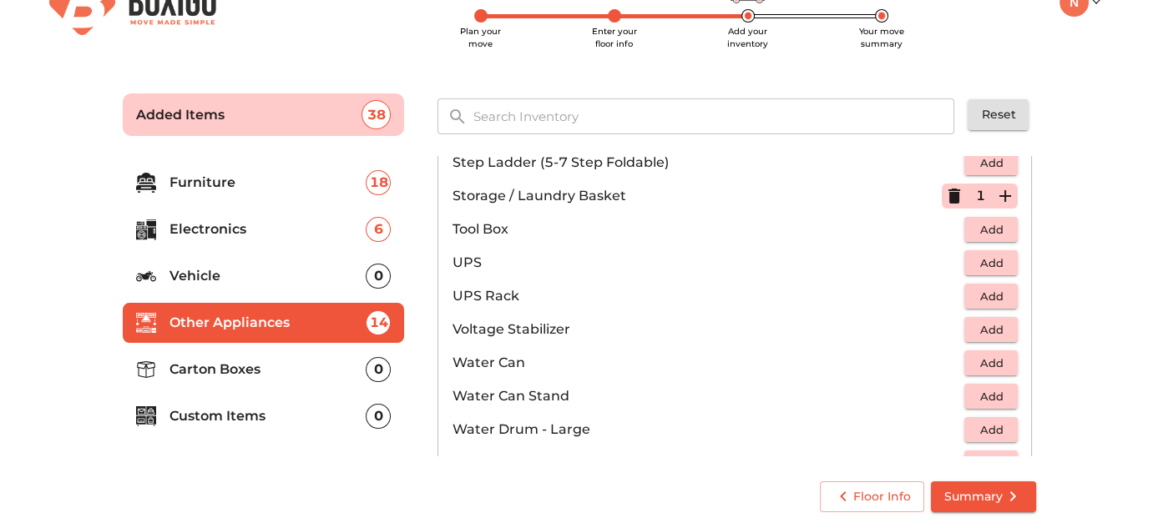
scroll to position [1077, 0]
click at [986, 355] on span "Add" at bounding box center [990, 363] width 37 height 19
click at [995, 355] on icon "button" at bounding box center [1005, 363] width 20 height 20
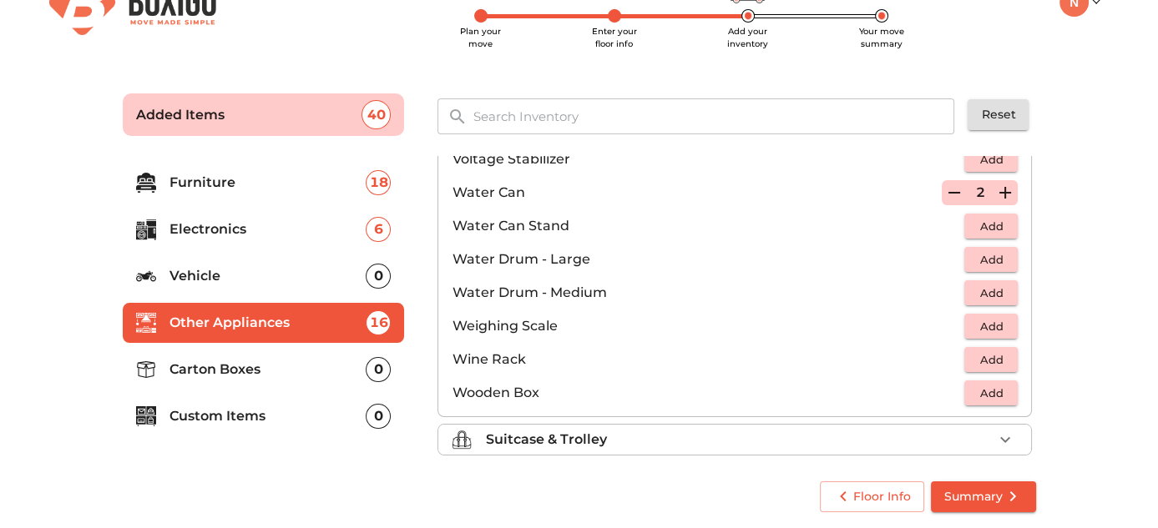
scroll to position [1255, 0]
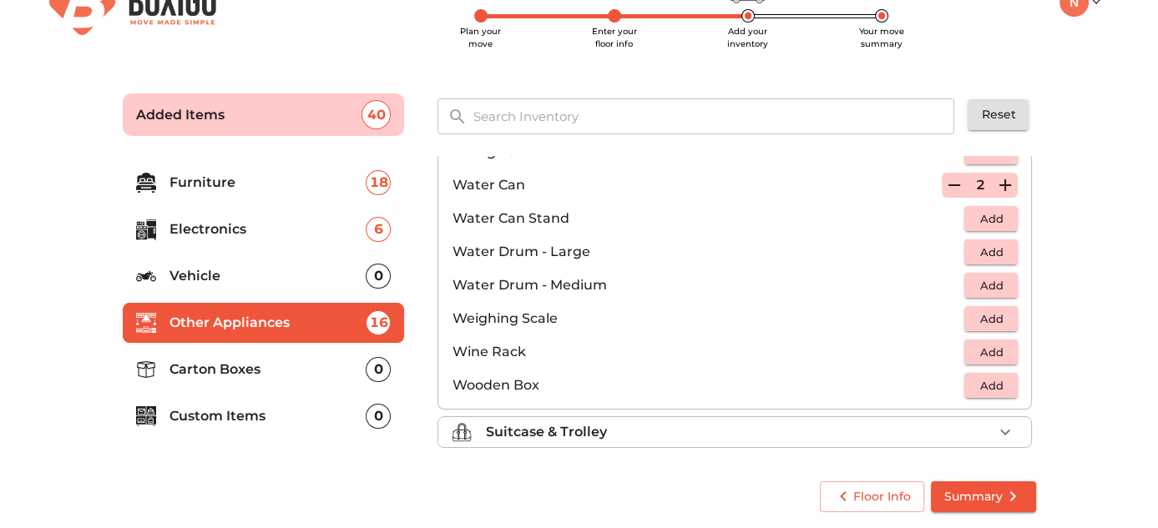
click at [783, 427] on div "Suitcase & Trolley" at bounding box center [738, 432] width 507 height 20
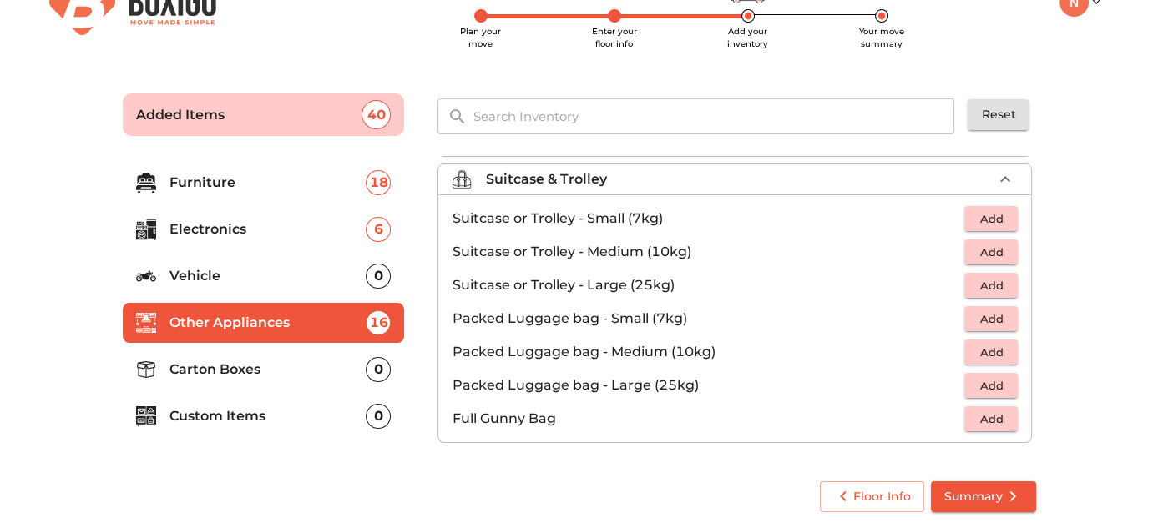
scroll to position [187, 0]
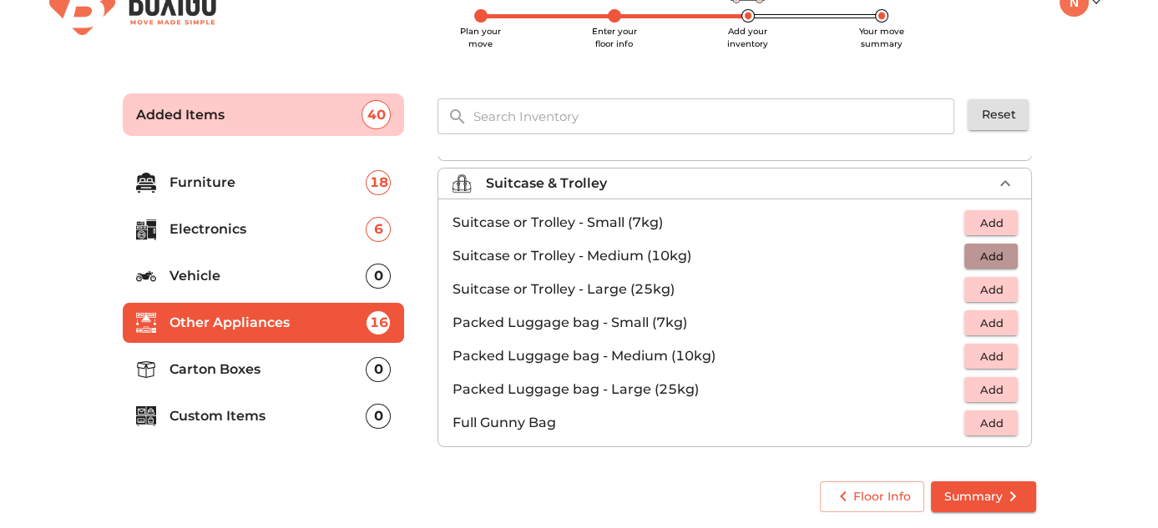
click at [972, 257] on span "Add" at bounding box center [990, 256] width 37 height 19
click at [948, 257] on icon "button" at bounding box center [954, 256] width 12 height 15
click at [983, 344] on button "Add" at bounding box center [990, 357] width 53 height 26
click at [299, 382] on li "Carton Boxes 0" at bounding box center [264, 370] width 282 height 40
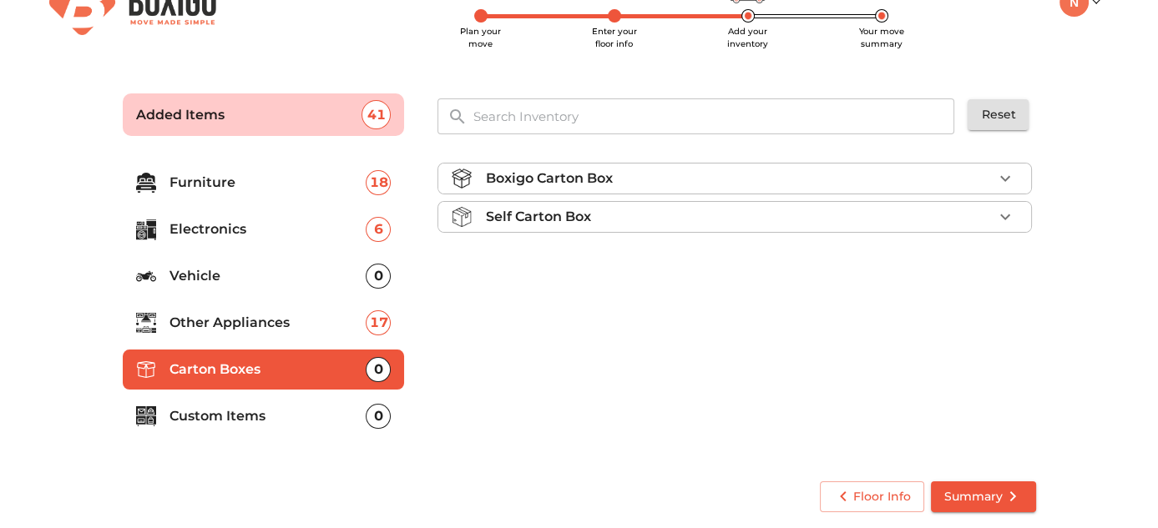
click at [676, 169] on div "Boxigo Carton Box" at bounding box center [738, 179] width 507 height 20
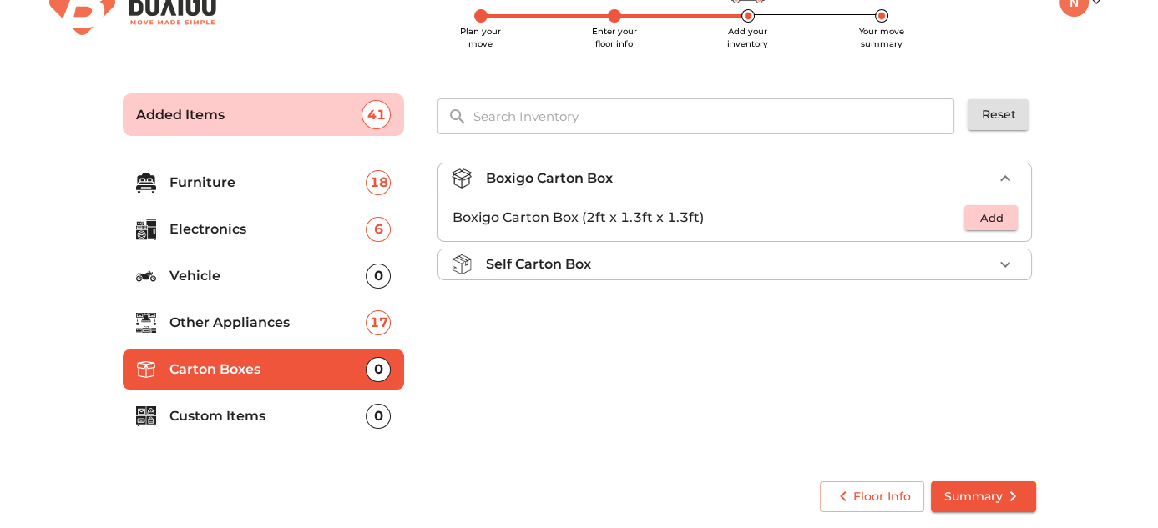
click at [609, 255] on div "Self Carton Box" at bounding box center [738, 265] width 507 height 20
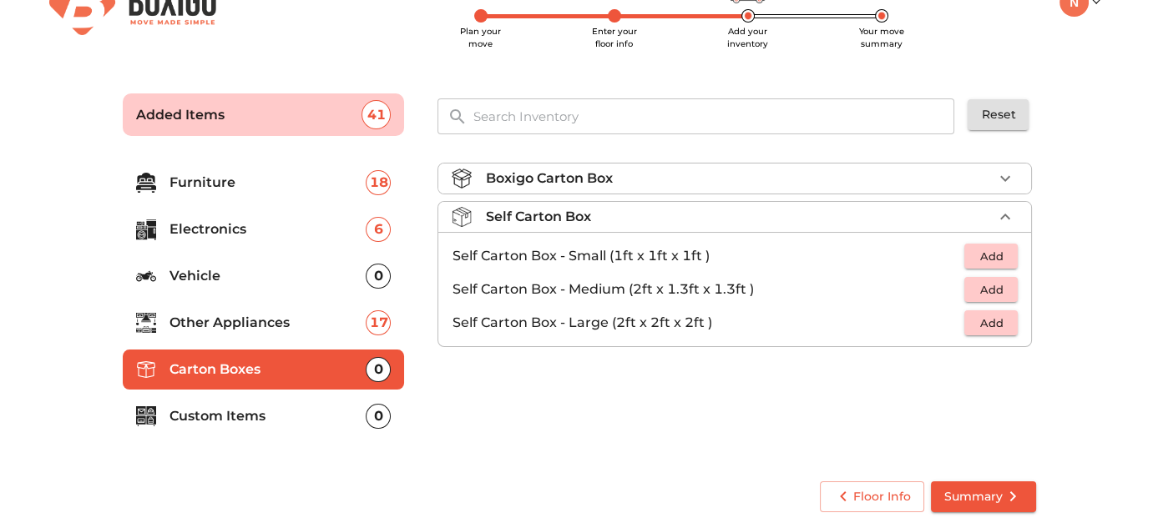
click at [638, 224] on div "Self Carton Box" at bounding box center [738, 217] width 507 height 20
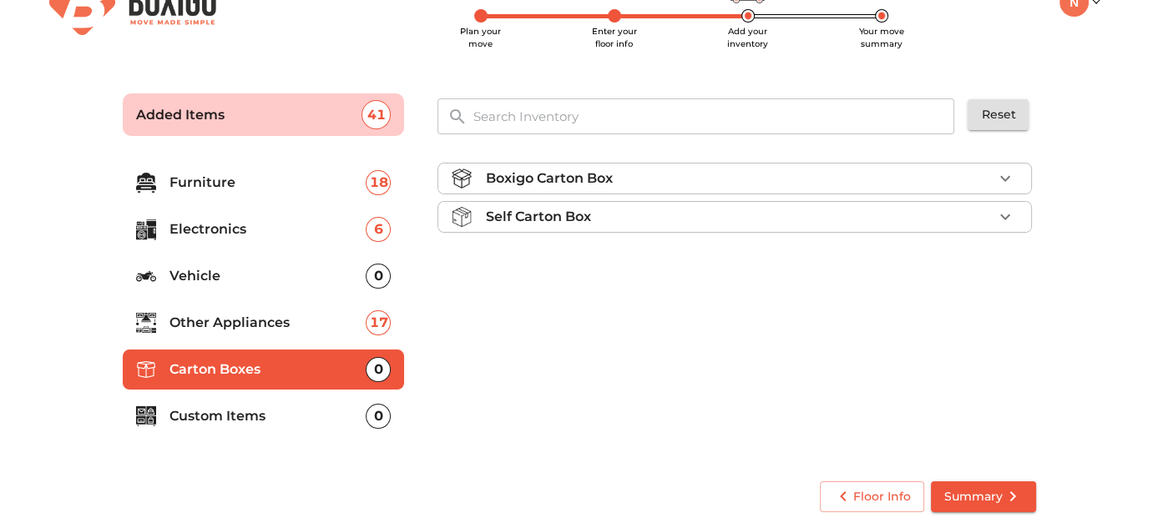
click at [625, 176] on div "Boxigo Carton Box" at bounding box center [738, 179] width 507 height 20
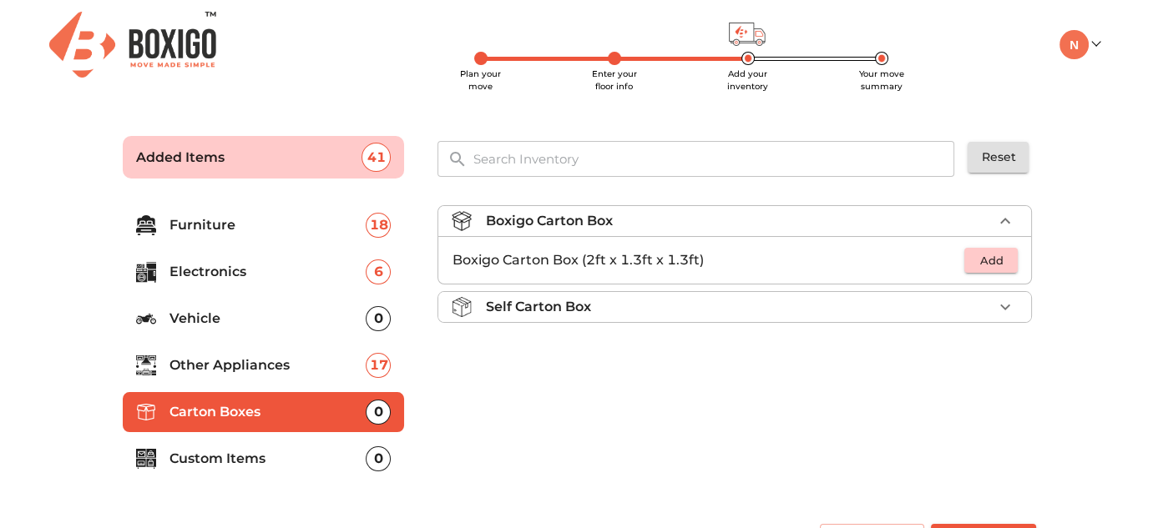
click at [530, 310] on p "Self Carton Box" at bounding box center [537, 307] width 105 height 20
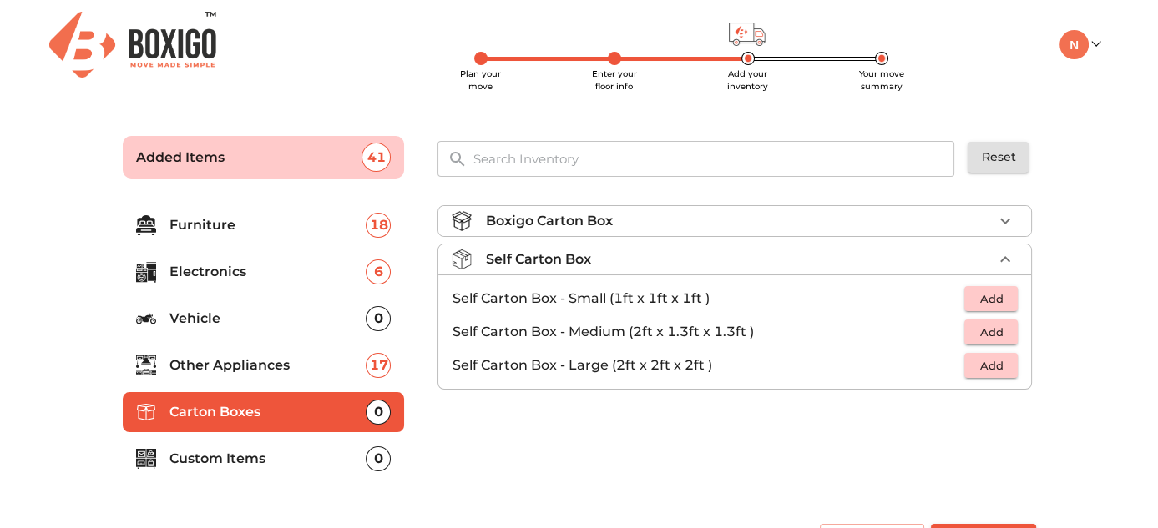
click at [726, 208] on li "Boxigo Carton Box" at bounding box center [734, 221] width 593 height 30
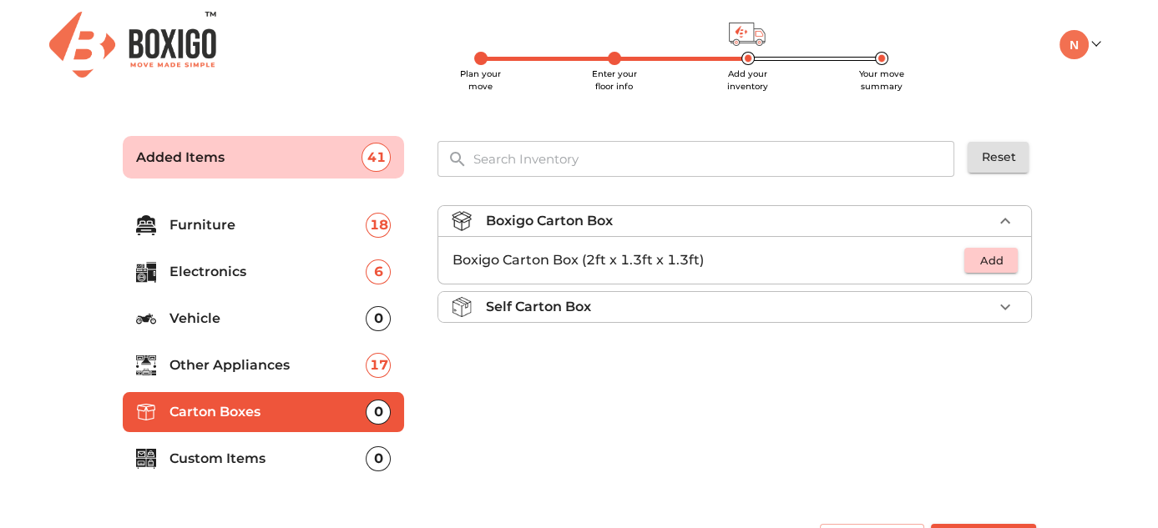
click at [634, 305] on div "Self Carton Box" at bounding box center [738, 307] width 507 height 20
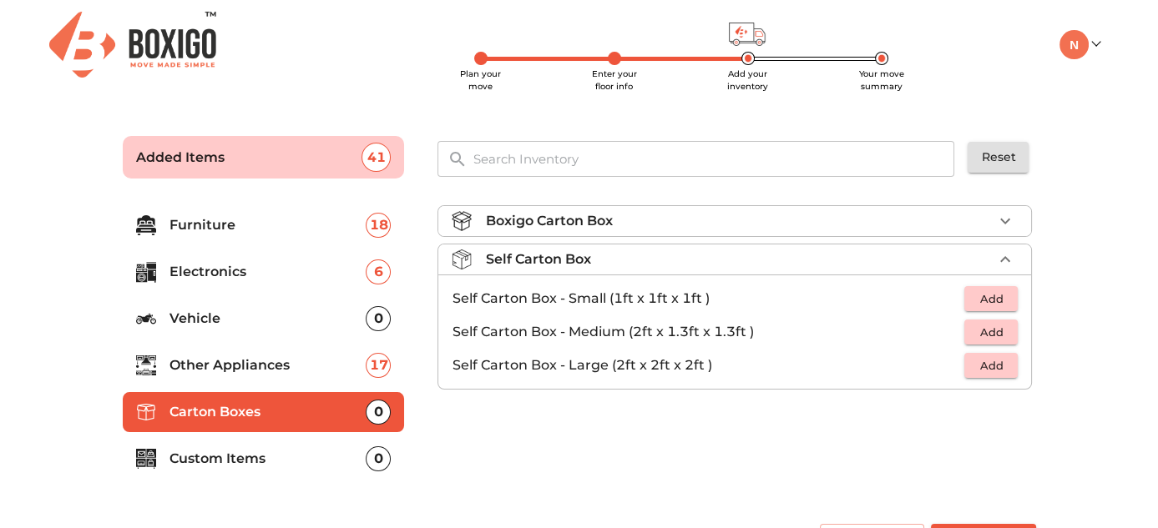
click at [995, 375] on button "Add" at bounding box center [990, 366] width 53 height 26
click at [1003, 366] on icon "button" at bounding box center [1005, 366] width 20 height 20
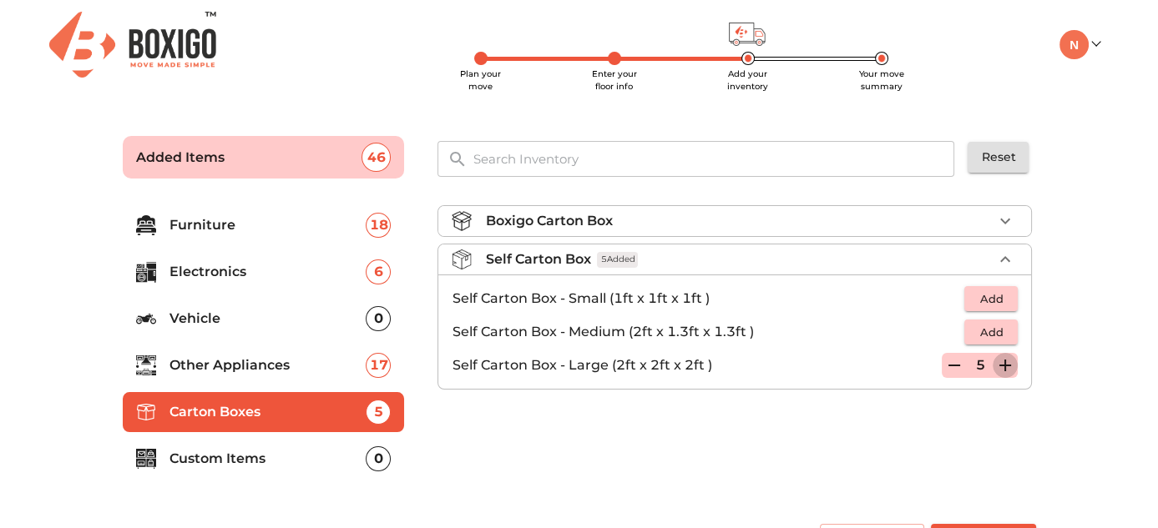
click at [1003, 366] on icon "button" at bounding box center [1005, 366] width 20 height 20
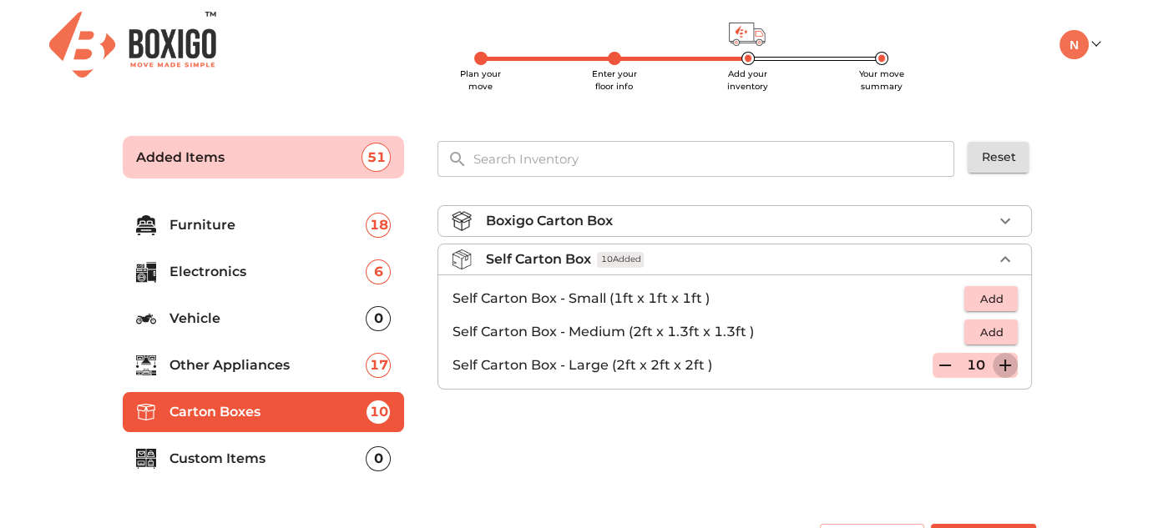
click at [1003, 366] on icon "button" at bounding box center [1005, 366] width 20 height 20
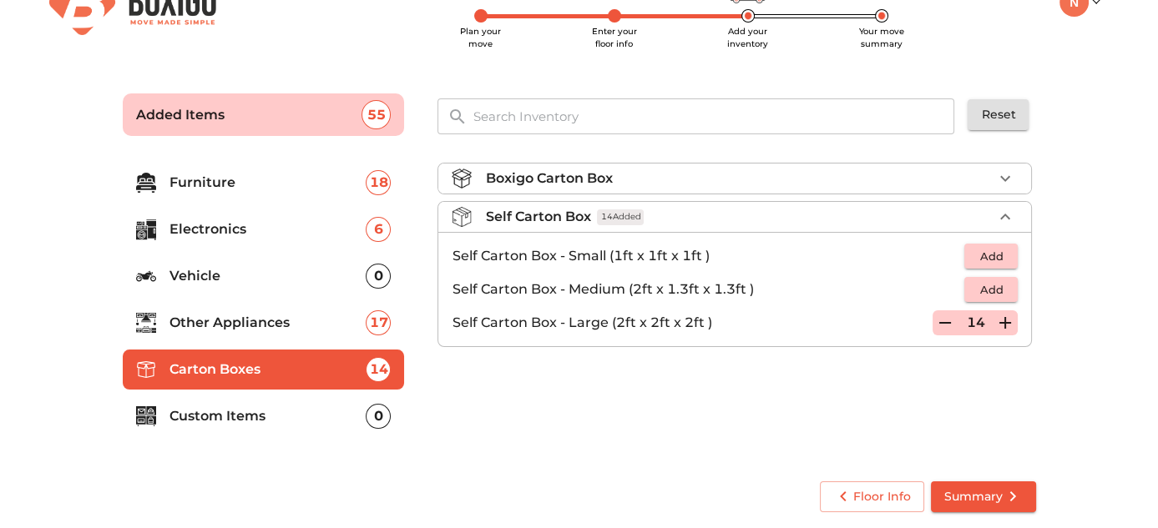
scroll to position [42, 0]
click at [998, 326] on icon "button" at bounding box center [1005, 324] width 20 height 20
click at [241, 432] on li "Custom Items 0" at bounding box center [264, 417] width 282 height 40
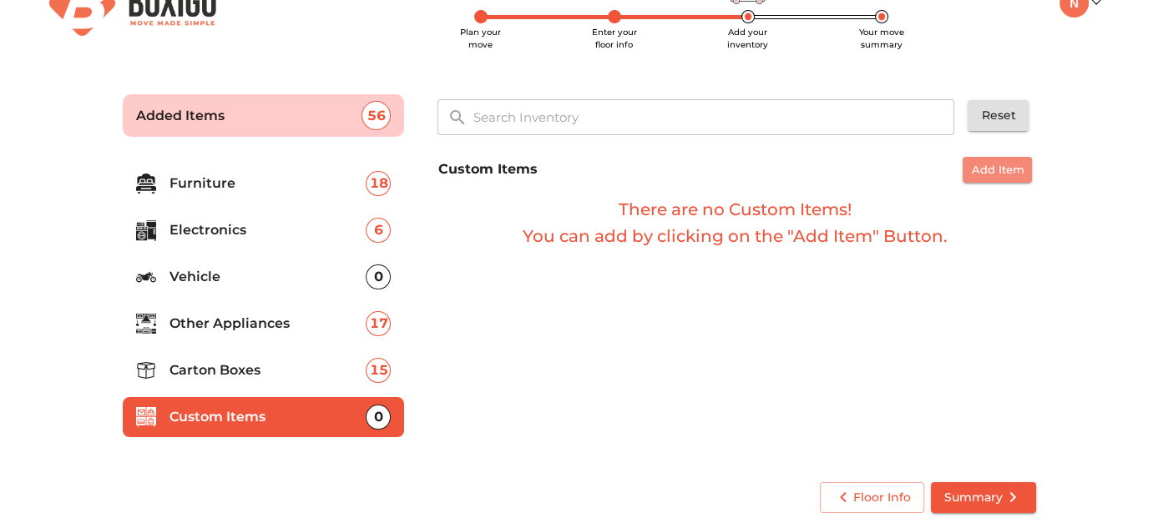
click at [994, 171] on span "Add Item" at bounding box center [997, 169] width 53 height 19
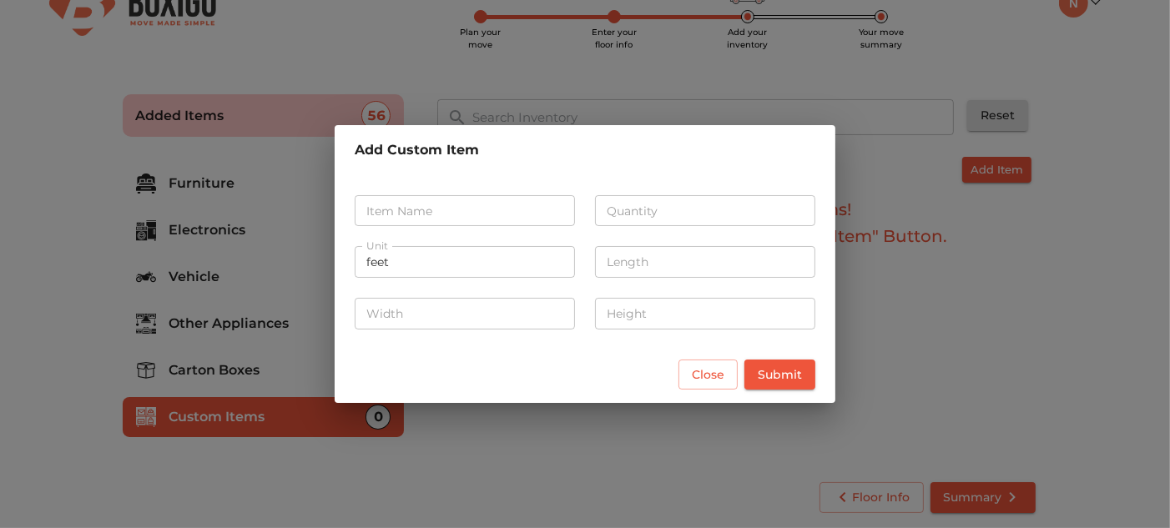
click at [896, 285] on div "Add Custom Item Item Name Item Name Quantity Quantity Unit feet Unit Length Len…" at bounding box center [585, 264] width 1170 height 528
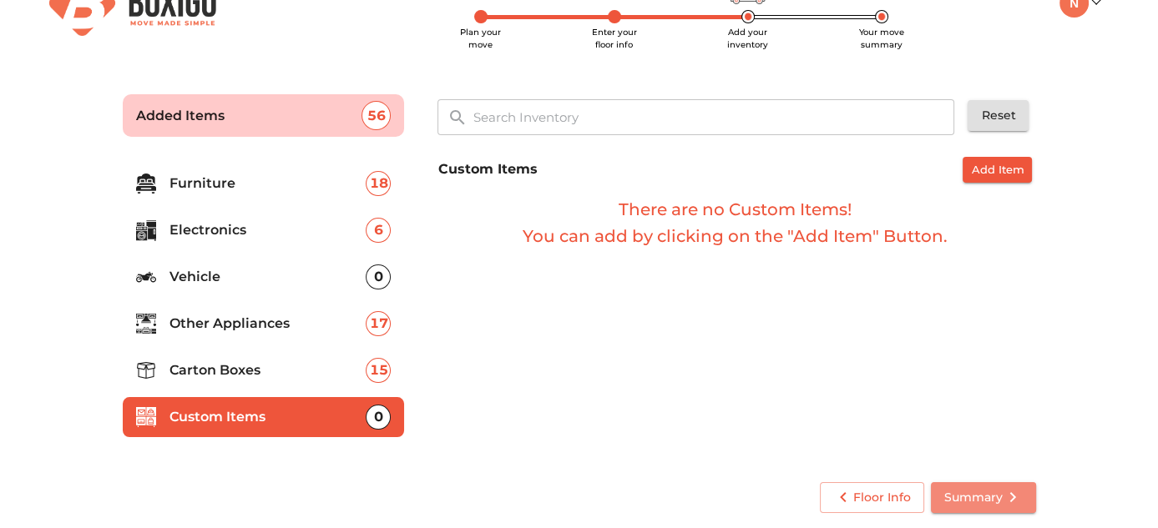
click at [1001, 501] on span "Summary" at bounding box center [983, 497] width 78 height 21
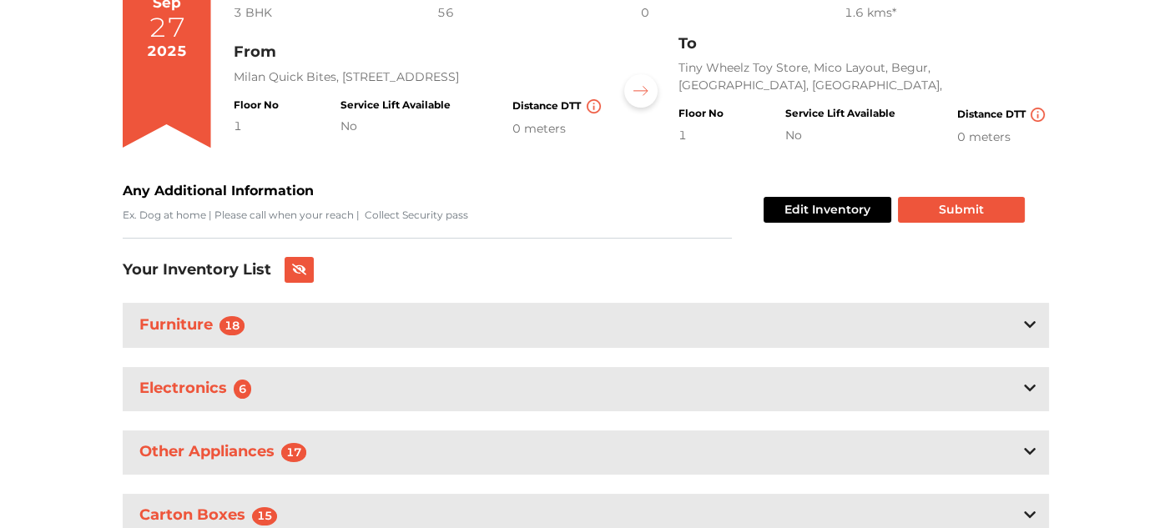
scroll to position [245, 0]
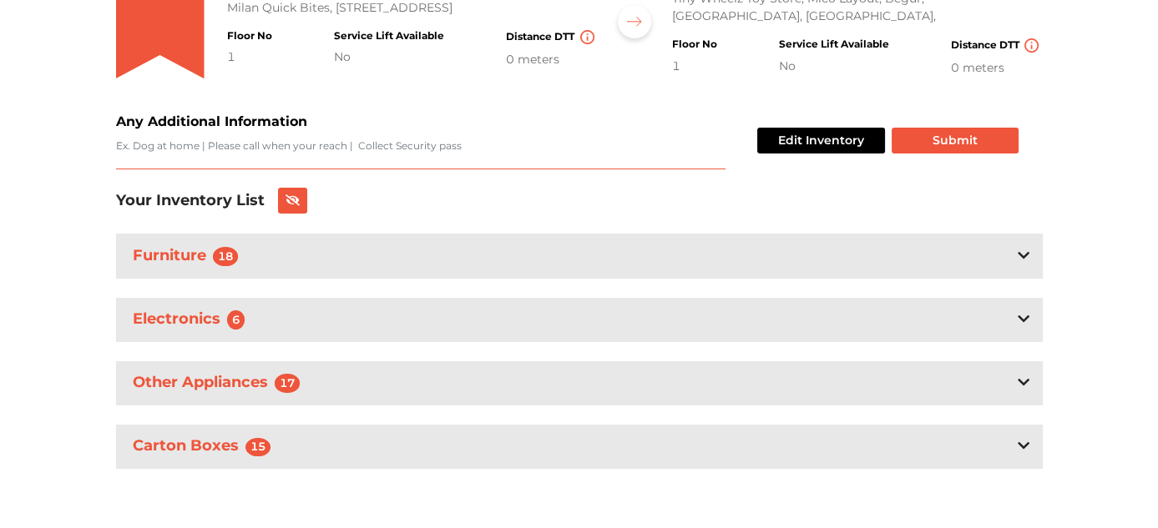
click at [475, 156] on textarea "Any Additional Information" at bounding box center [420, 154] width 609 height 31
click at [925, 142] on button "Submit" at bounding box center [954, 141] width 127 height 26
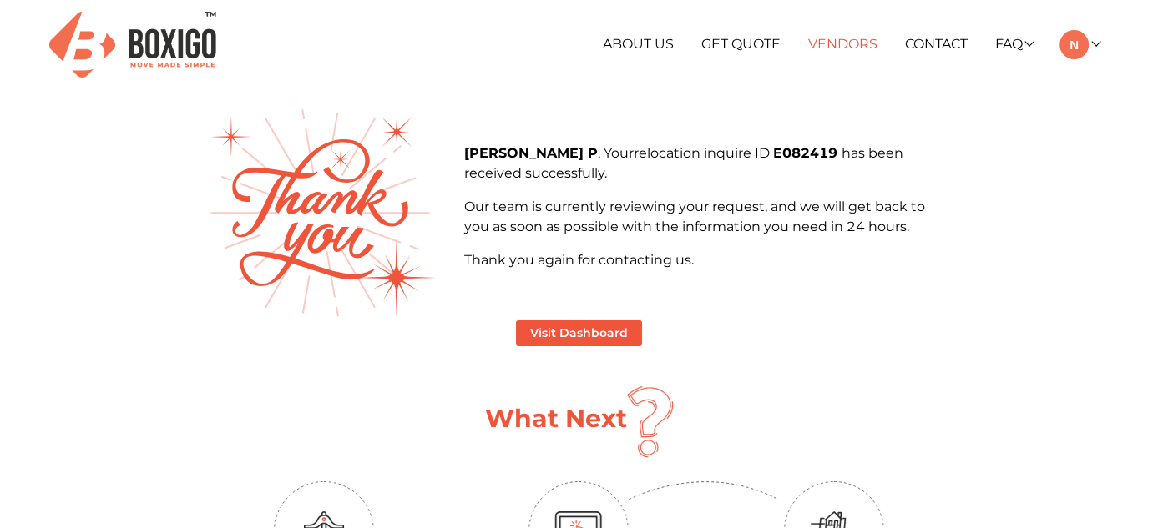
click at [808, 36] on link "Vendors" at bounding box center [842, 44] width 69 height 16
